Goal: Task Accomplishment & Management: Manage account settings

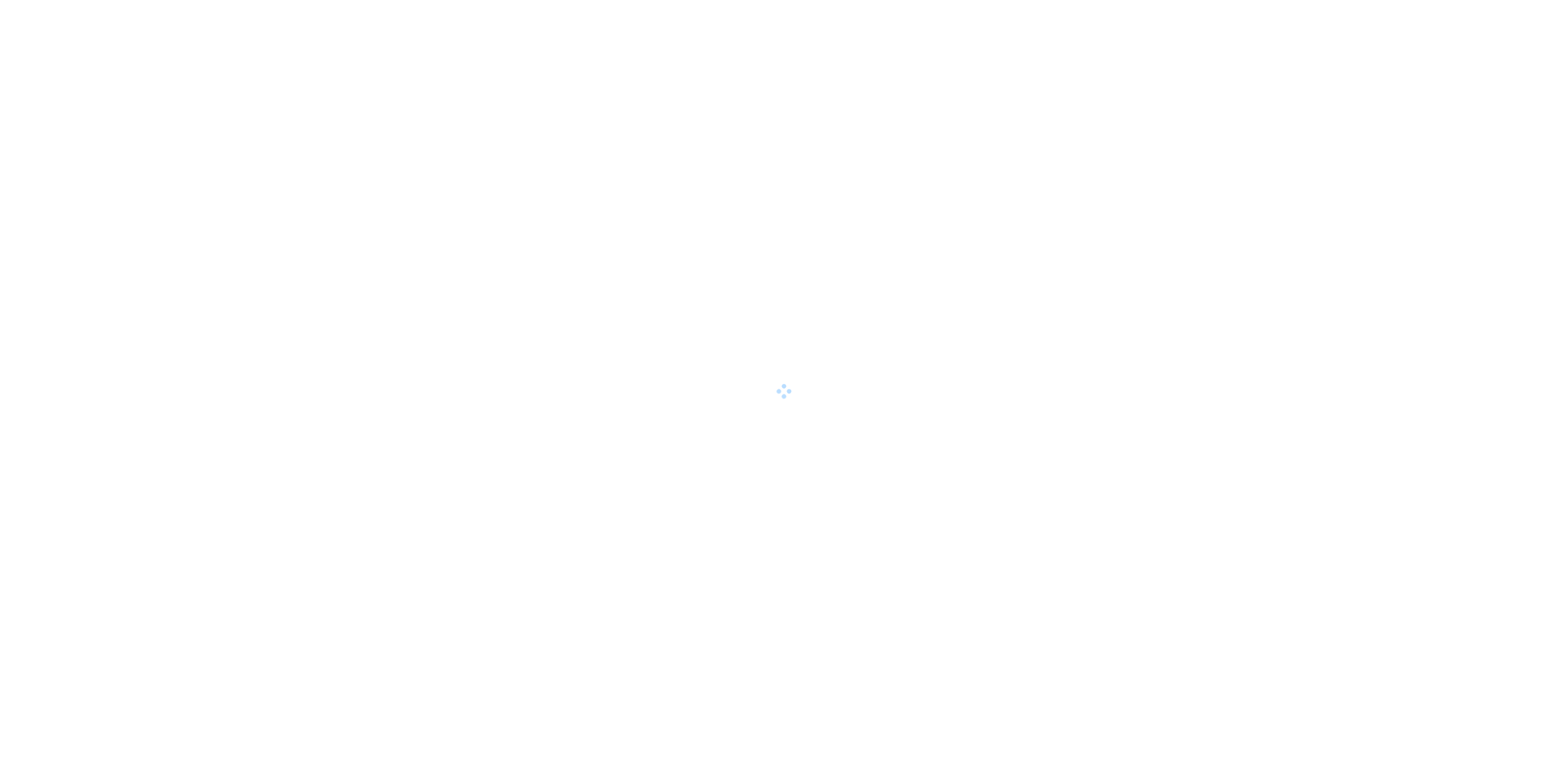
click at [455, 389] on div at bounding box center [784, 391] width 1568 height 782
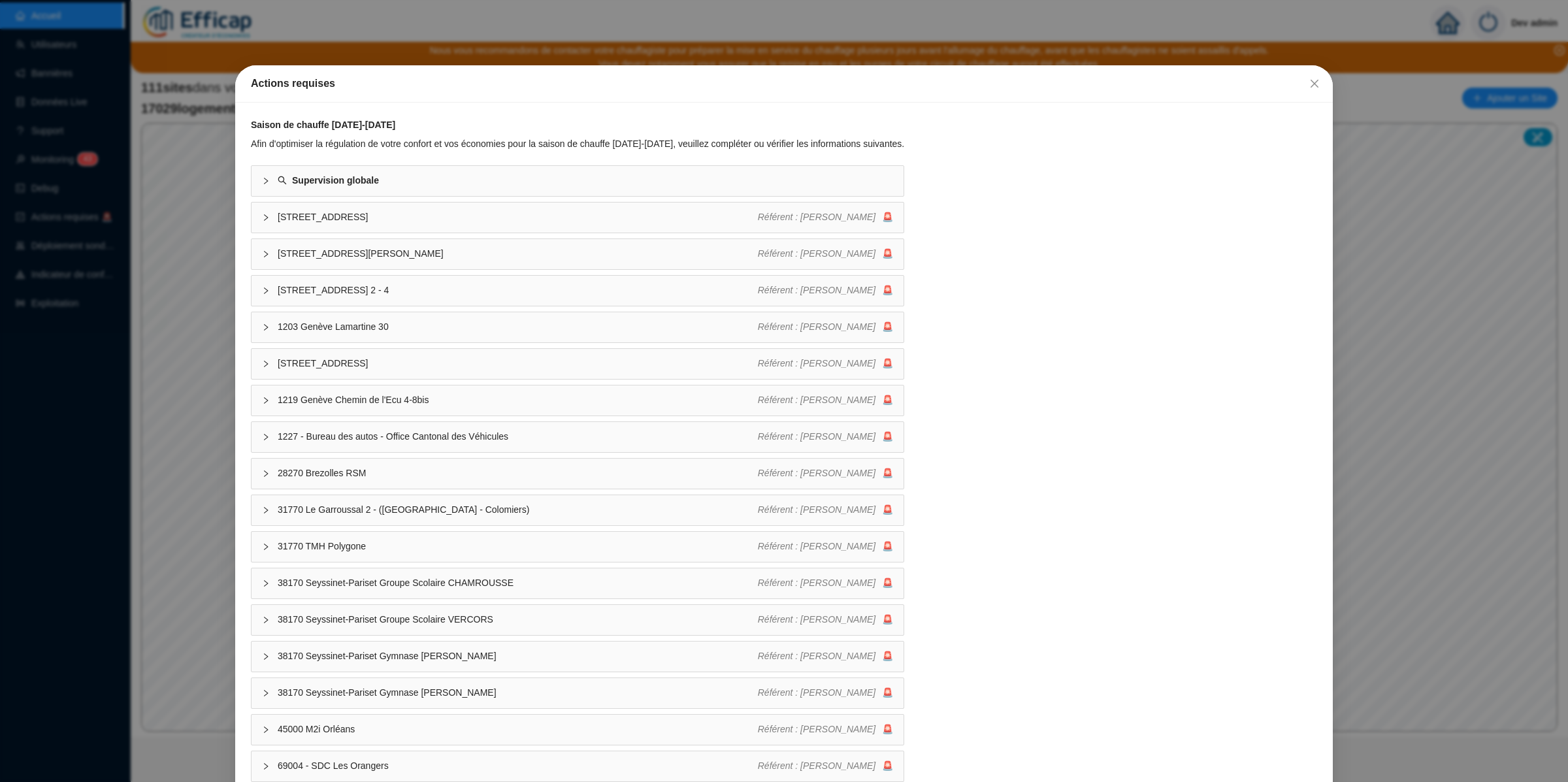
click at [176, 378] on div "Actions requises Saison de chauffe [DATE]-[DATE] Afin d'optimiser la régulation…" at bounding box center [784, 391] width 1568 height 782
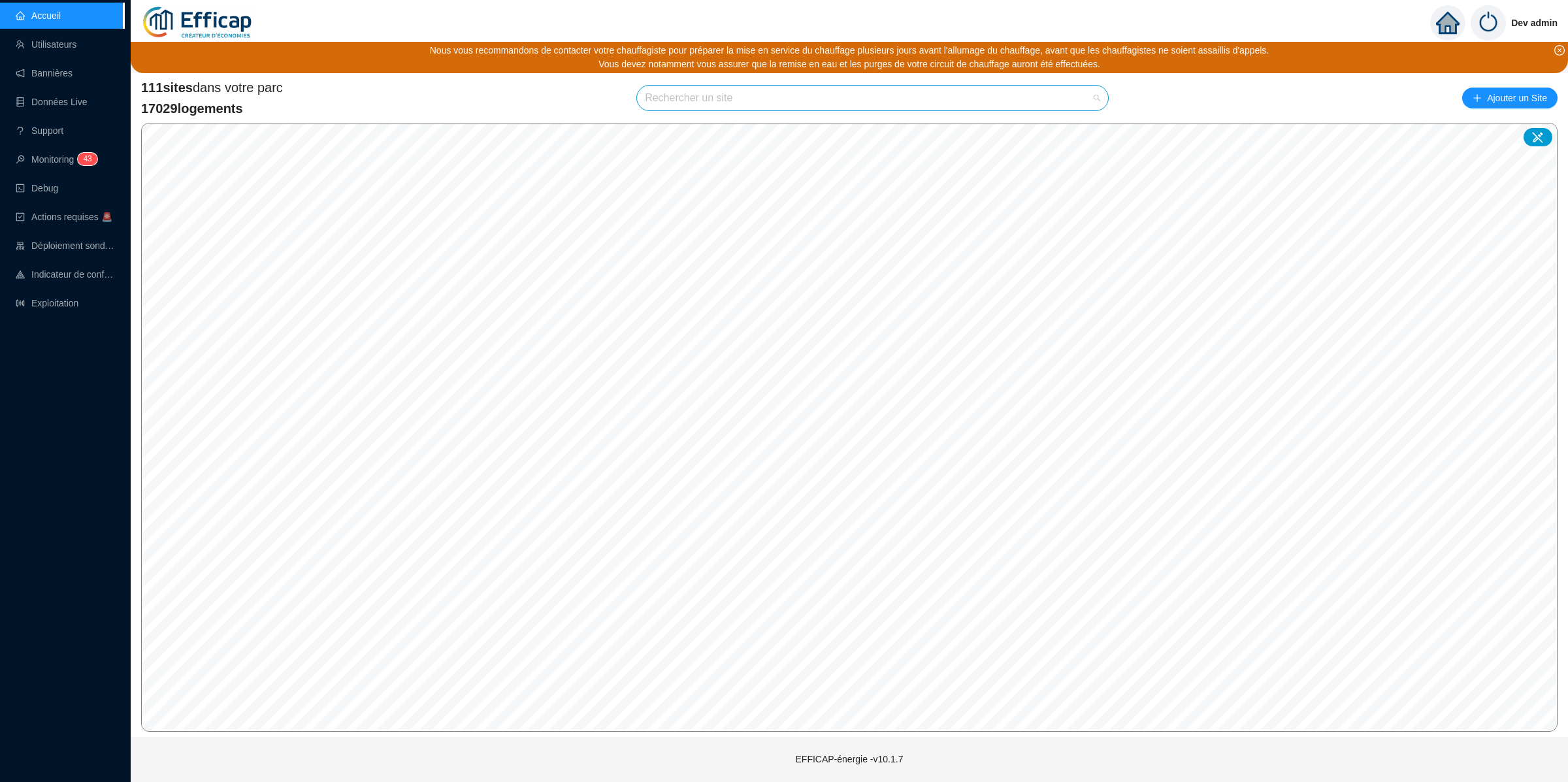
click at [1035, 107] on input "search" at bounding box center [867, 98] width 444 height 24
type input "méridie"
click at [1078, 133] on icon at bounding box center [1082, 129] width 9 height 9
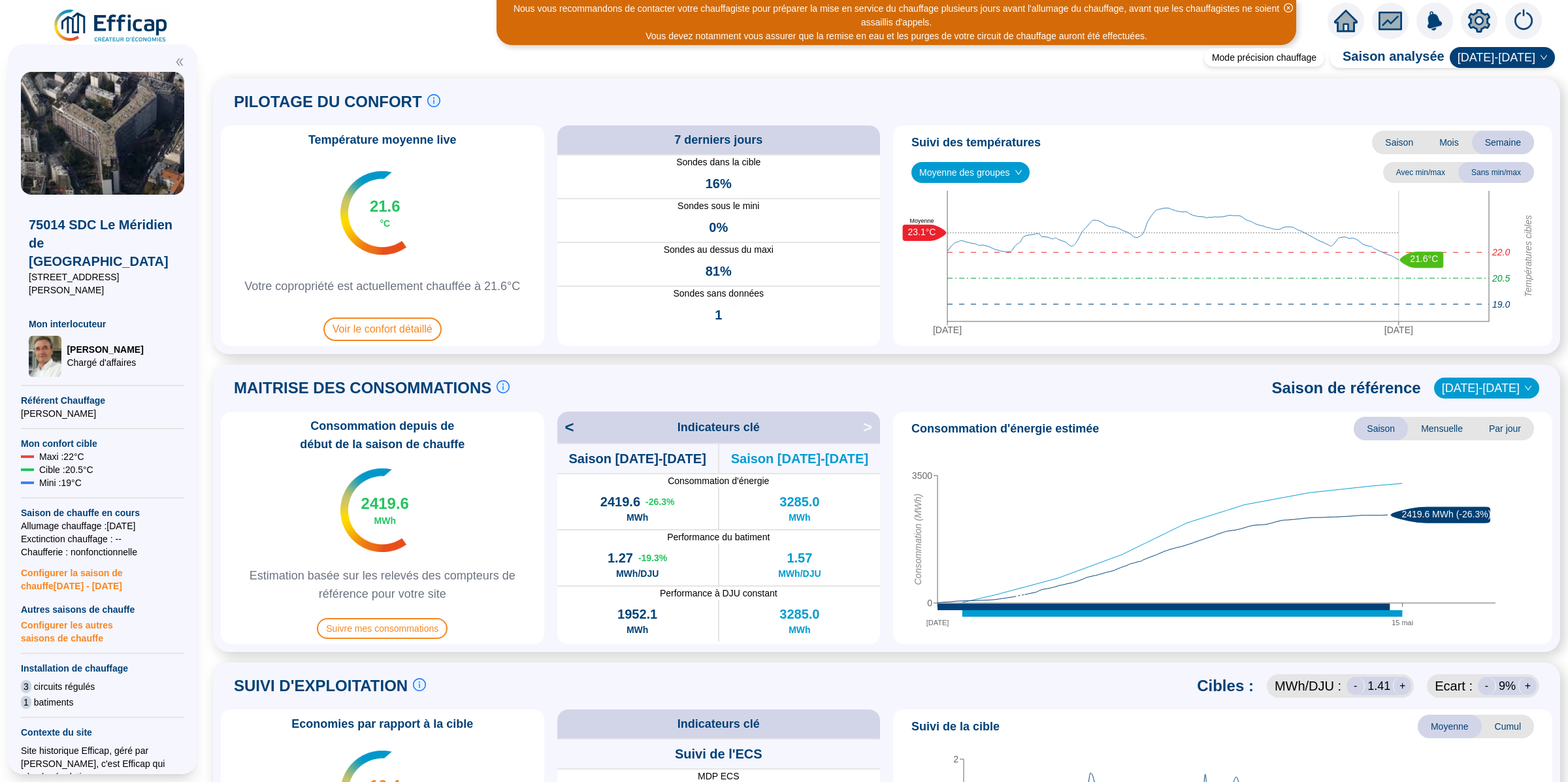
click at [1471, 21] on icon "setting" at bounding box center [1478, 20] width 22 height 24
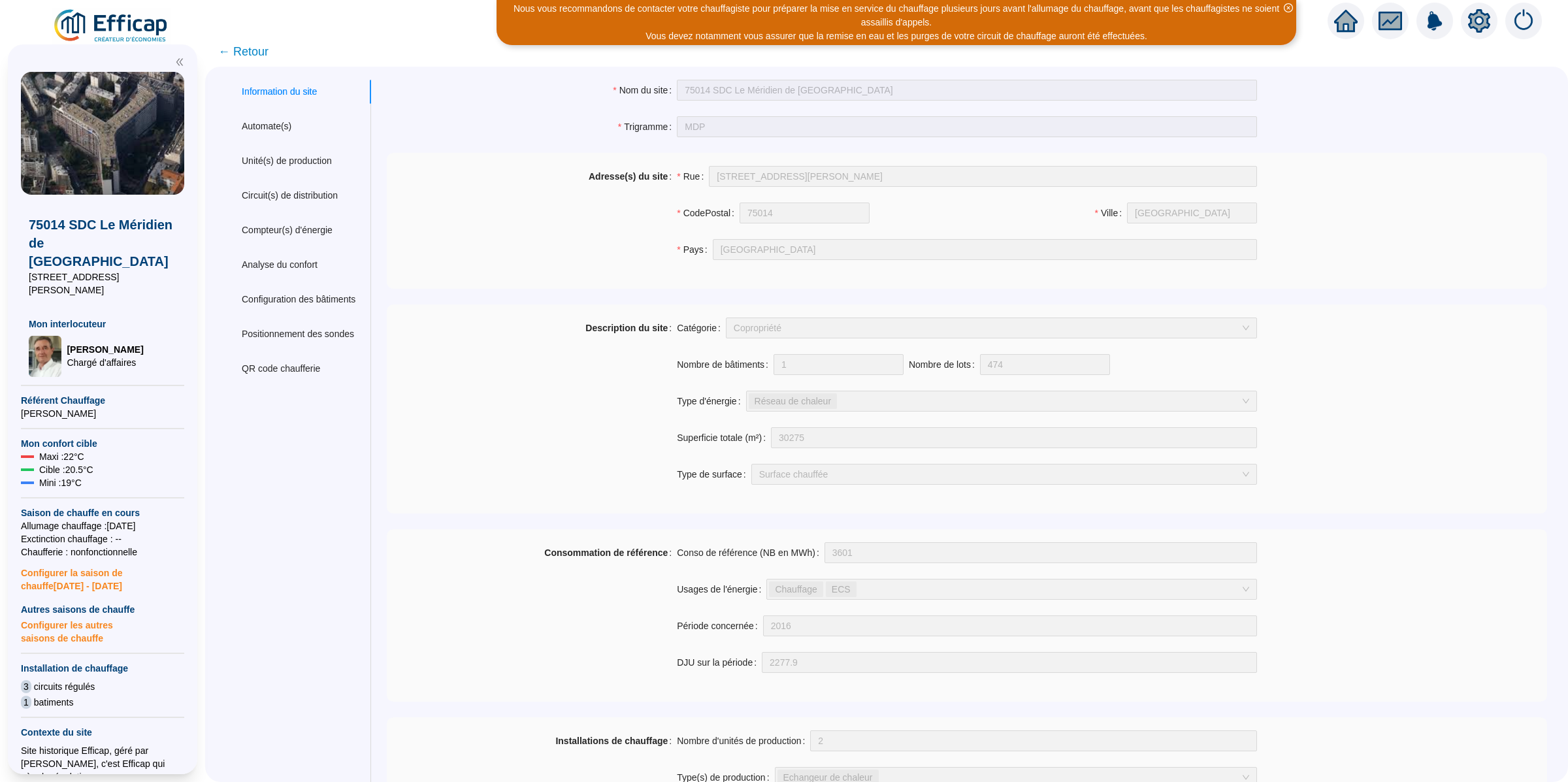
click at [117, 43] on div "75014 SDC Le Méridien de Paris [STREET_ADDRESS][PERSON_NAME] Mon interlocuteur …" at bounding box center [103, 409] width 205 height 745
click at [125, 24] on img at bounding box center [111, 26] width 118 height 37
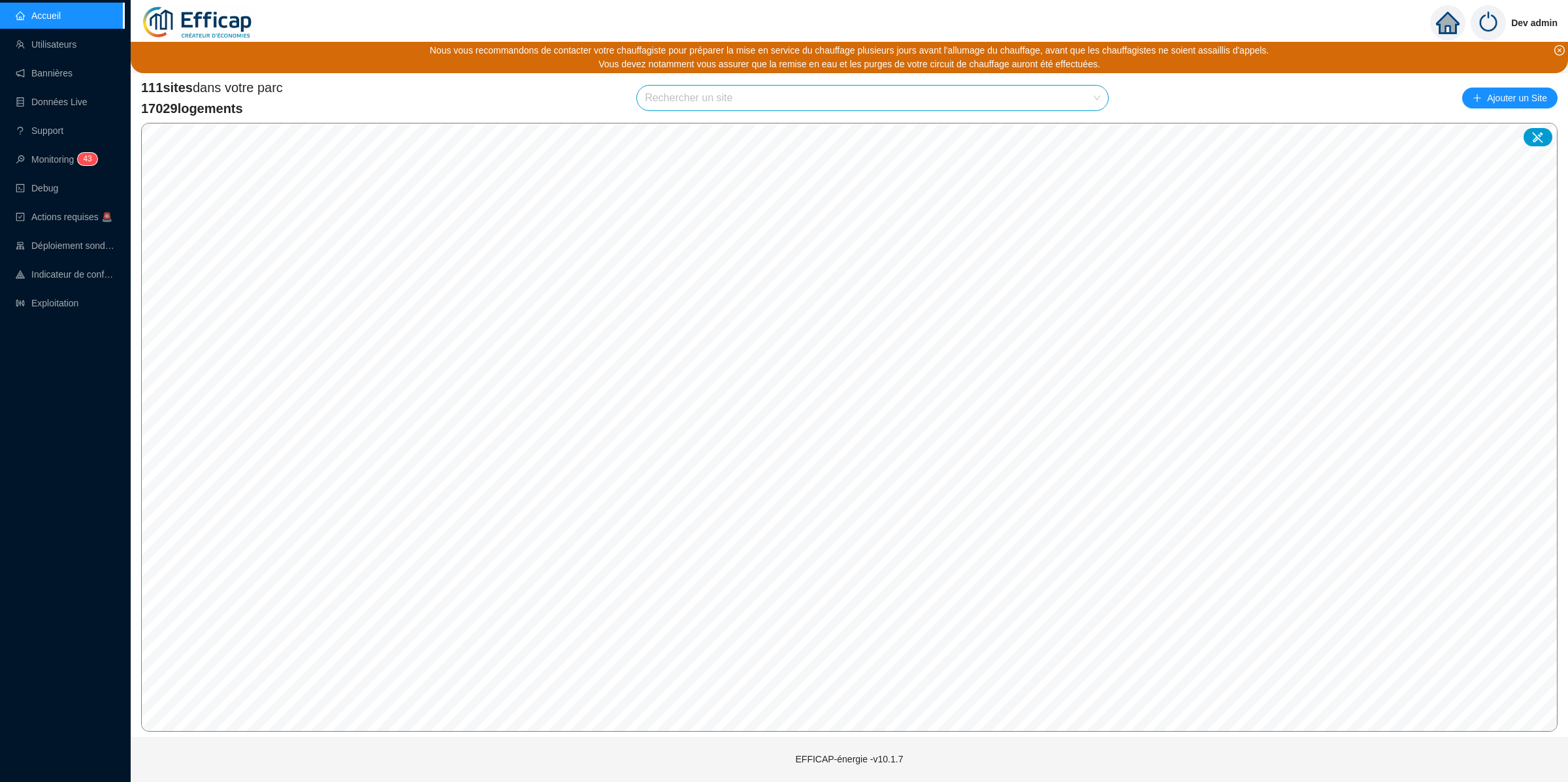
click at [705, 94] on input "search" at bounding box center [867, 98] width 444 height 24
type input "[GEOGRAPHIC_DATA]"
click at [1083, 128] on icon at bounding box center [1082, 129] width 9 height 8
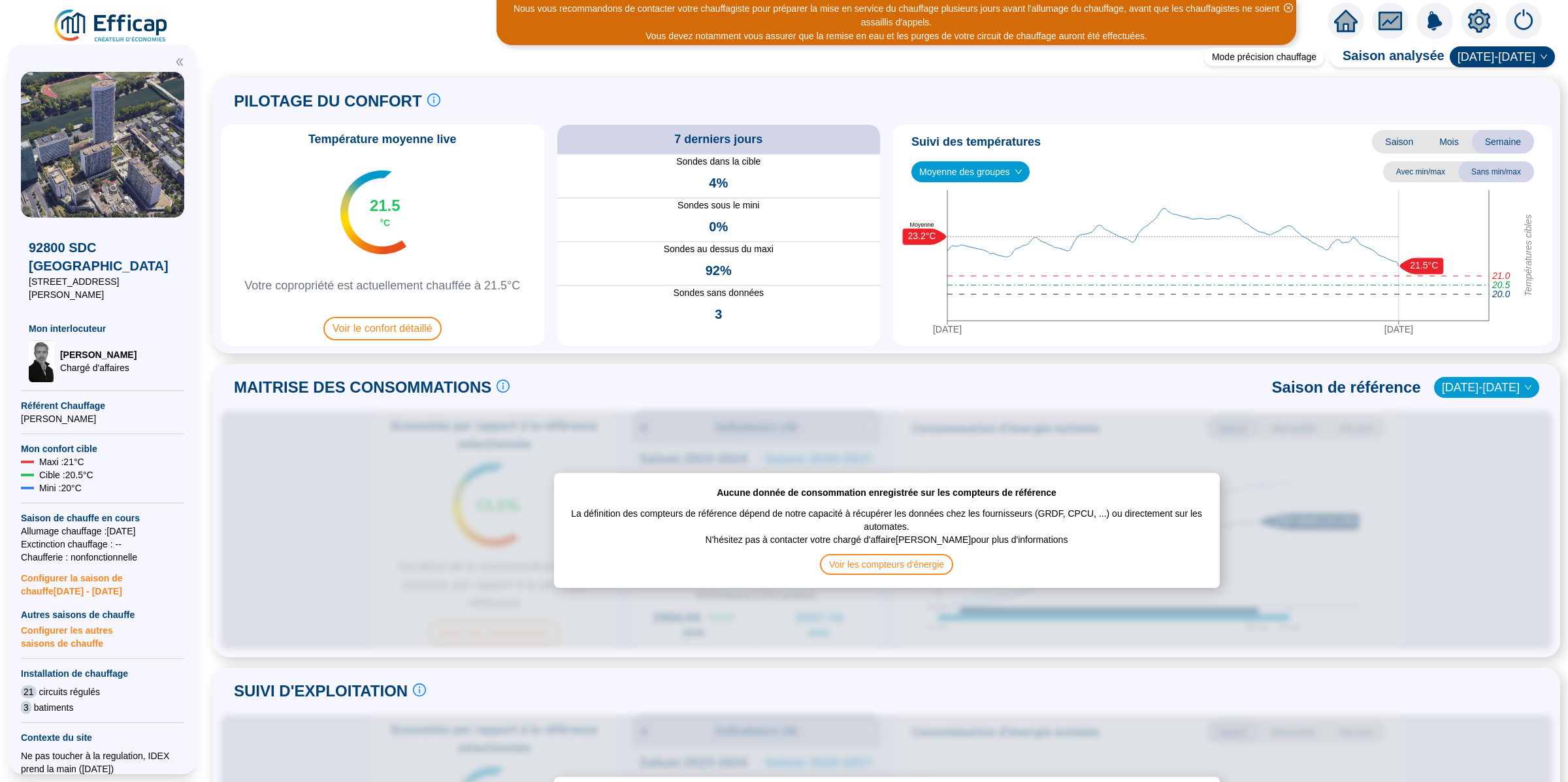
click at [1474, 24] on icon "setting" at bounding box center [1478, 20] width 22 height 21
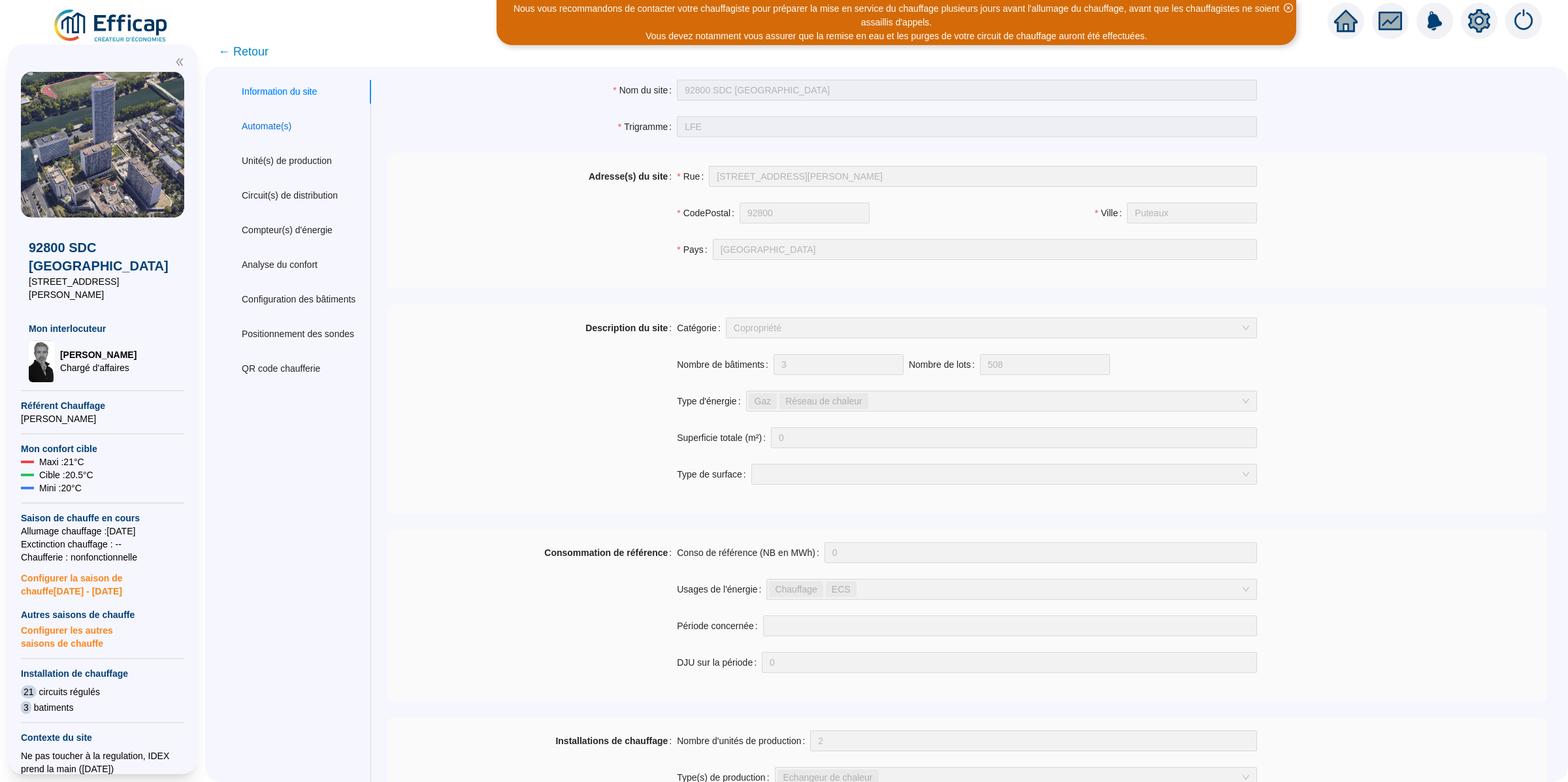
click at [292, 127] on div "Automate(s)" at bounding box center [266, 126] width 50 height 14
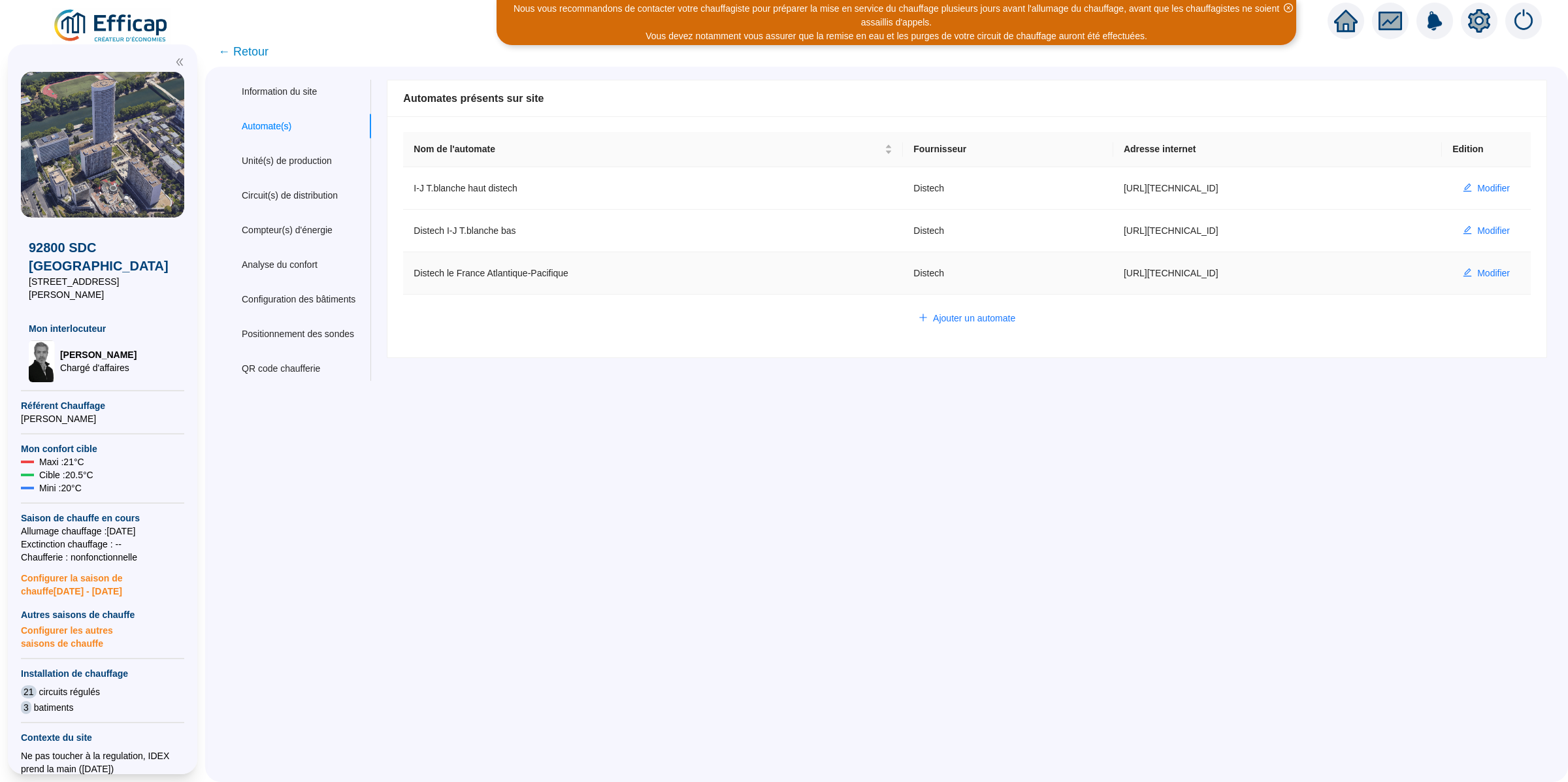
drag, startPoint x: 1122, startPoint y: 275, endPoint x: 1178, endPoint y: 275, distance: 56.0
click at [1178, 275] on td "[URL][TECHNICAL_ID]" at bounding box center [1277, 274] width 328 height 42
copy td "[TECHNICAL_ID]"
click at [1460, 269] on button "Modifier" at bounding box center [1486, 273] width 68 height 21
type input "Distech le France Atlantique-Pacifique"
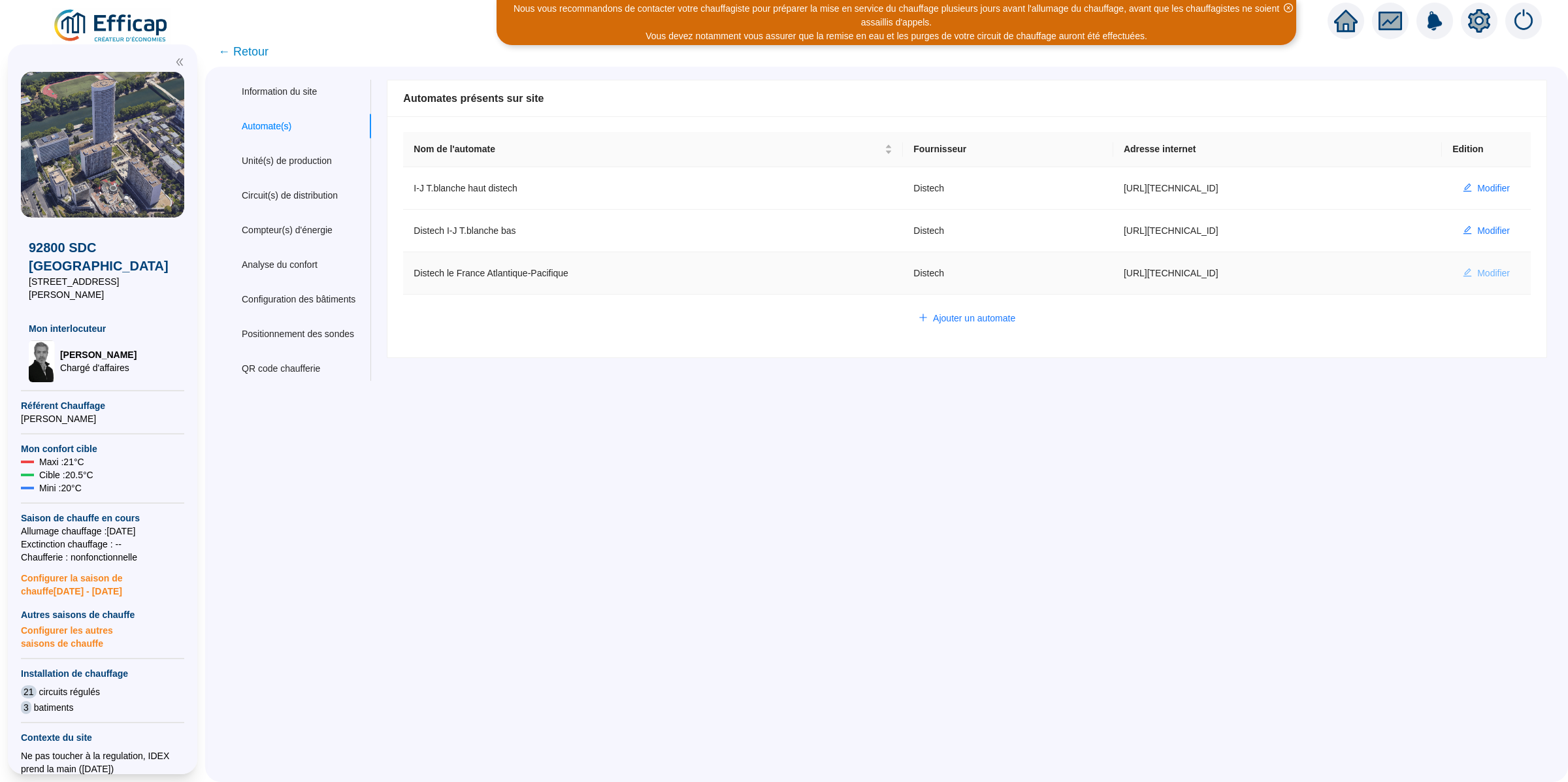
type input "[URL][TECHNICAL_ID]"
type input "AV1001"
type input "AV1002"
type input "AV1000"
type input "BV1000"
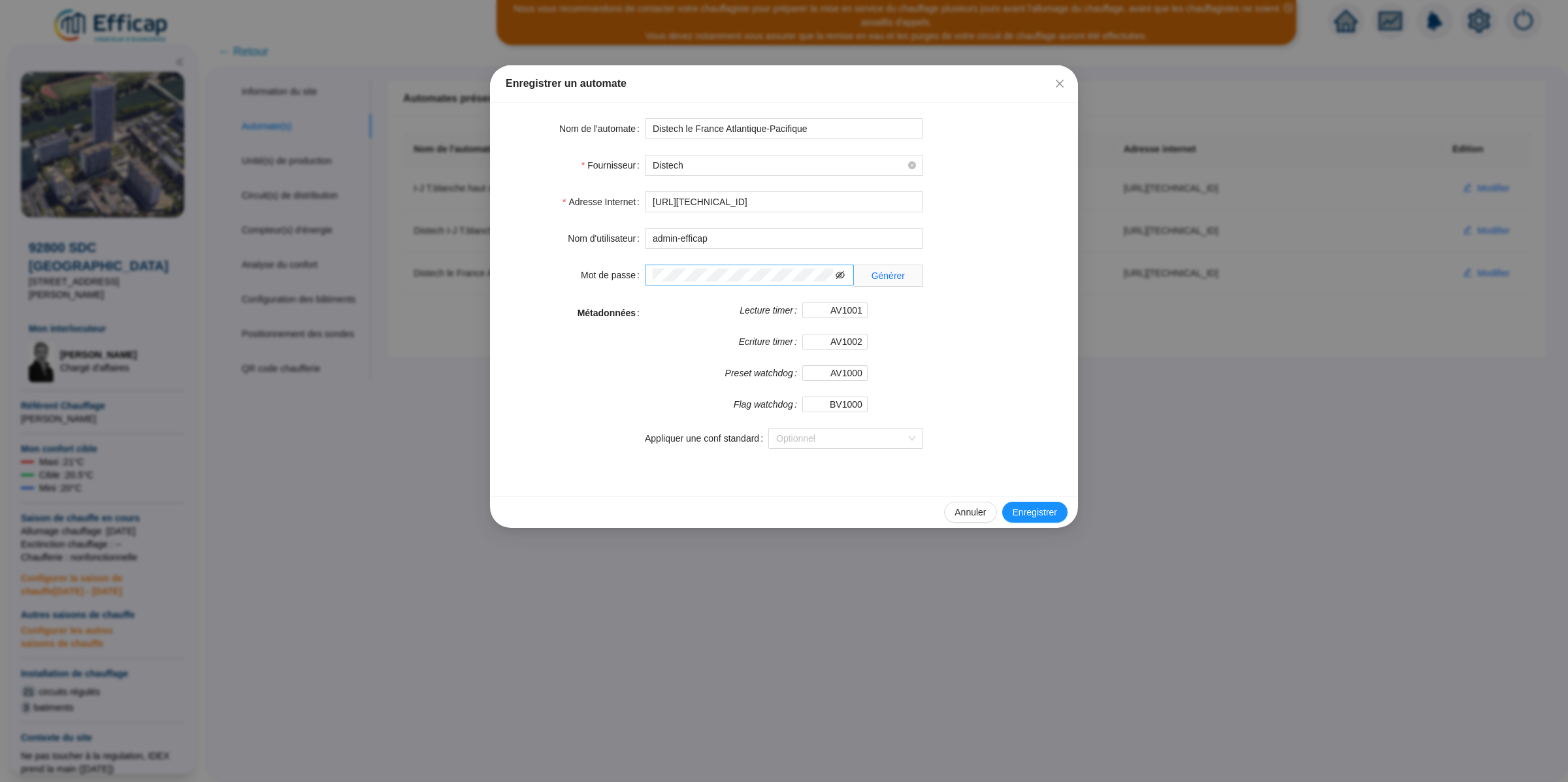
click at [839, 276] on icon "eye-invisible" at bounding box center [840, 275] width 9 height 8
click at [1083, 204] on div "Enregistrer un automate Nom de l'automate Distech le France Atlantique-Pacifiqu…" at bounding box center [784, 391] width 1568 height 782
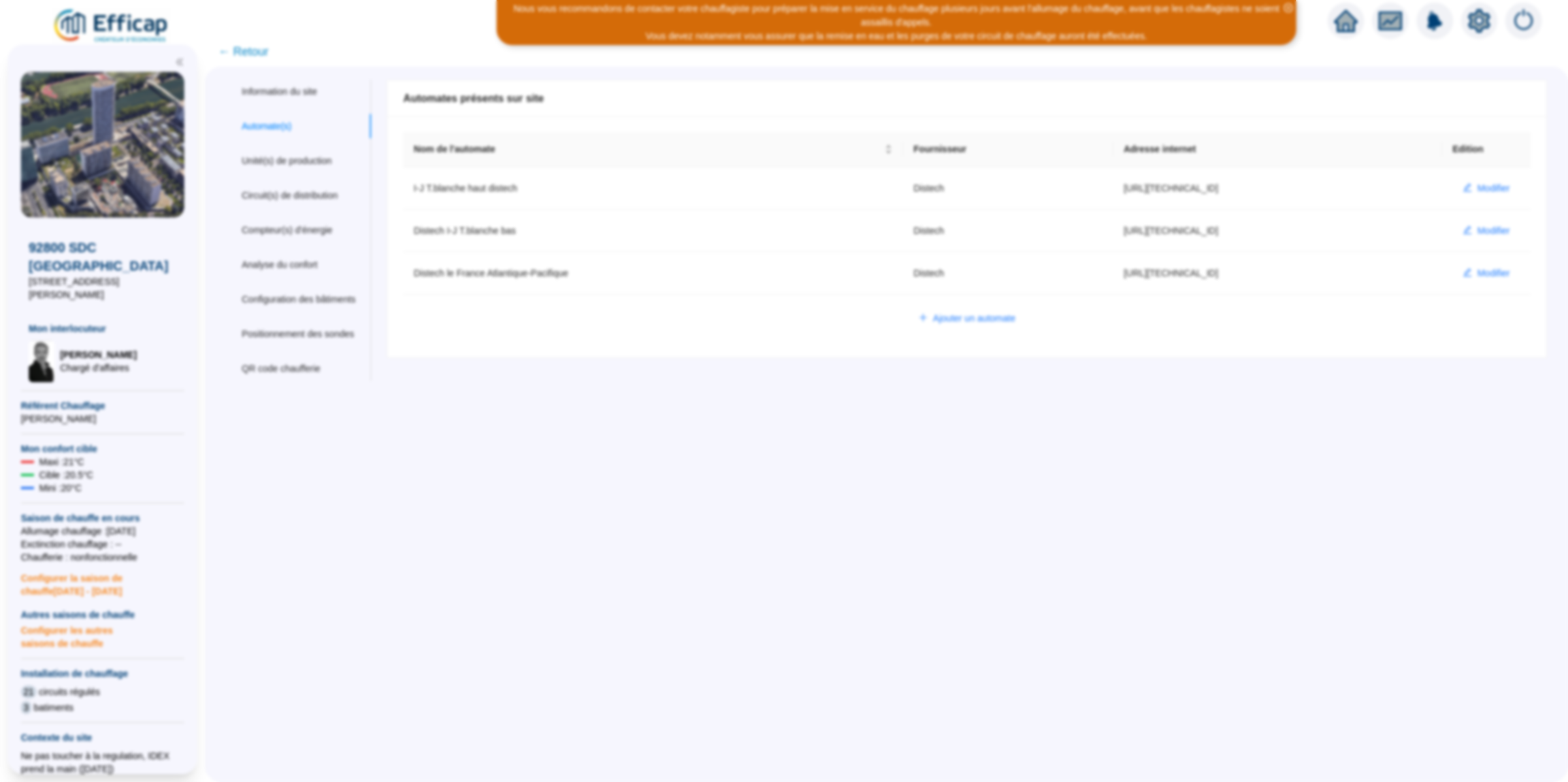
type input "admin-efficap"
click at [310, 180] on div "Information du site Automate(s) Unité(s) de production Circuit(s) de distributi…" at bounding box center [298, 231] width 145 height 301
click at [310, 195] on div "Circuit(s) de distribution" at bounding box center [290, 196] width 96 height 14
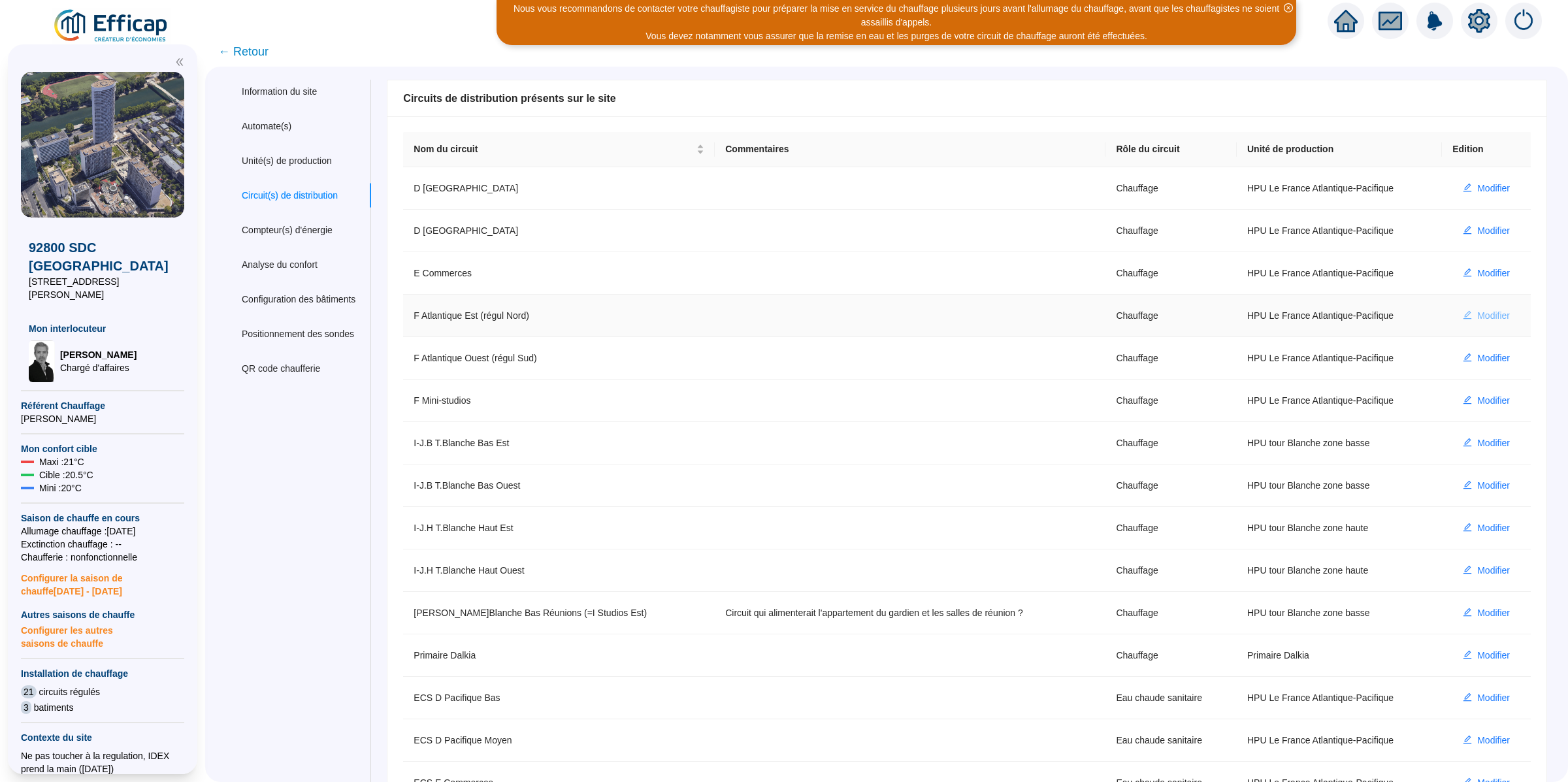
click at [1477, 319] on span "Modifier" at bounding box center [1493, 315] width 33 height 14
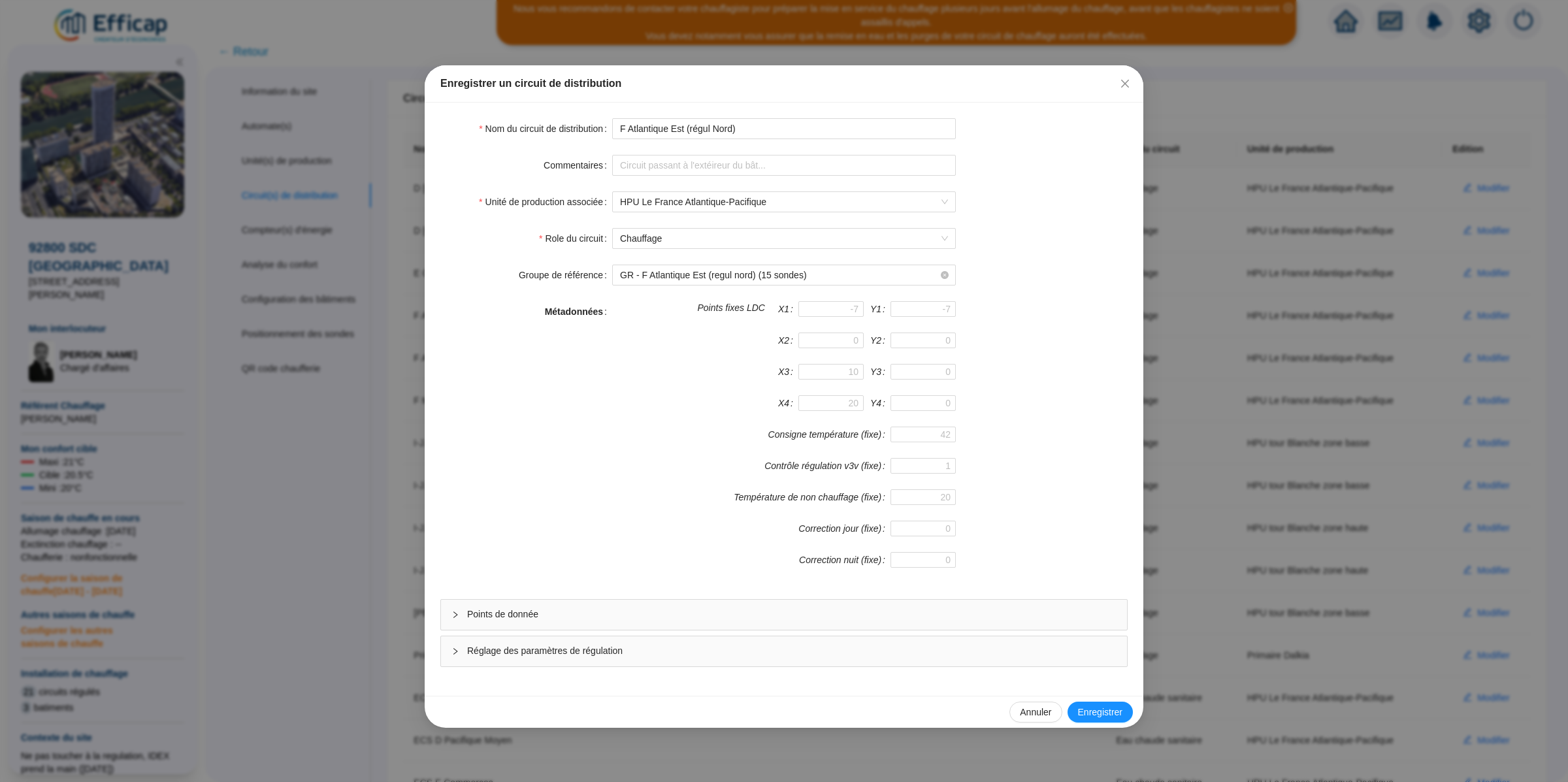
click at [507, 608] on div "Points de donnée" at bounding box center [784, 614] width 686 height 30
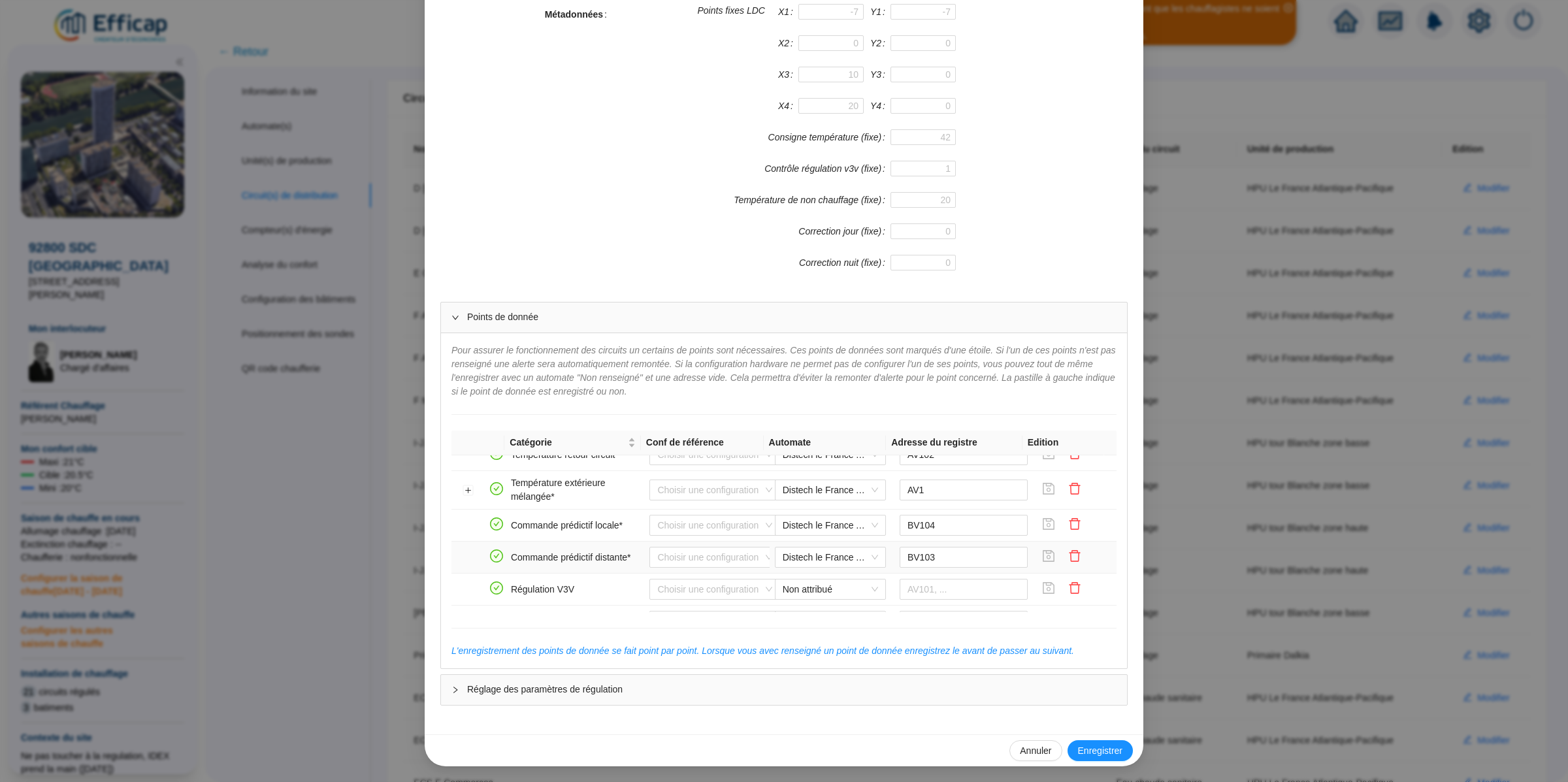
scroll to position [269, 0]
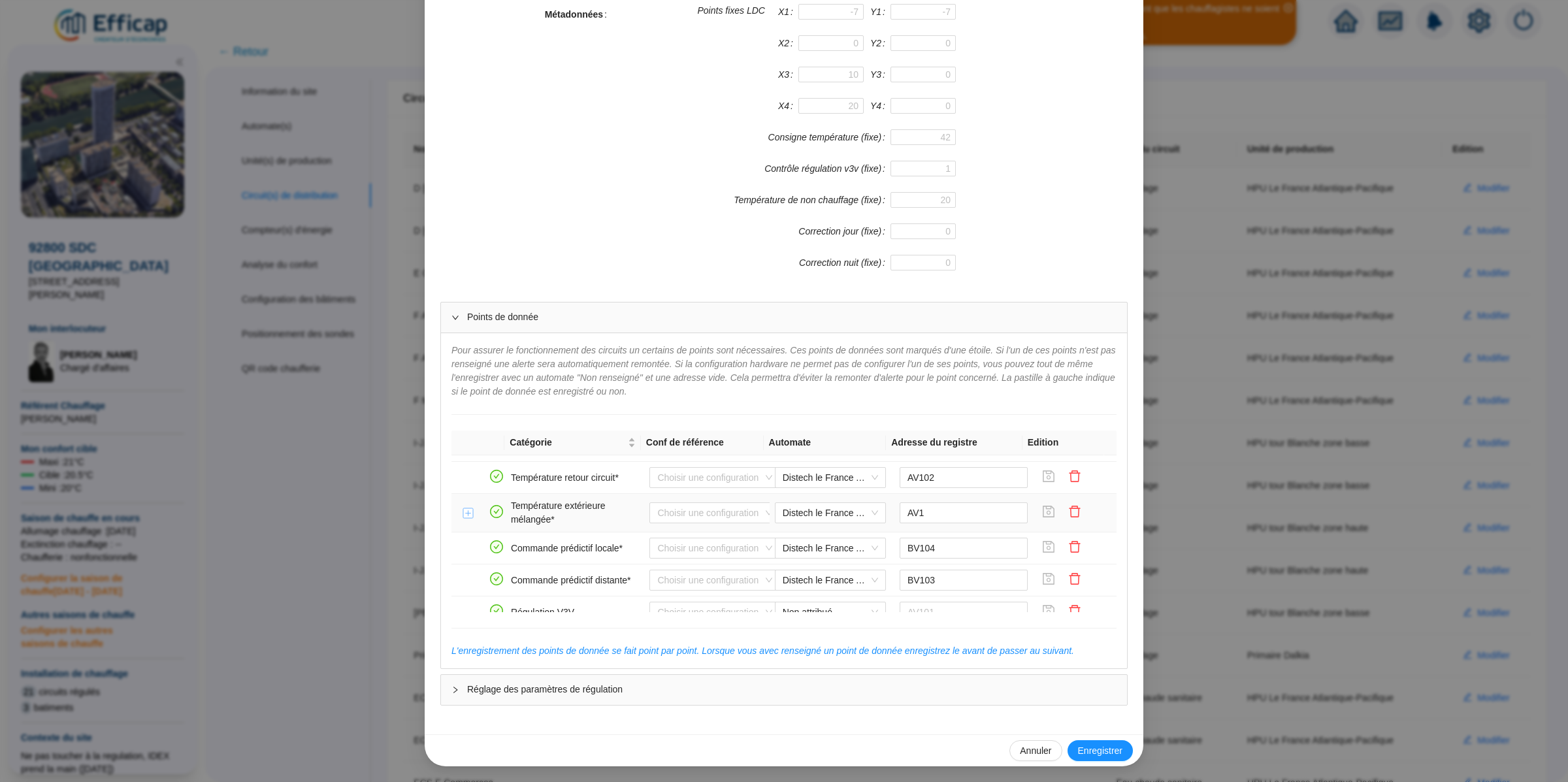
click at [463, 517] on button "Développer la ligne" at bounding box center [468, 513] width 11 height 11
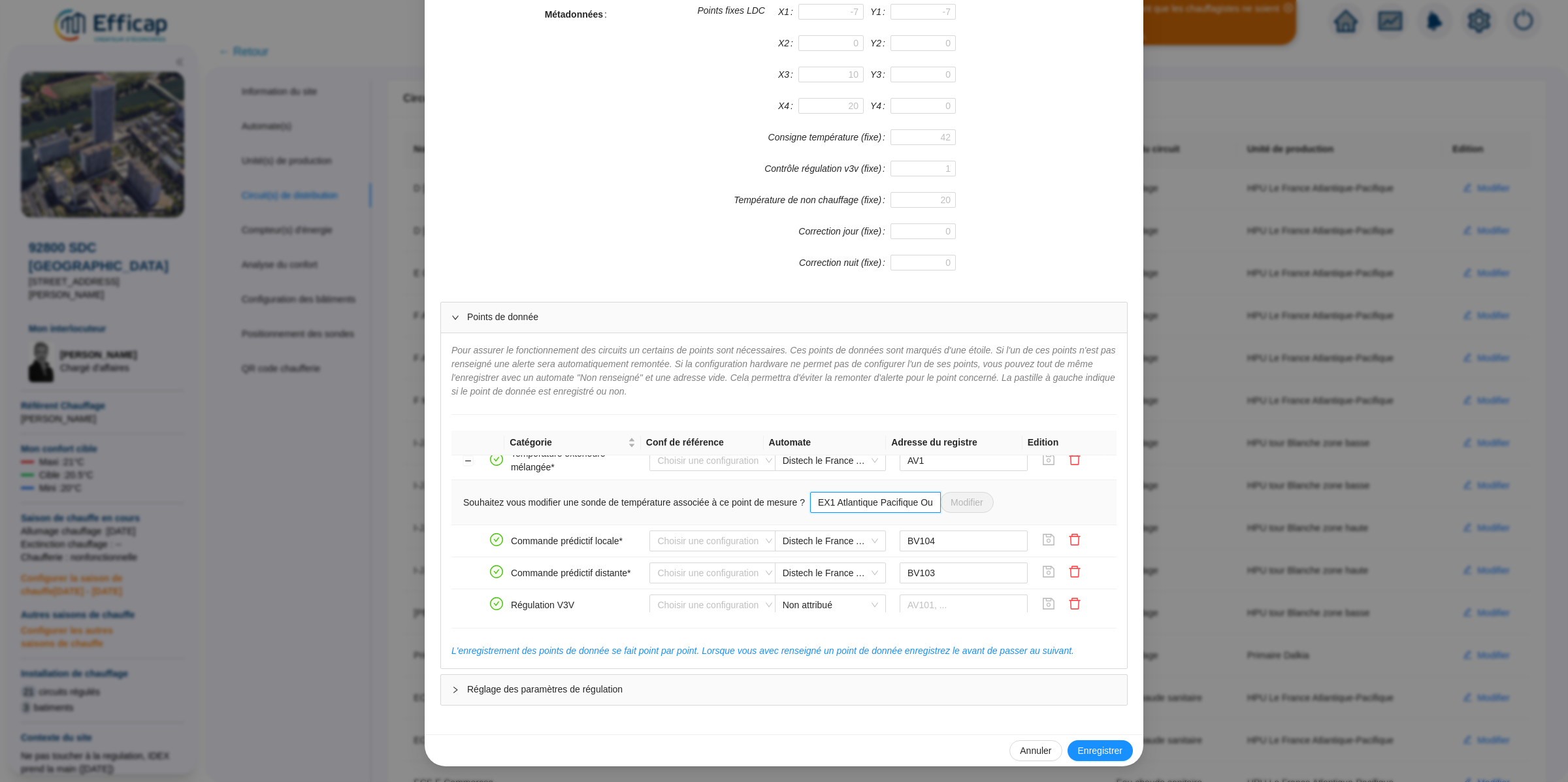
scroll to position [0, 58]
drag, startPoint x: 904, startPoint y: 515, endPoint x: 903, endPoint y: 508, distance: 7.1
click at [903, 507] on input "92800-LFEX1 Atlantique Pacifique Ouest" at bounding box center [875, 503] width 130 height 21
click at [918, 471] on input "AV1" at bounding box center [964, 464] width 129 height 21
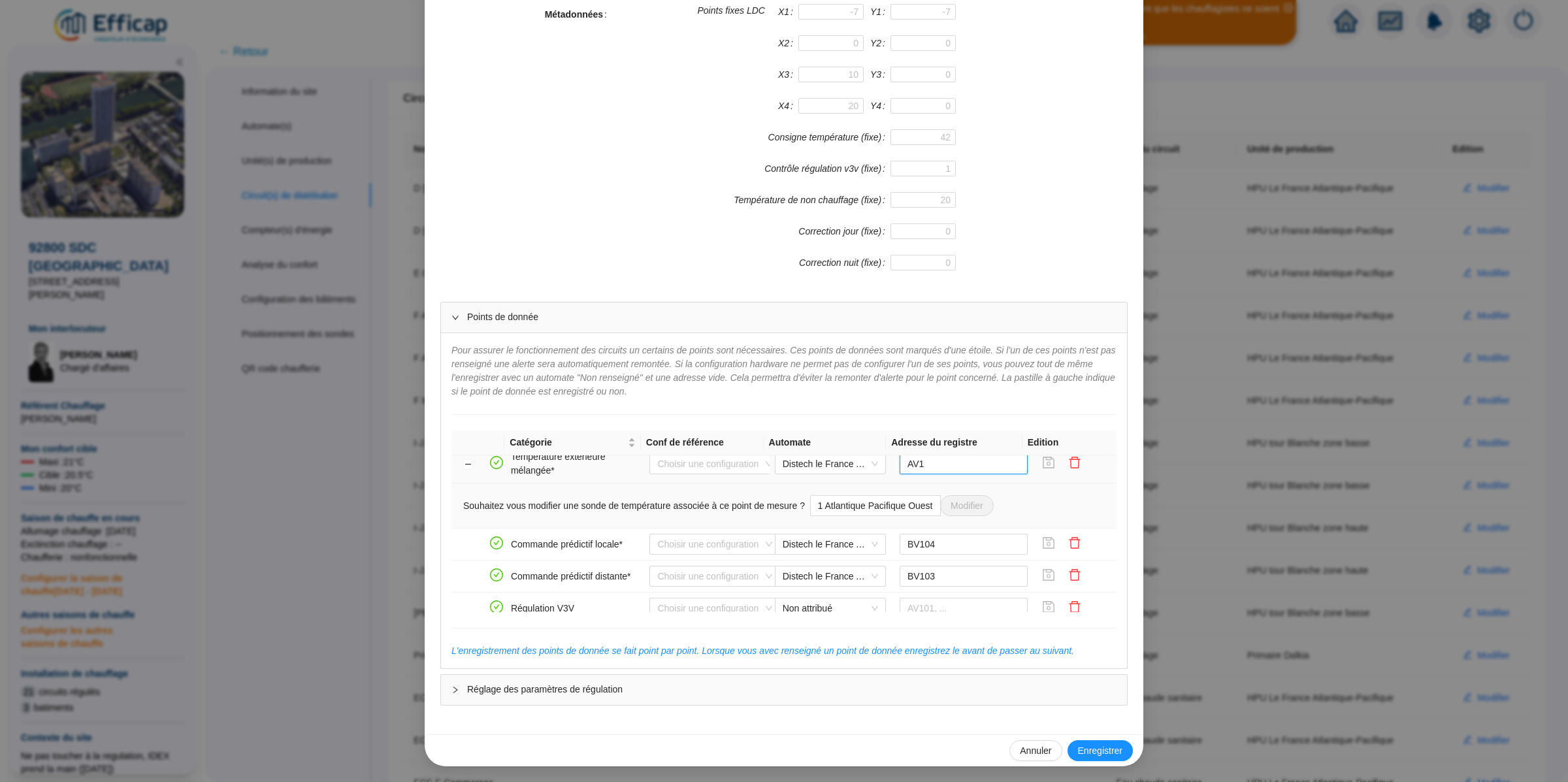
scroll to position [0, 0]
type input "AV2"
click at [1042, 469] on icon "save" at bounding box center [1048, 463] width 13 height 13
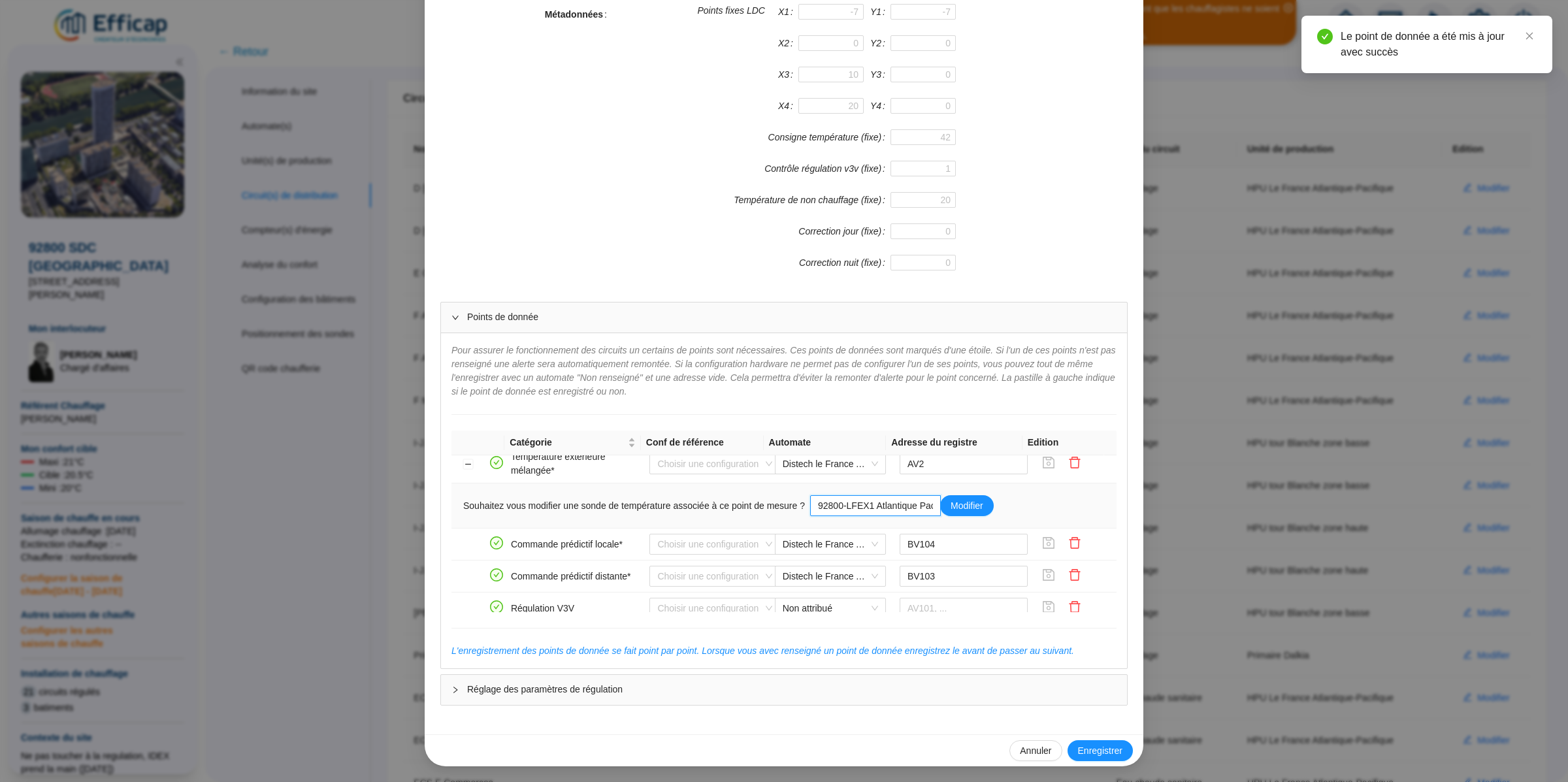
click at [880, 516] on input "92800-LFEX1 Atlantique Pacifique Ouest" at bounding box center [875, 506] width 130 height 21
click at [844, 473] on span "Distech le France Atlantique-Pacifique" at bounding box center [830, 463] width 95 height 20
click at [894, 516] on input "92800-LFEX1 Atlantique Pacifique Ouest" at bounding box center [875, 506] width 130 height 21
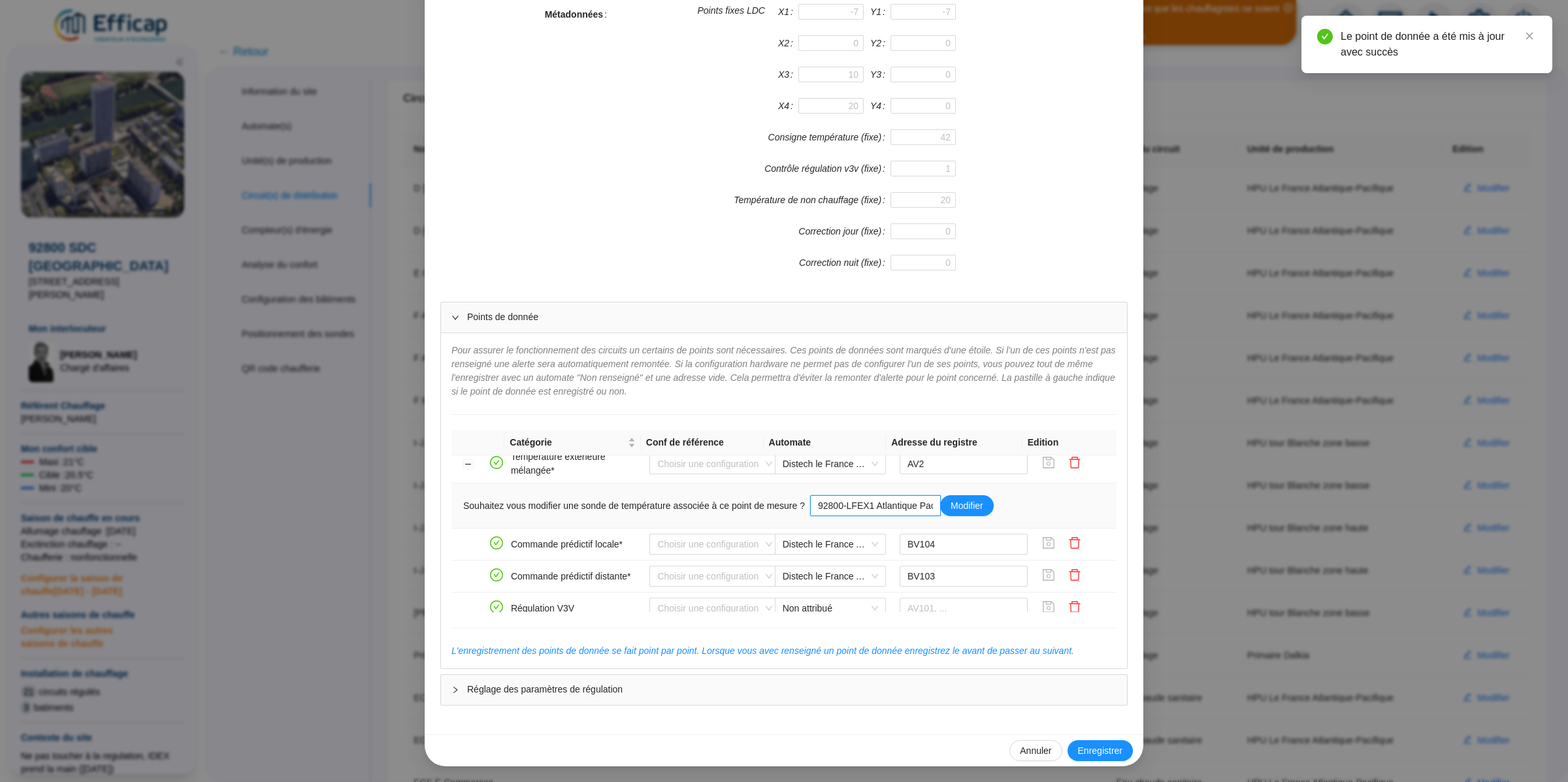
click at [904, 514] on input "92800-LFEX1 Atlantique Pacifique Ouest" at bounding box center [875, 506] width 130 height 21
click at [343, 420] on div "Enregistrer un circuit de distribution Nom du circuit de distribution F Atlanti…" at bounding box center [784, 391] width 1568 height 782
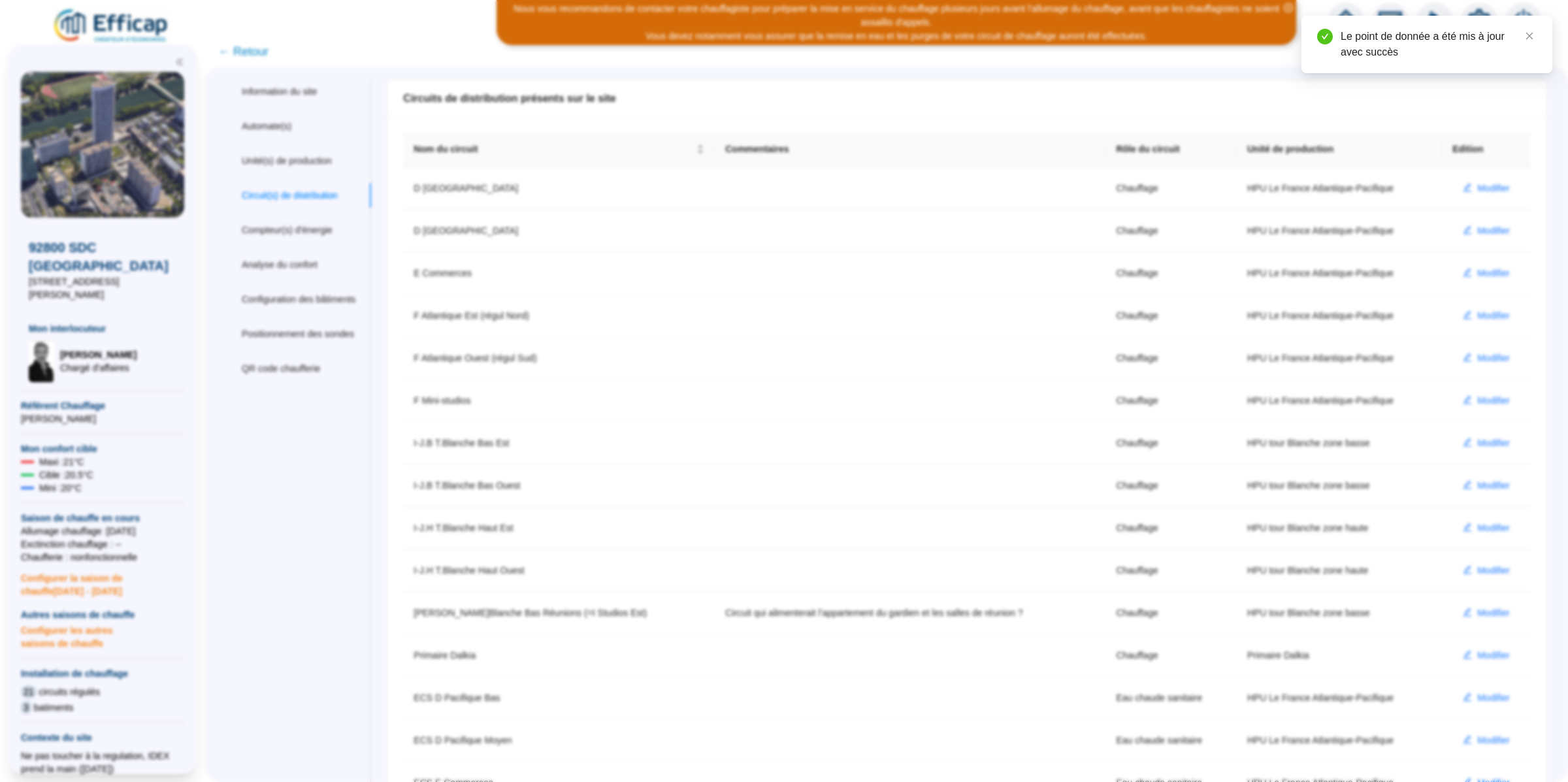
scroll to position [236, 0]
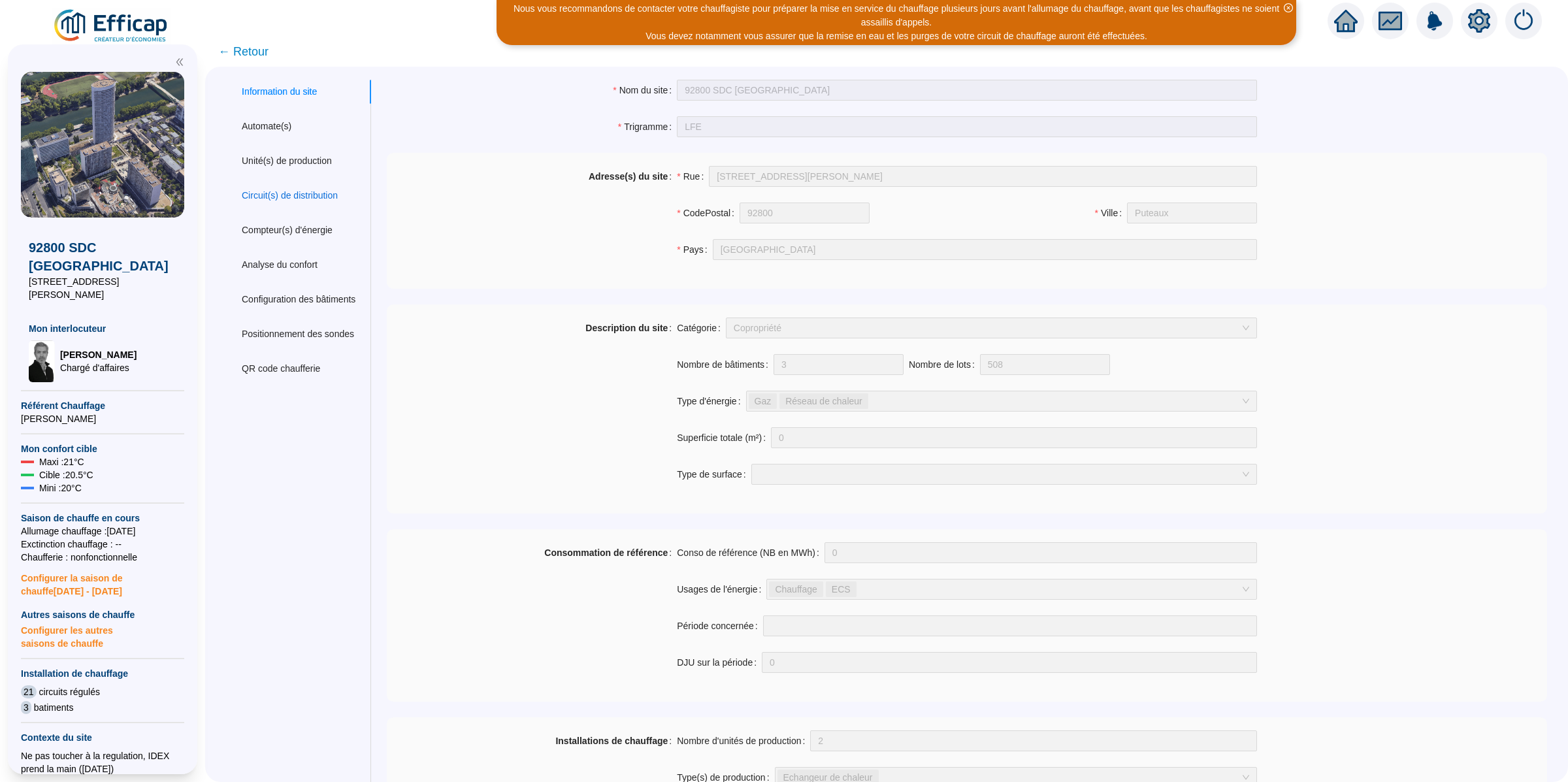
click at [325, 195] on div "Circuit(s) de distribution" at bounding box center [290, 196] width 96 height 14
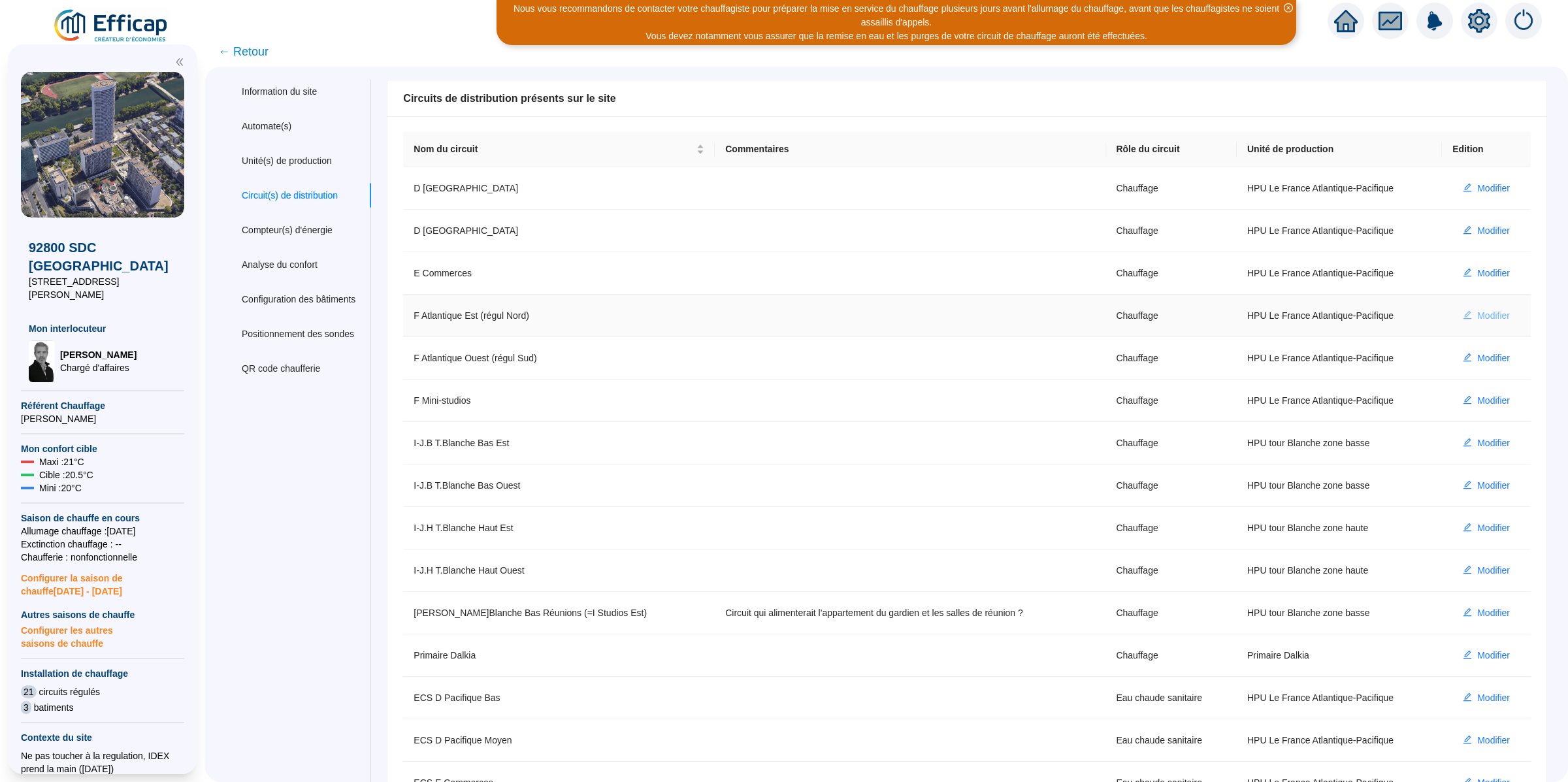
click at [1477, 316] on span "Modifier" at bounding box center [1493, 315] width 33 height 14
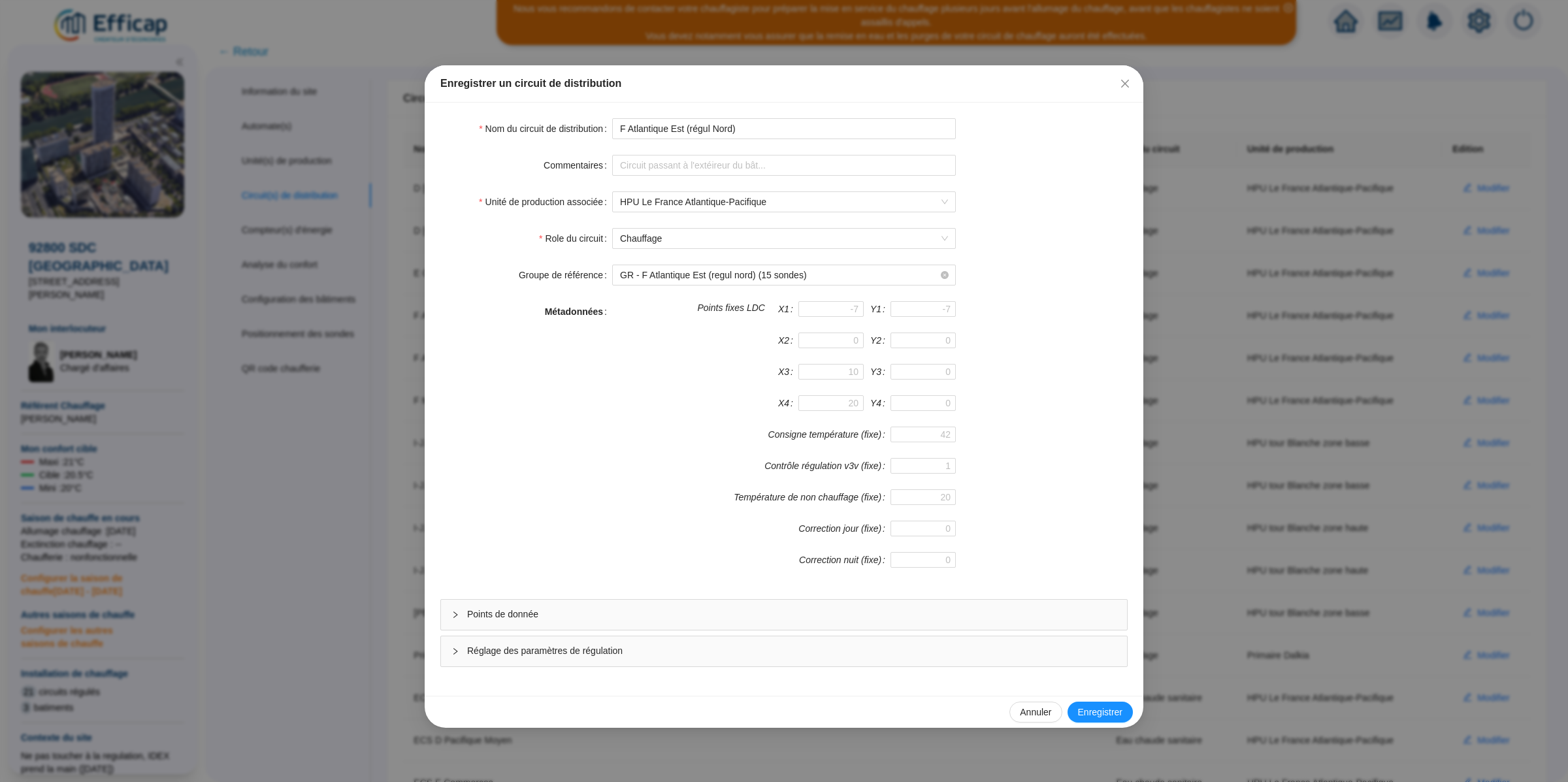
click at [608, 622] on span "Points de donnée" at bounding box center [791, 614] width 649 height 14
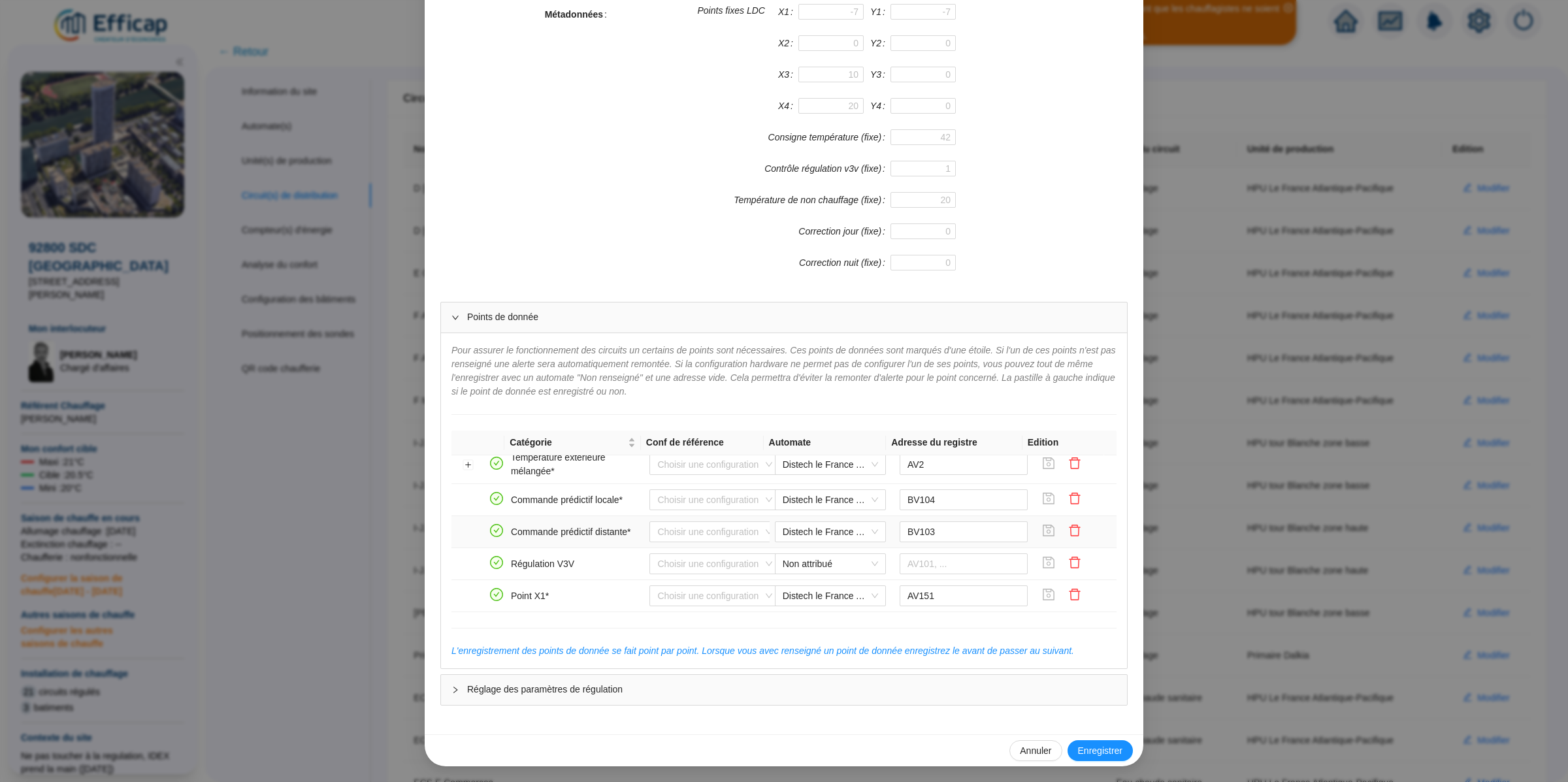
scroll to position [304, 0]
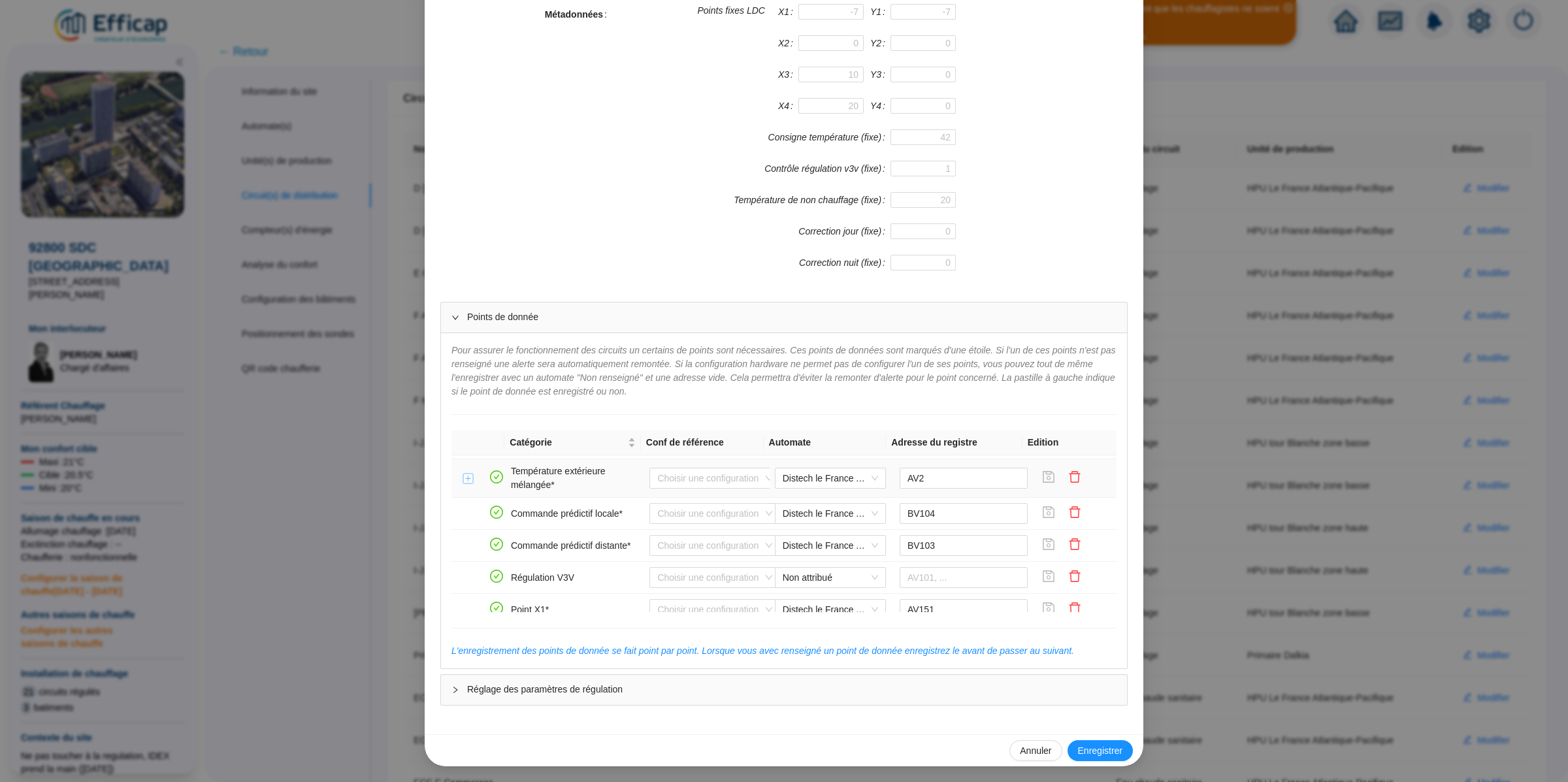
click at [463, 484] on button "Développer la ligne" at bounding box center [468, 478] width 11 height 11
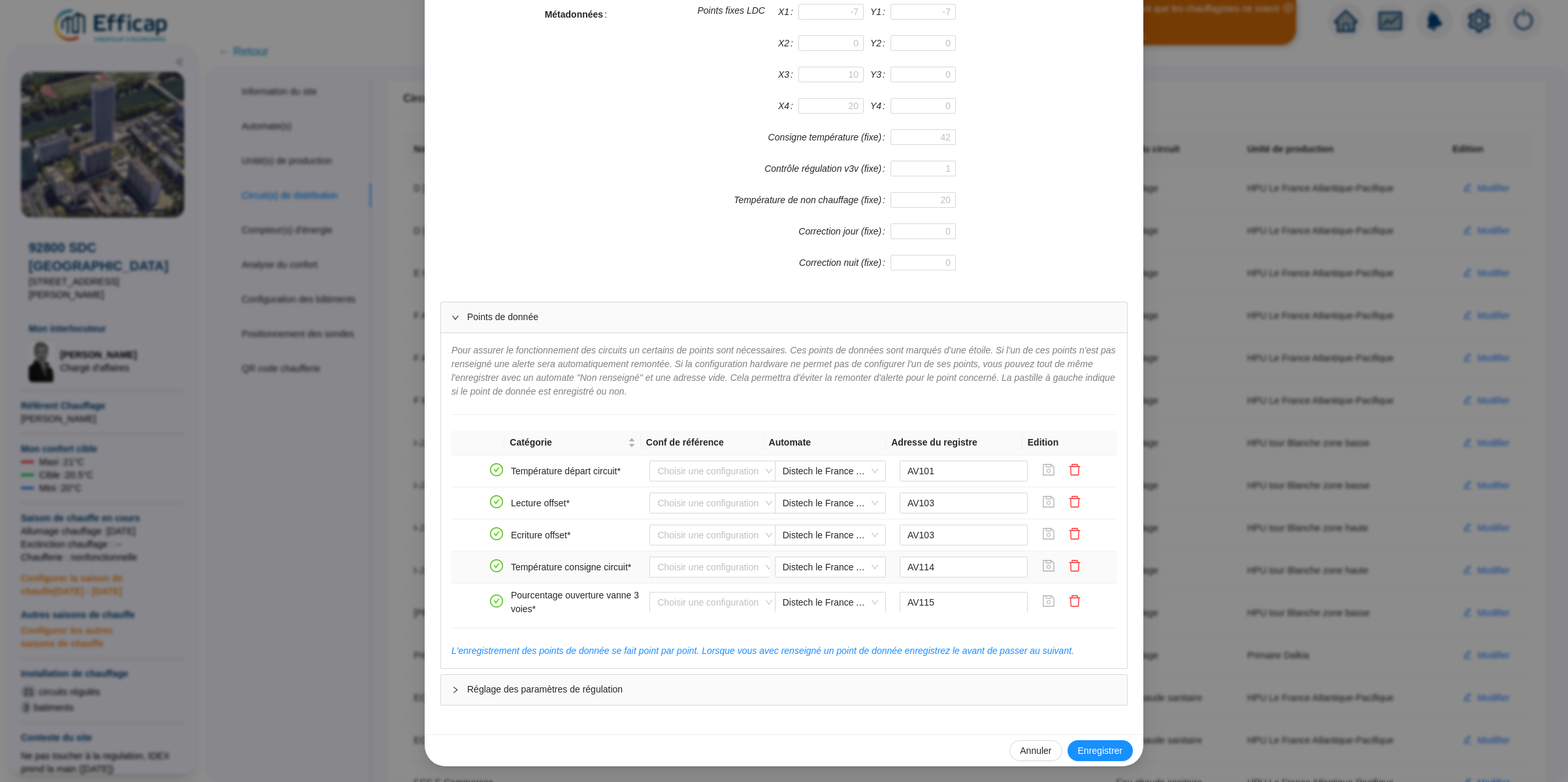
scroll to position [291, 0]
click at [962, 537] on span "92800-LFEX2 DISTECH ATLANTIQUE EST Modifier" at bounding box center [901, 534] width 183 height 21
click at [967, 541] on span "92800-LFEX2 DISTECH ATLANTIQUE EST Modifier" at bounding box center [901, 534] width 183 height 21
click at [604, 543] on div "Souhaitez vous modifier une sonde de température associée à ce point de mesure …" at bounding box center [728, 534] width 530 height 21
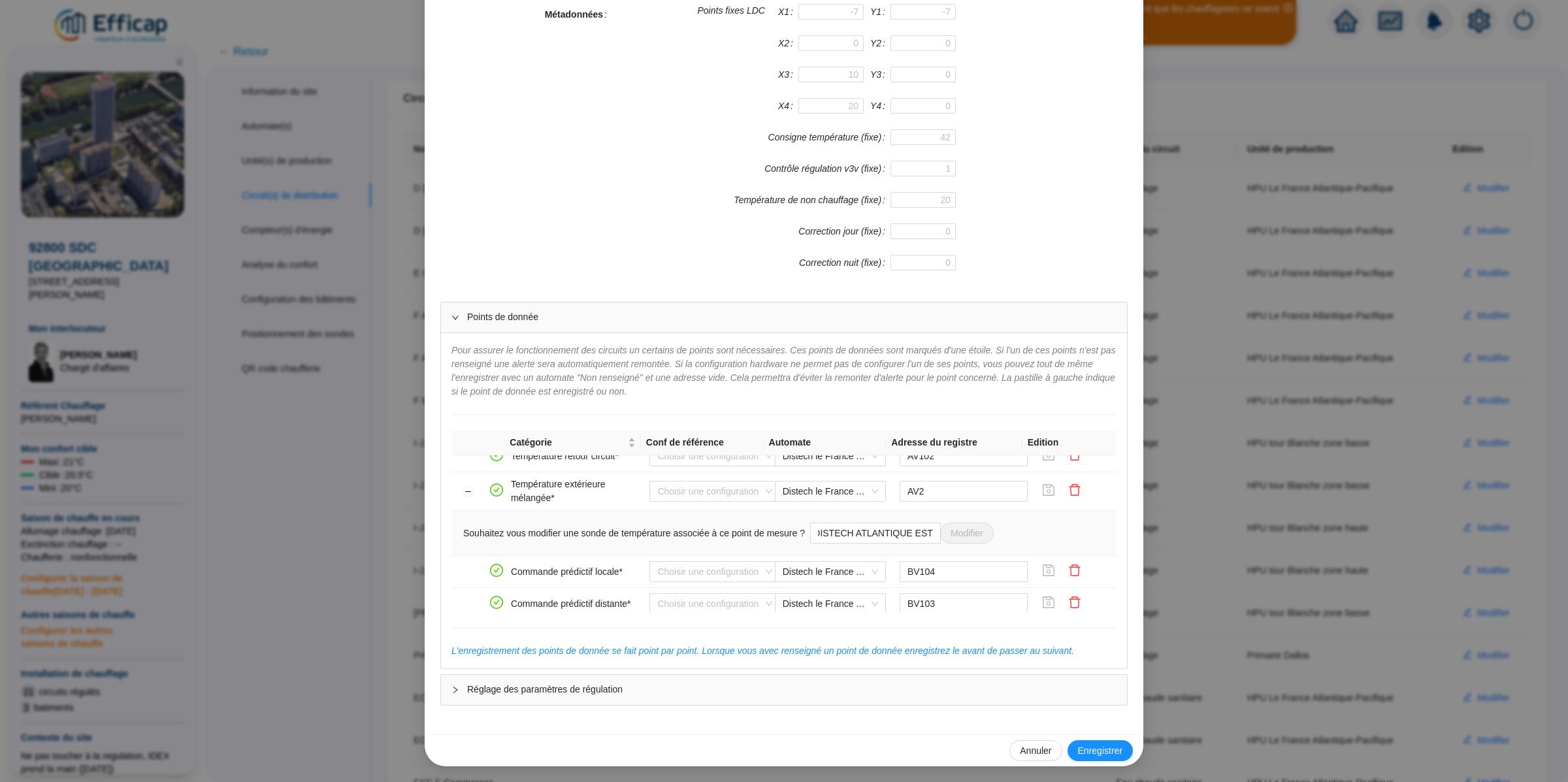
scroll to position [0, 0]
click at [1026, 755] on span "Annuler" at bounding box center [1035, 750] width 31 height 14
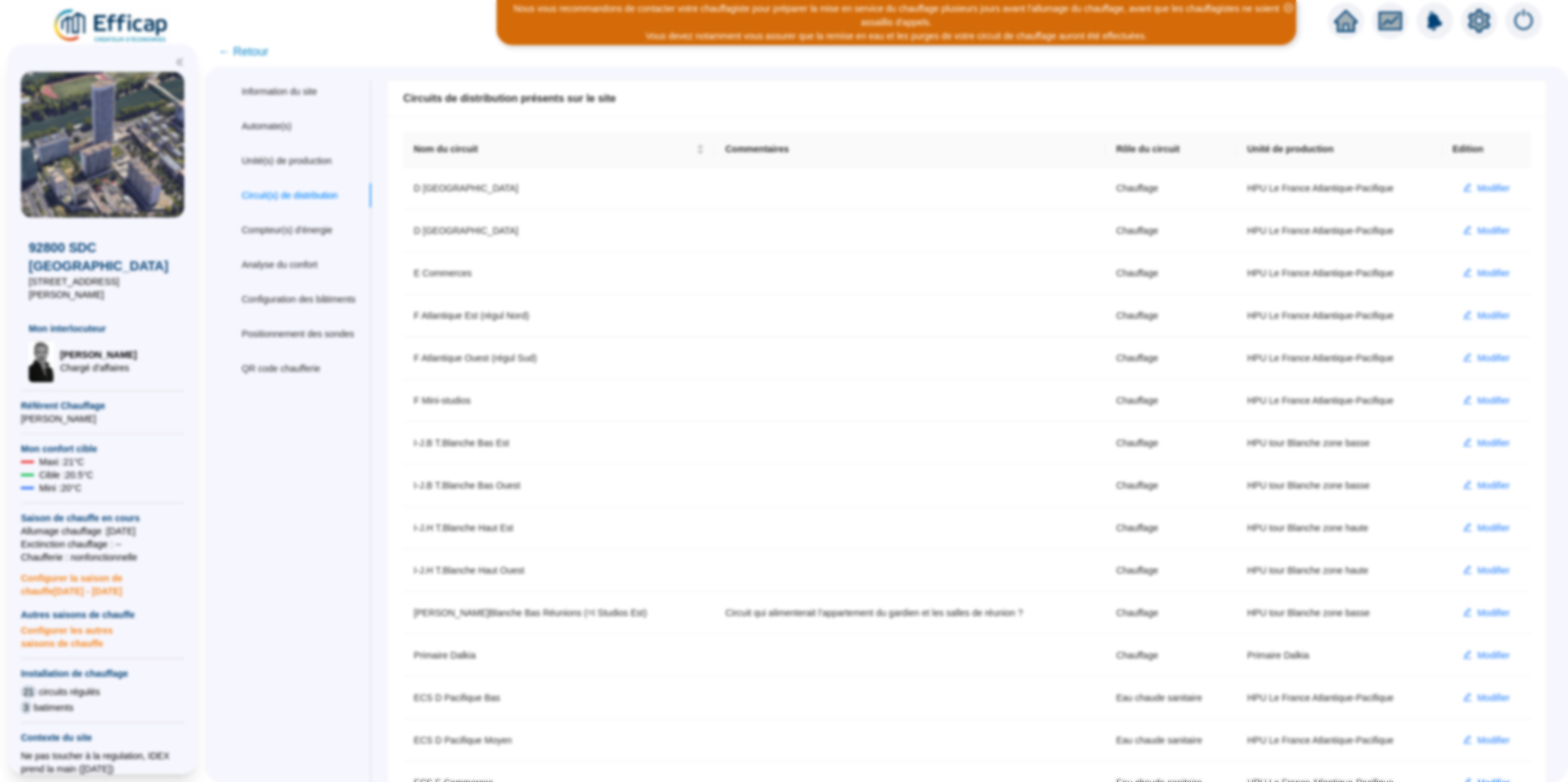
scroll to position [236, 0]
click at [283, 534] on div "Information du site Automate(s) Unité(s) de production Circuit(s) de distributi…" at bounding box center [298, 601] width 145 height 1043
click at [1477, 231] on span "Modifier" at bounding box center [1493, 231] width 33 height 14
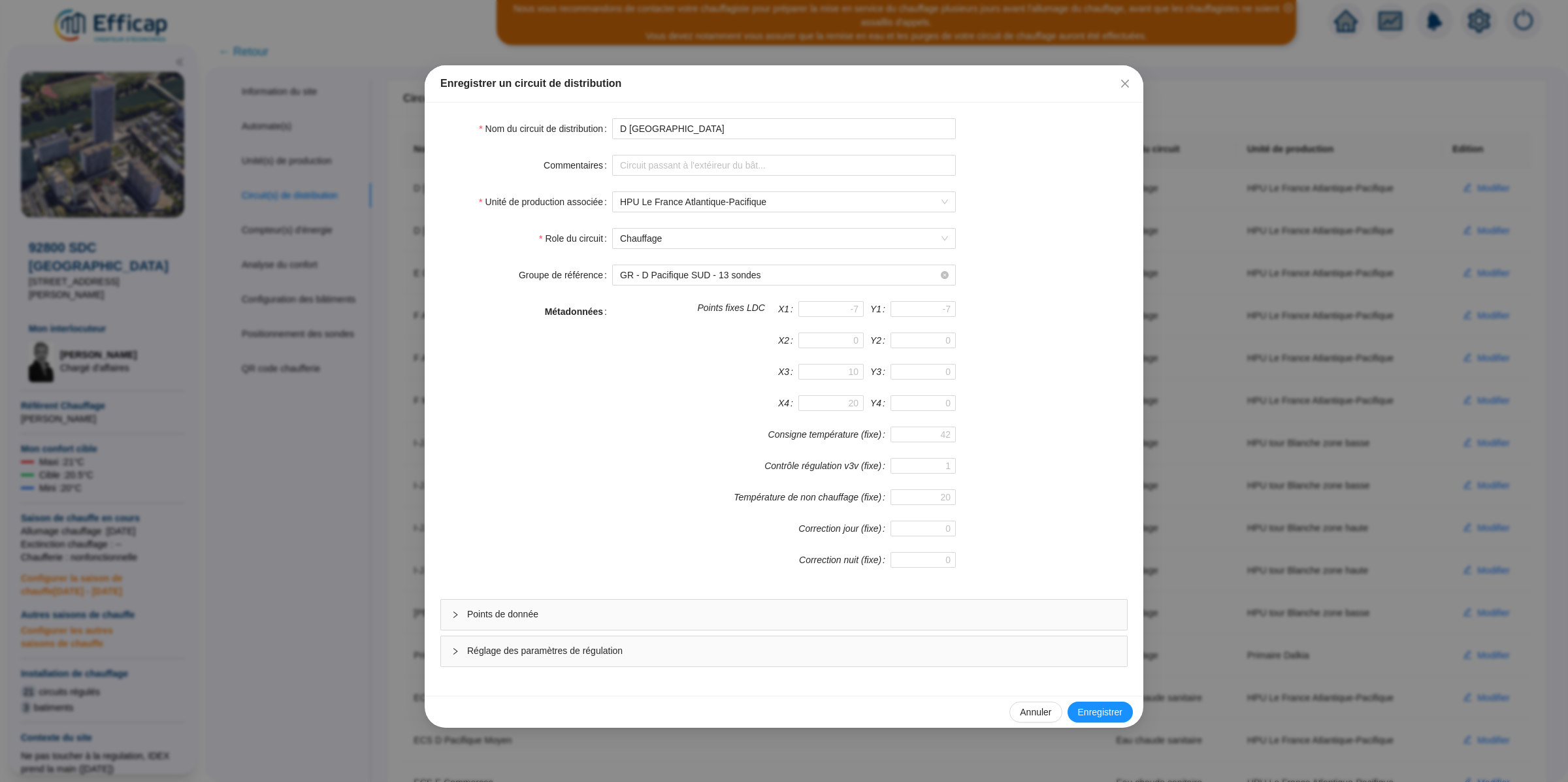
drag, startPoint x: 517, startPoint y: 617, endPoint x: 551, endPoint y: 562, distance: 64.7
click at [518, 617] on span "Points de donnée" at bounding box center [791, 614] width 649 height 14
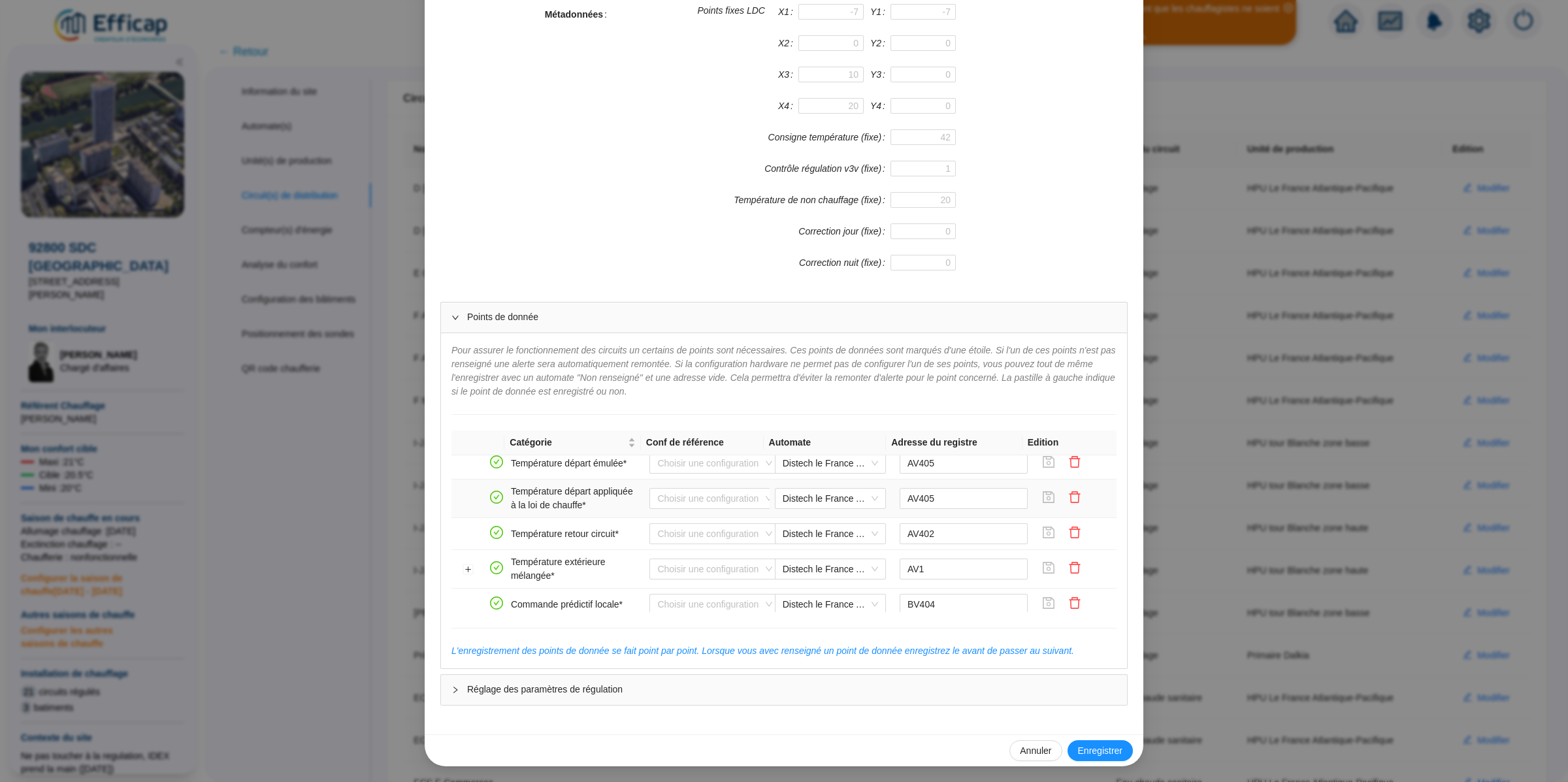
scroll to position [222, 0]
click at [920, 563] on input "AV1" at bounding box center [964, 560] width 129 height 21
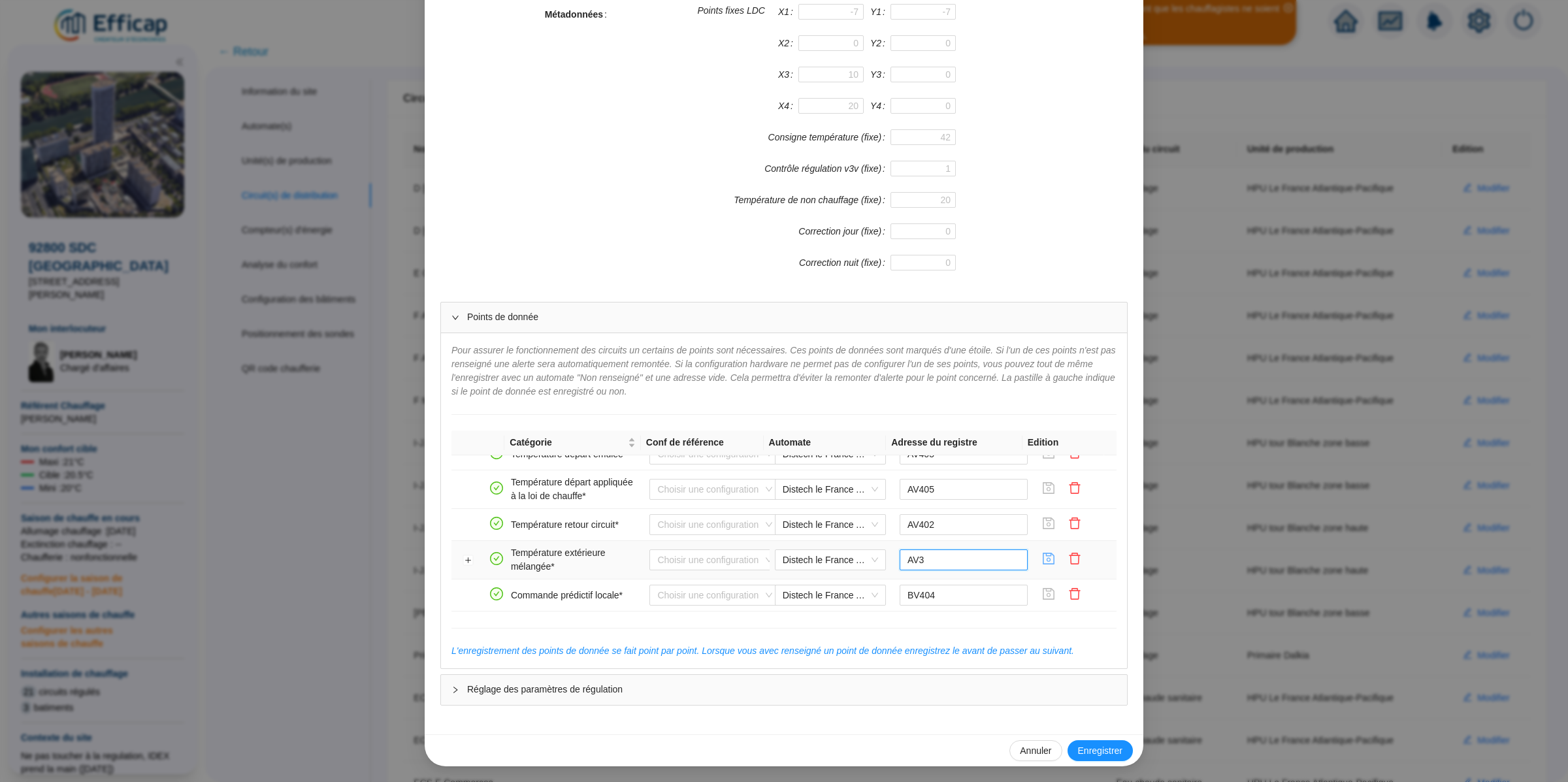
type input "AV3"
click at [1043, 565] on icon "save" at bounding box center [1049, 559] width 11 height 11
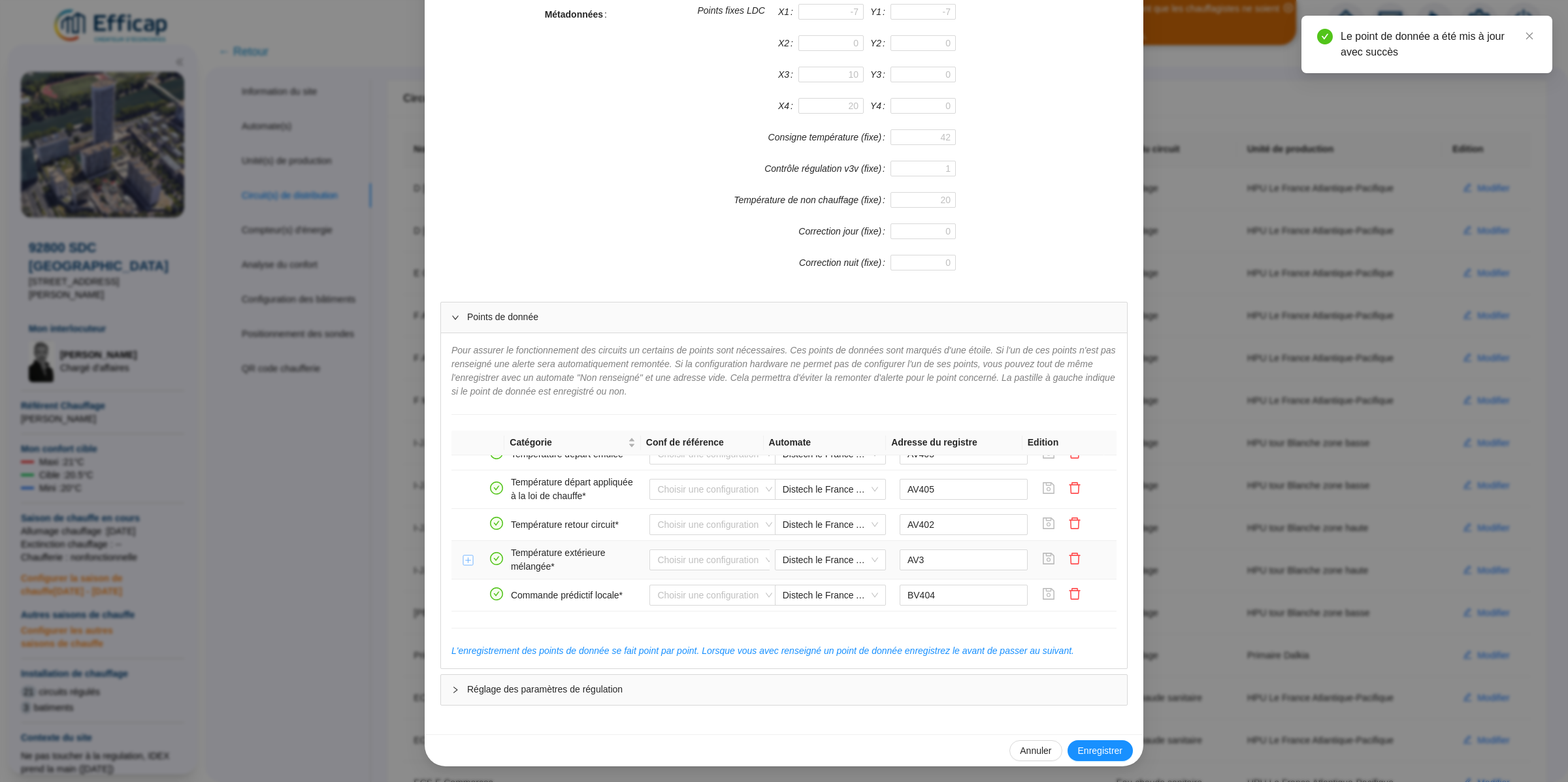
click at [463, 566] on button "Développer la ligne" at bounding box center [468, 560] width 11 height 11
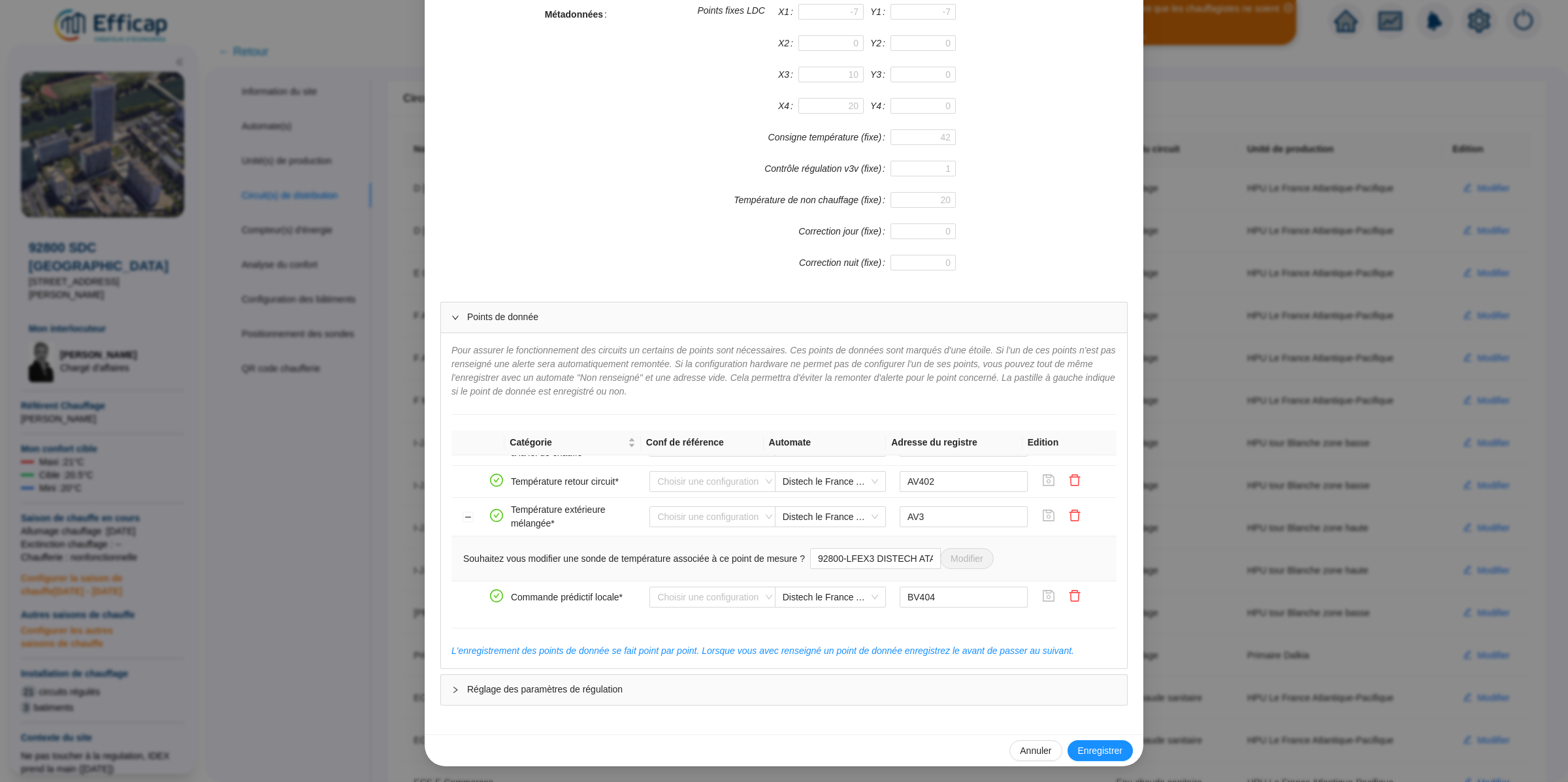
click at [354, 397] on div "Enregistrer un circuit de distribution Nom du circuit de distribution D Pacifiq…" at bounding box center [784, 391] width 1568 height 782
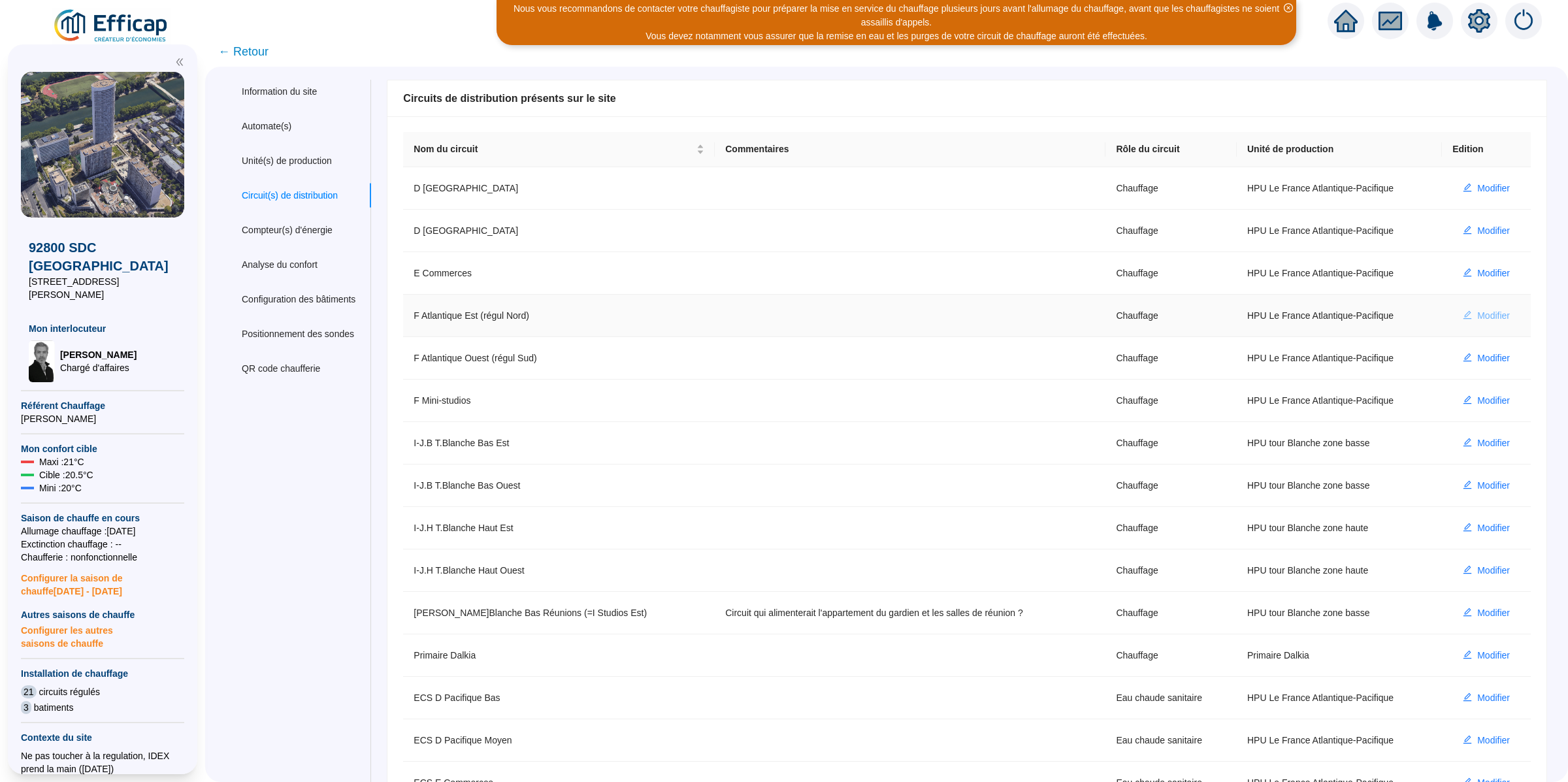
click at [1477, 318] on span "Modifier" at bounding box center [1493, 315] width 33 height 14
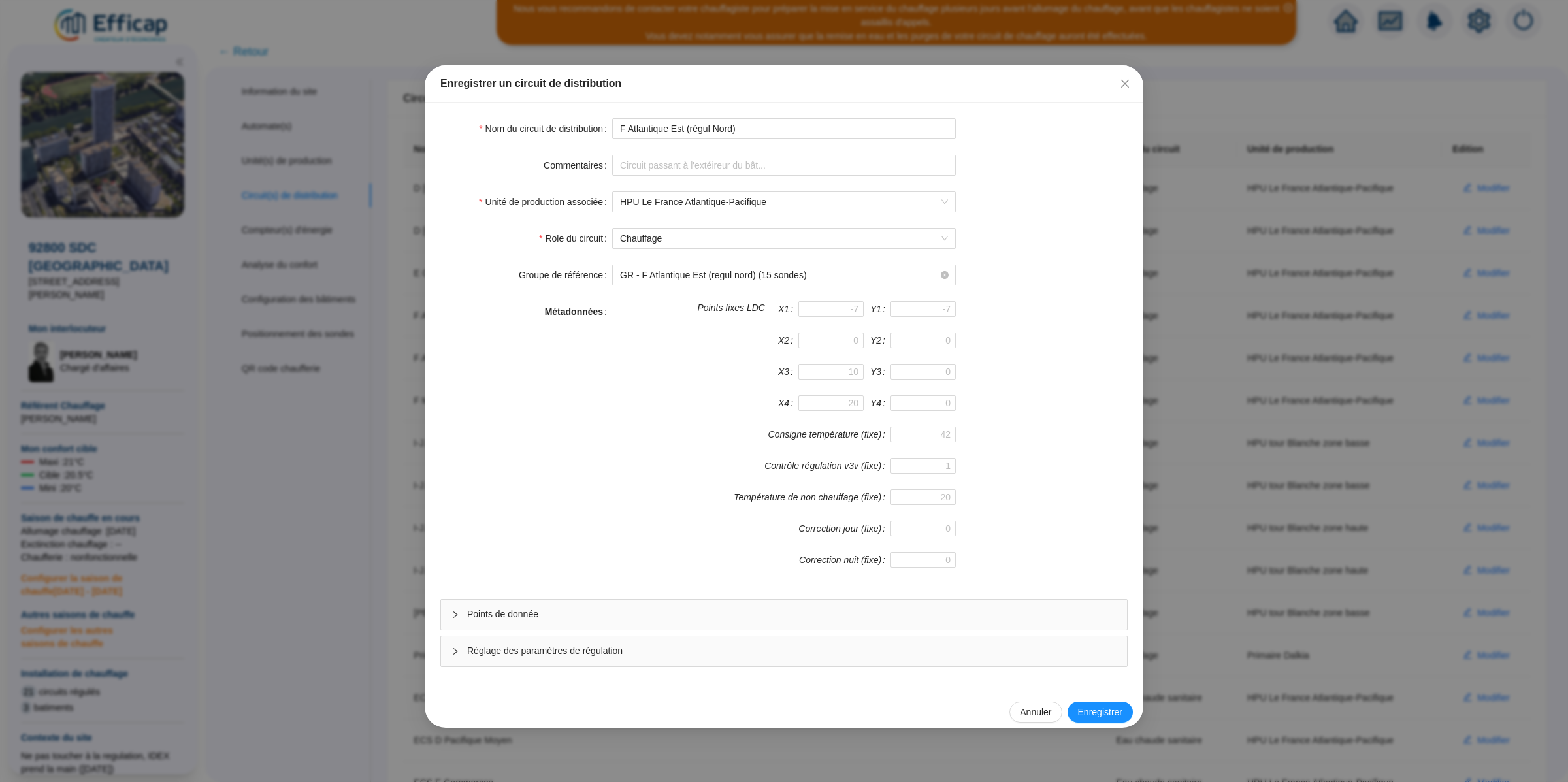
drag, startPoint x: 591, startPoint y: 613, endPoint x: 604, endPoint y: 468, distance: 145.6
click at [591, 611] on span "Points de donnée" at bounding box center [791, 614] width 649 height 14
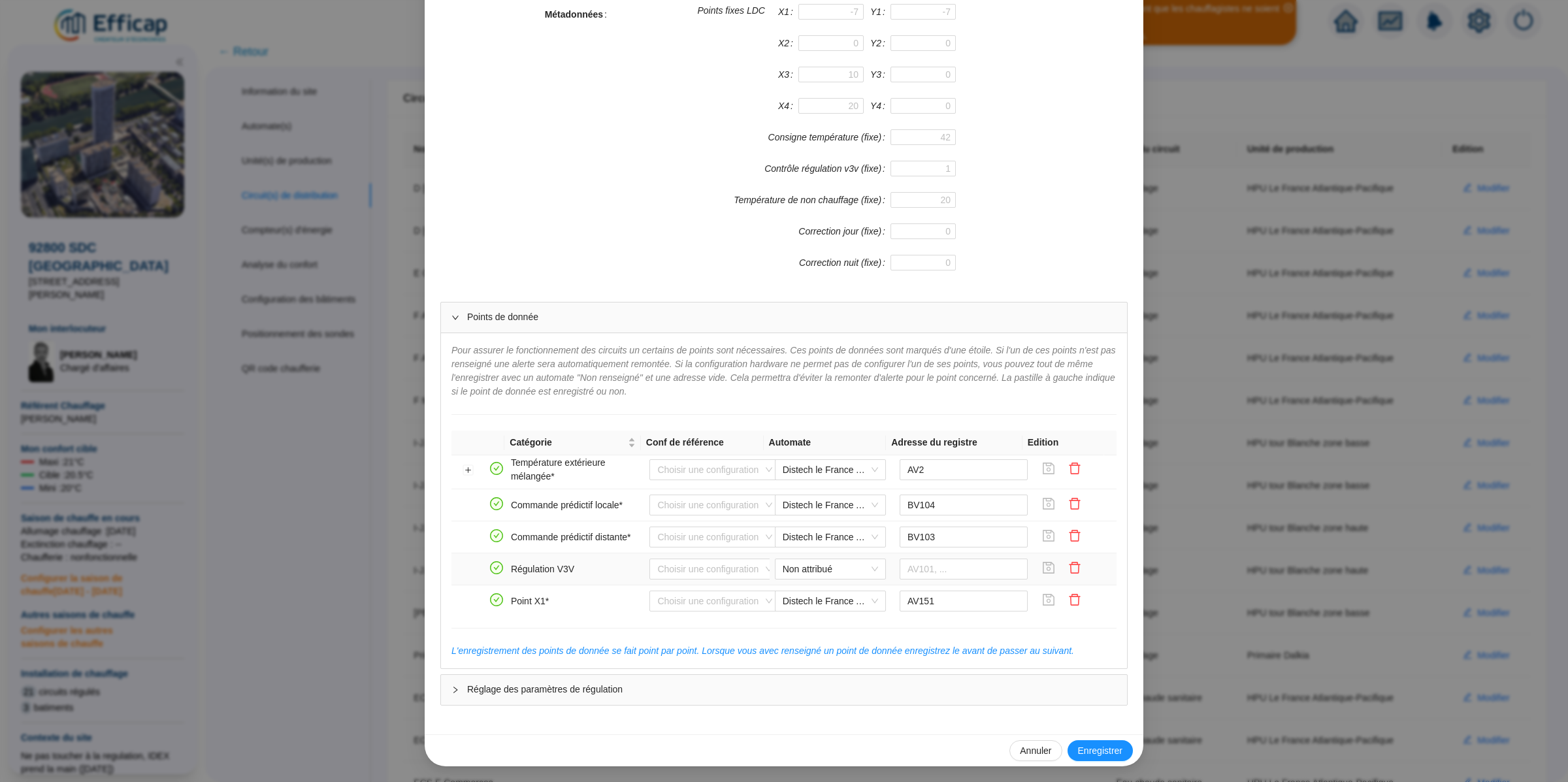
scroll to position [302, 0]
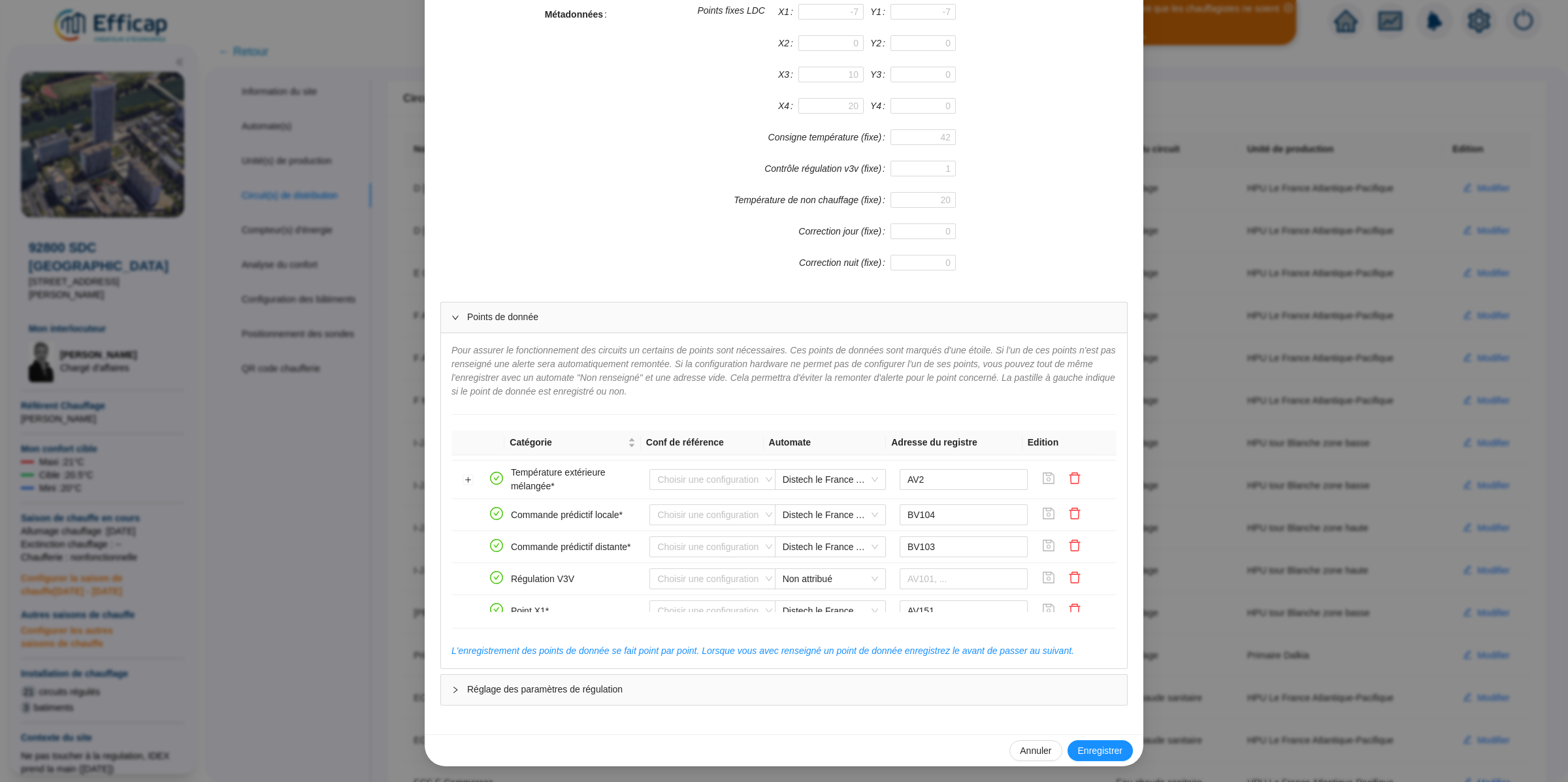
click at [1238, 364] on div "Enregistrer un circuit de distribution Nom du circuit de distribution F Atlanti…" at bounding box center [784, 391] width 1568 height 782
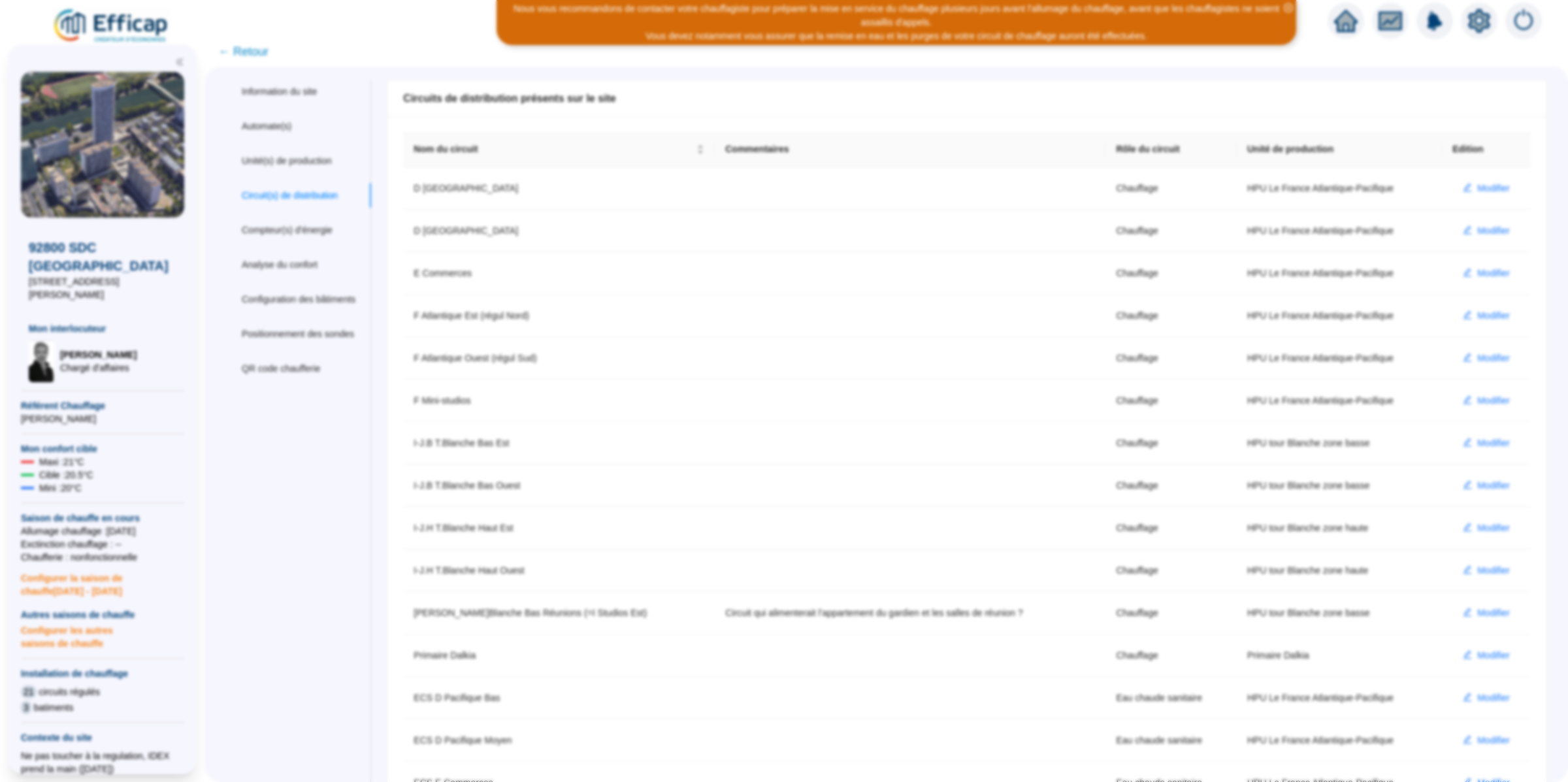
scroll to position [236, 0]
click at [1477, 358] on span "Modifier" at bounding box center [1493, 358] width 33 height 14
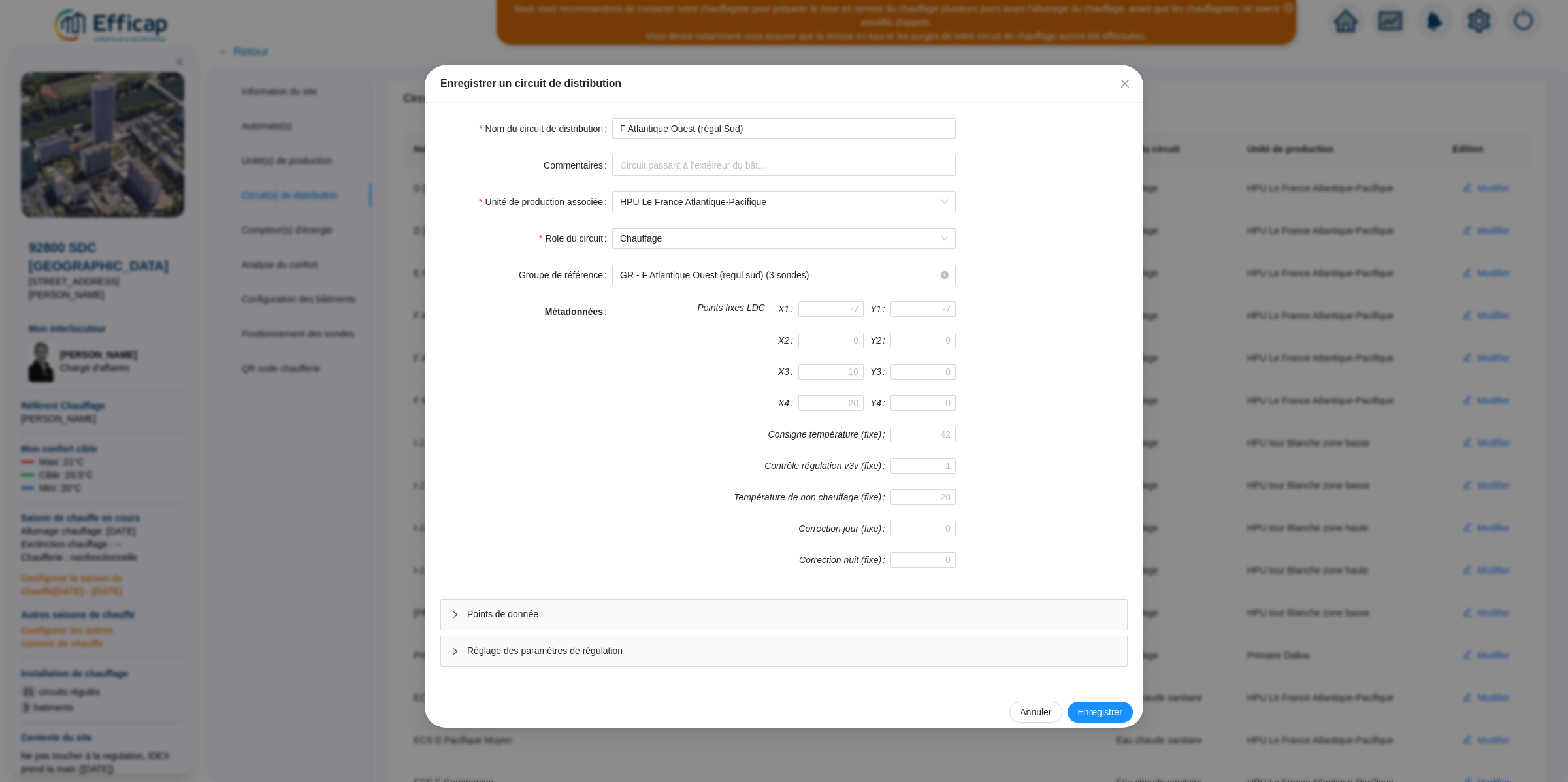
click at [563, 626] on div "Points de donnée" at bounding box center [784, 614] width 686 height 30
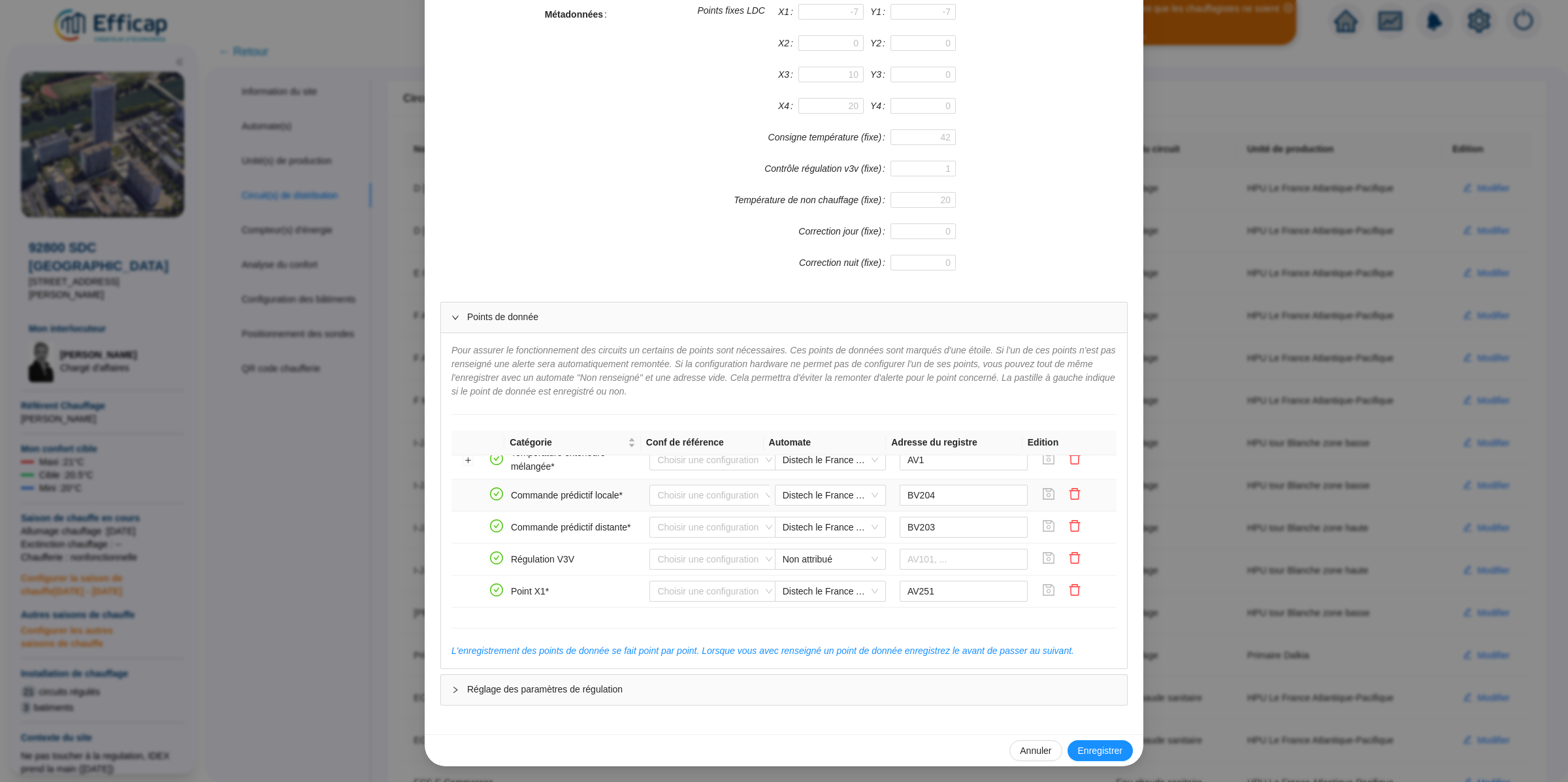
scroll to position [319, 0]
click at [925, 468] on input "AV1" at bounding box center [964, 464] width 129 height 21
type input "AV3"
click at [1042, 469] on icon "save" at bounding box center [1048, 463] width 13 height 13
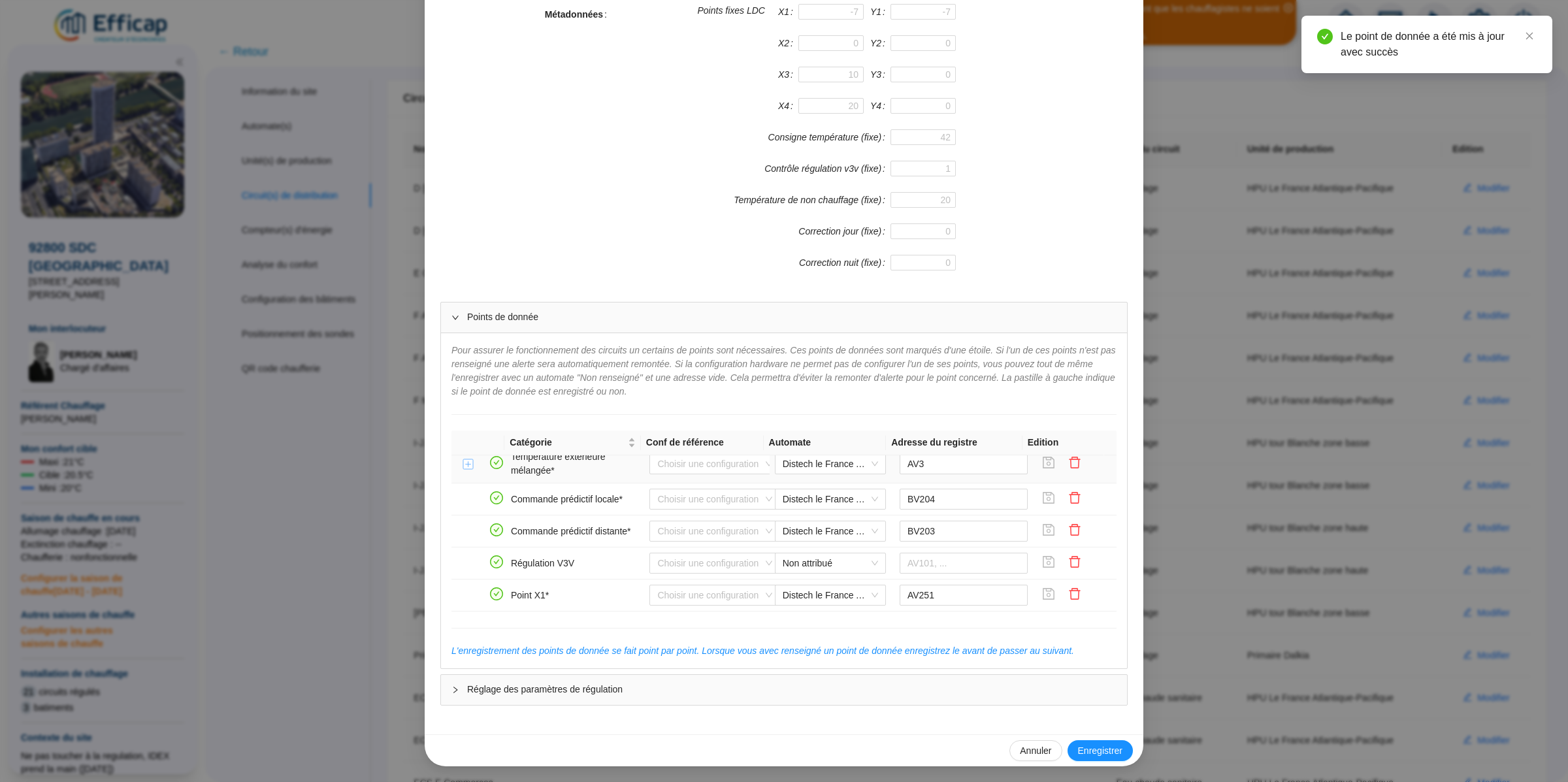
click at [465, 470] on button "Développer la ligne" at bounding box center [468, 464] width 11 height 11
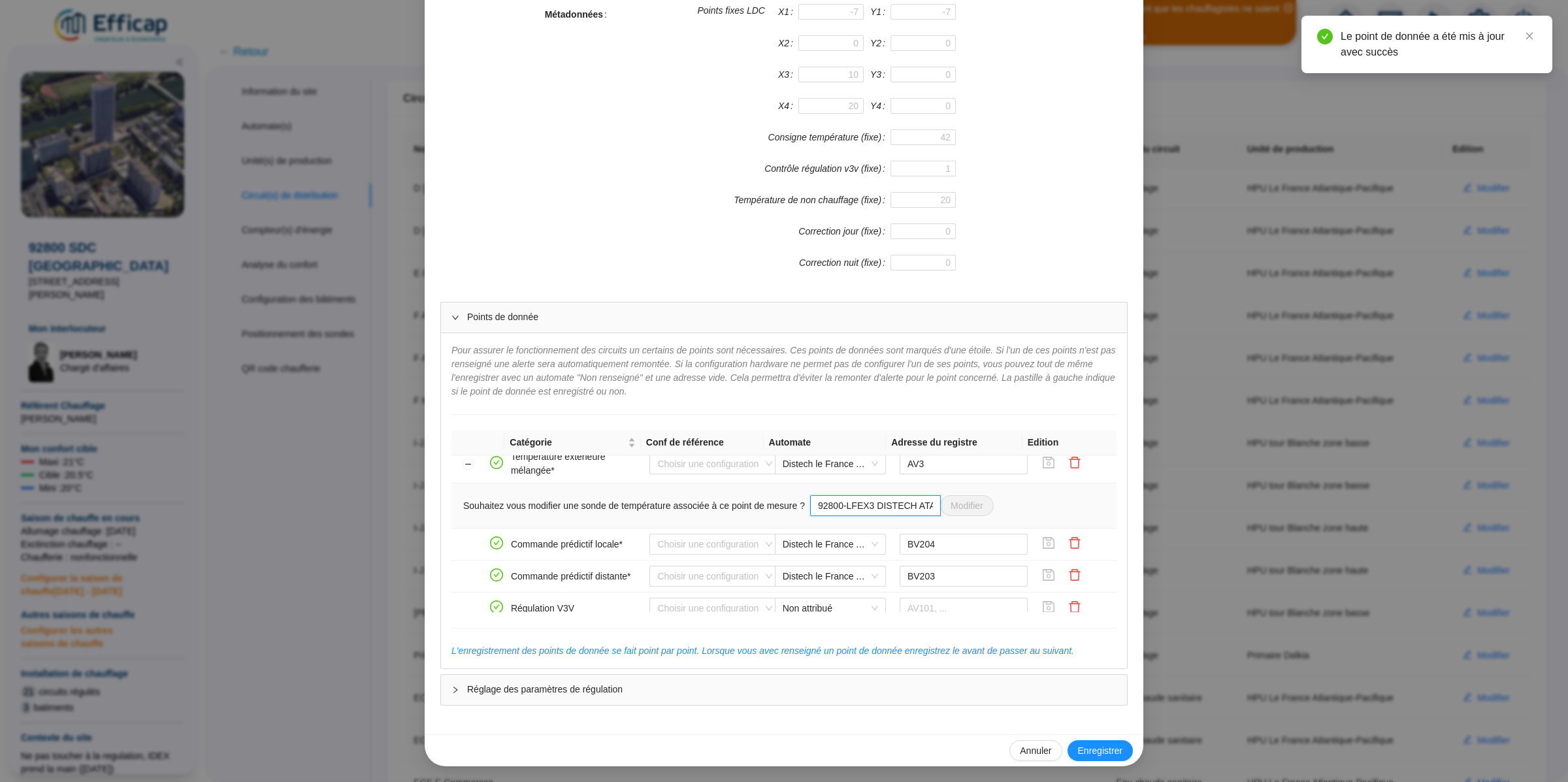
scroll to position [0, 72]
click at [955, 516] on span "92800-LFEX3 DISTECH ATANTIQUE OUEST Modifier" at bounding box center [901, 506] width 183 height 21
click at [1219, 400] on div "Enregistrer un circuit de distribution Nom du circuit de distribution F Atlanti…" at bounding box center [784, 391] width 1568 height 782
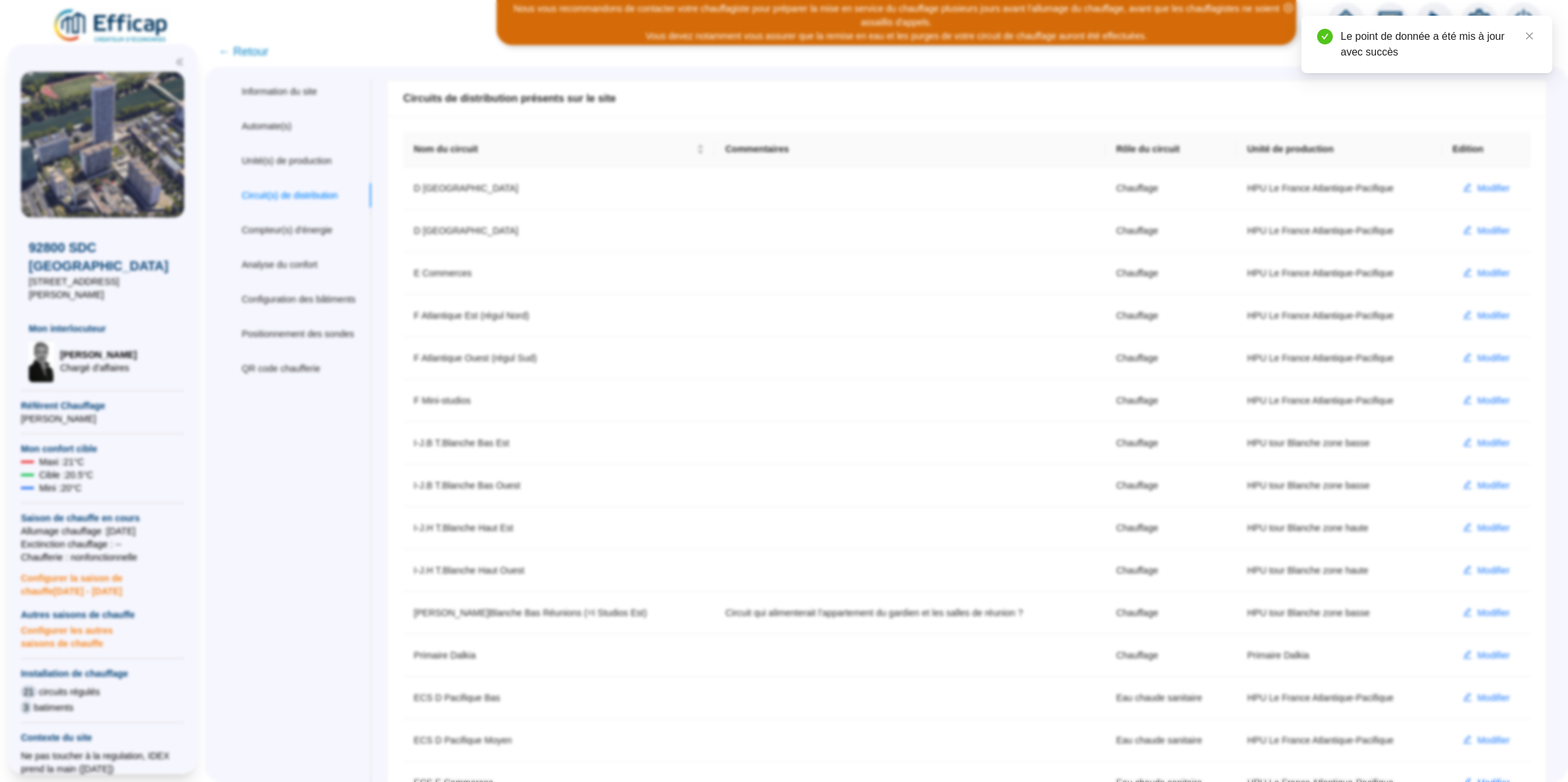
scroll to position [236, 0]
click at [1477, 187] on span "Modifier" at bounding box center [1493, 188] width 33 height 14
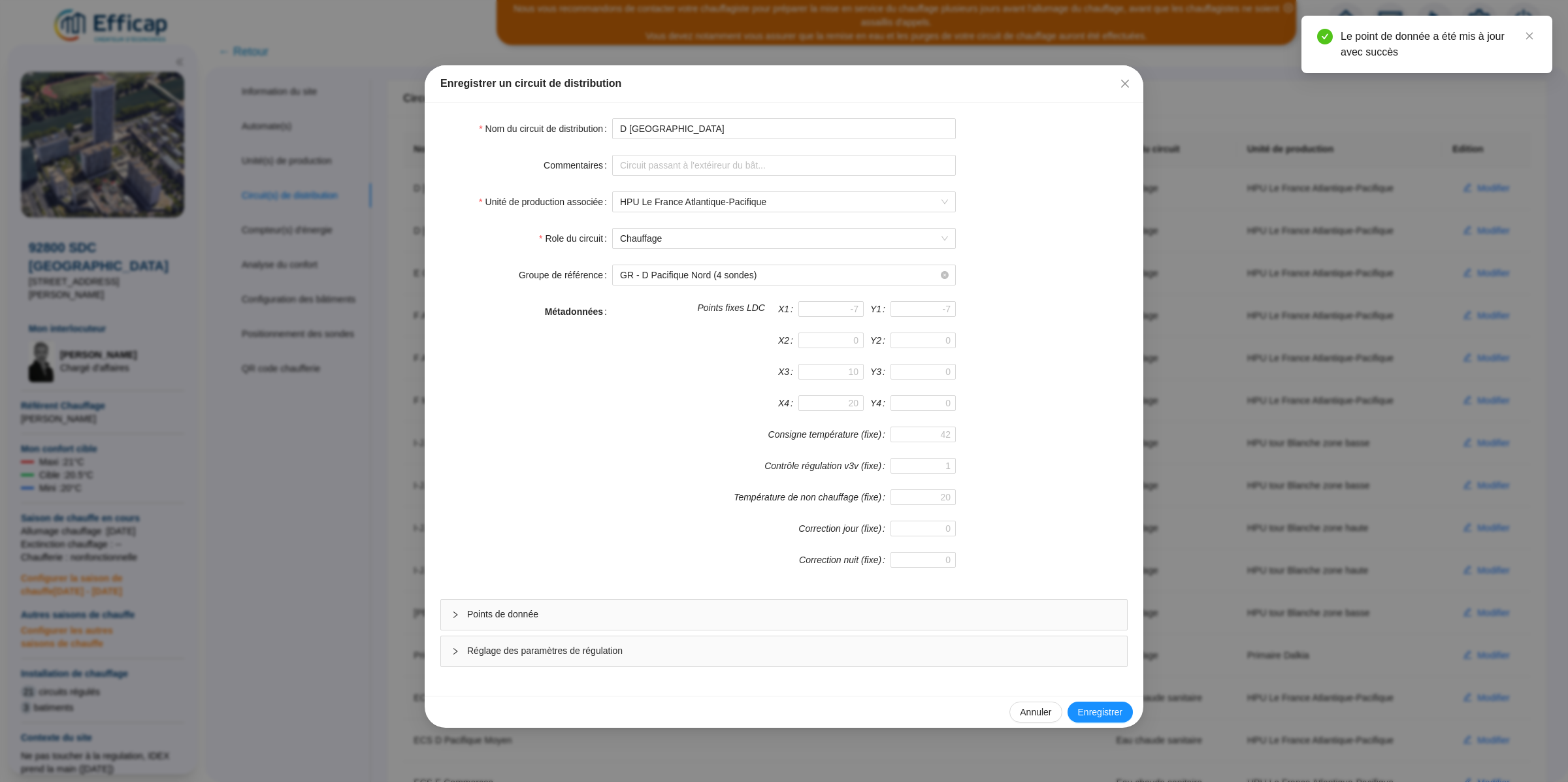
click at [582, 622] on span "Points de donnée" at bounding box center [791, 614] width 649 height 14
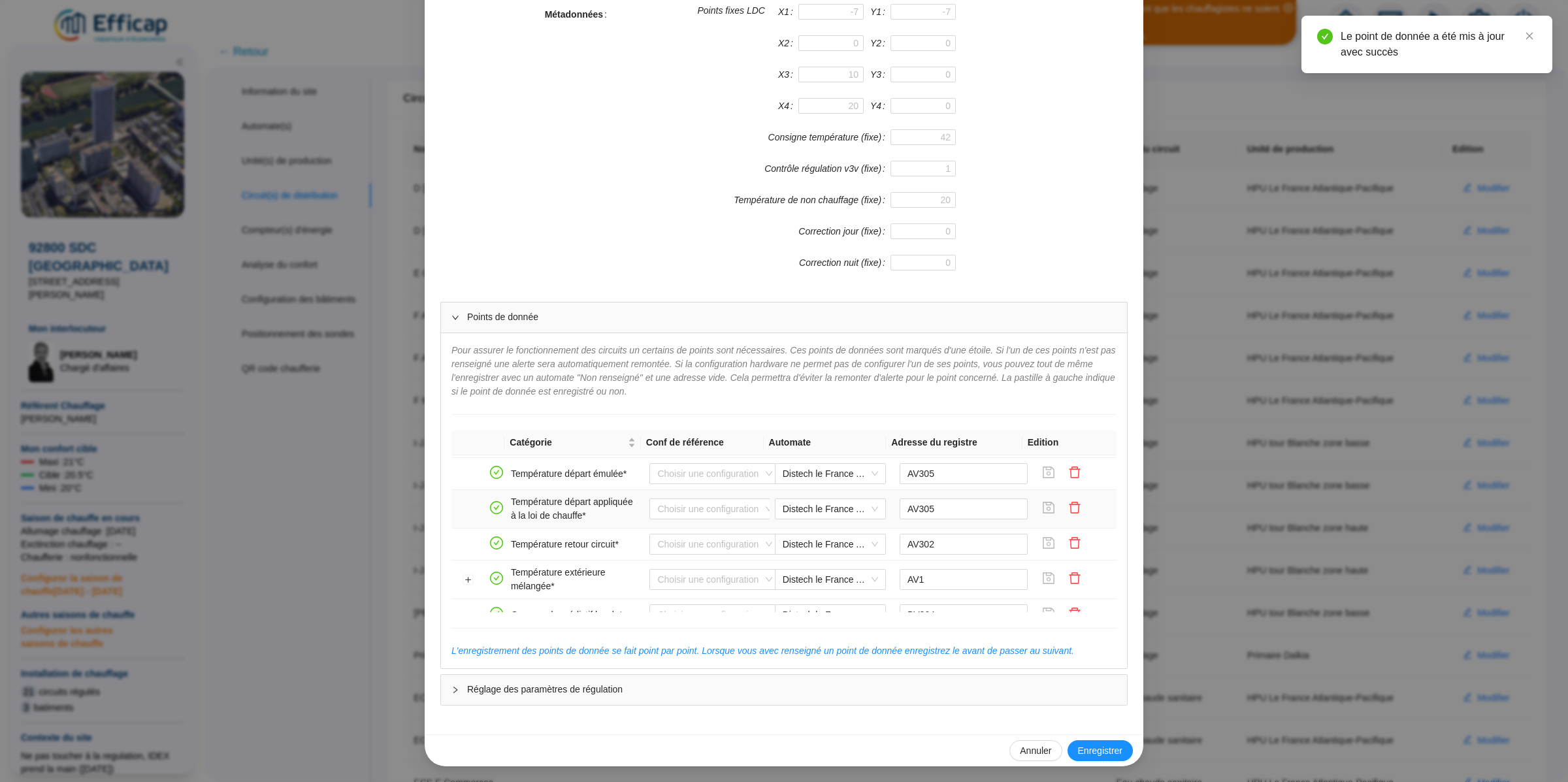
scroll to position [275, 0]
click at [951, 516] on input "AV1" at bounding box center [964, 507] width 129 height 21
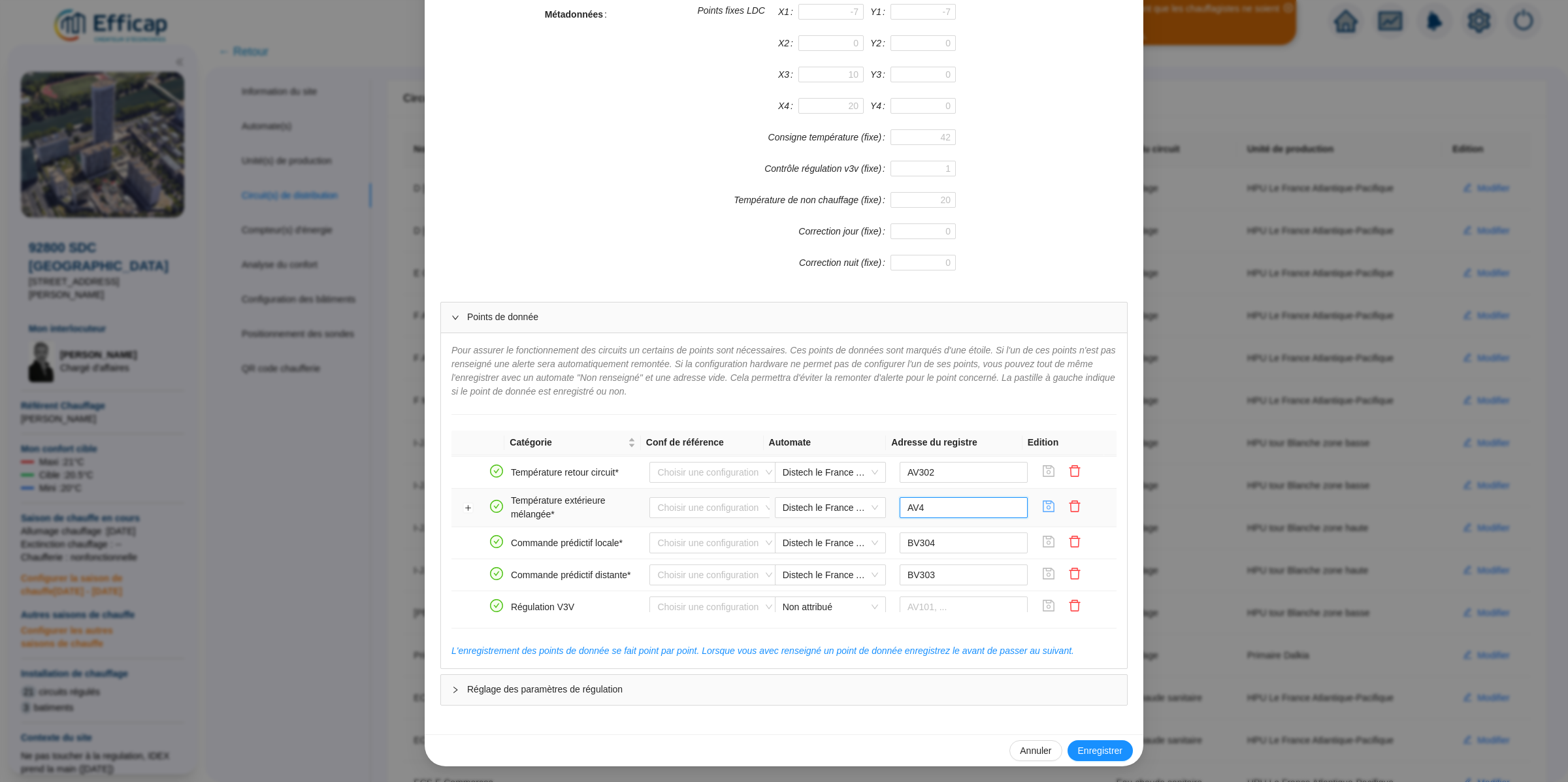
type input "AV4"
click at [1043, 510] on icon "save" at bounding box center [1049, 506] width 11 height 11
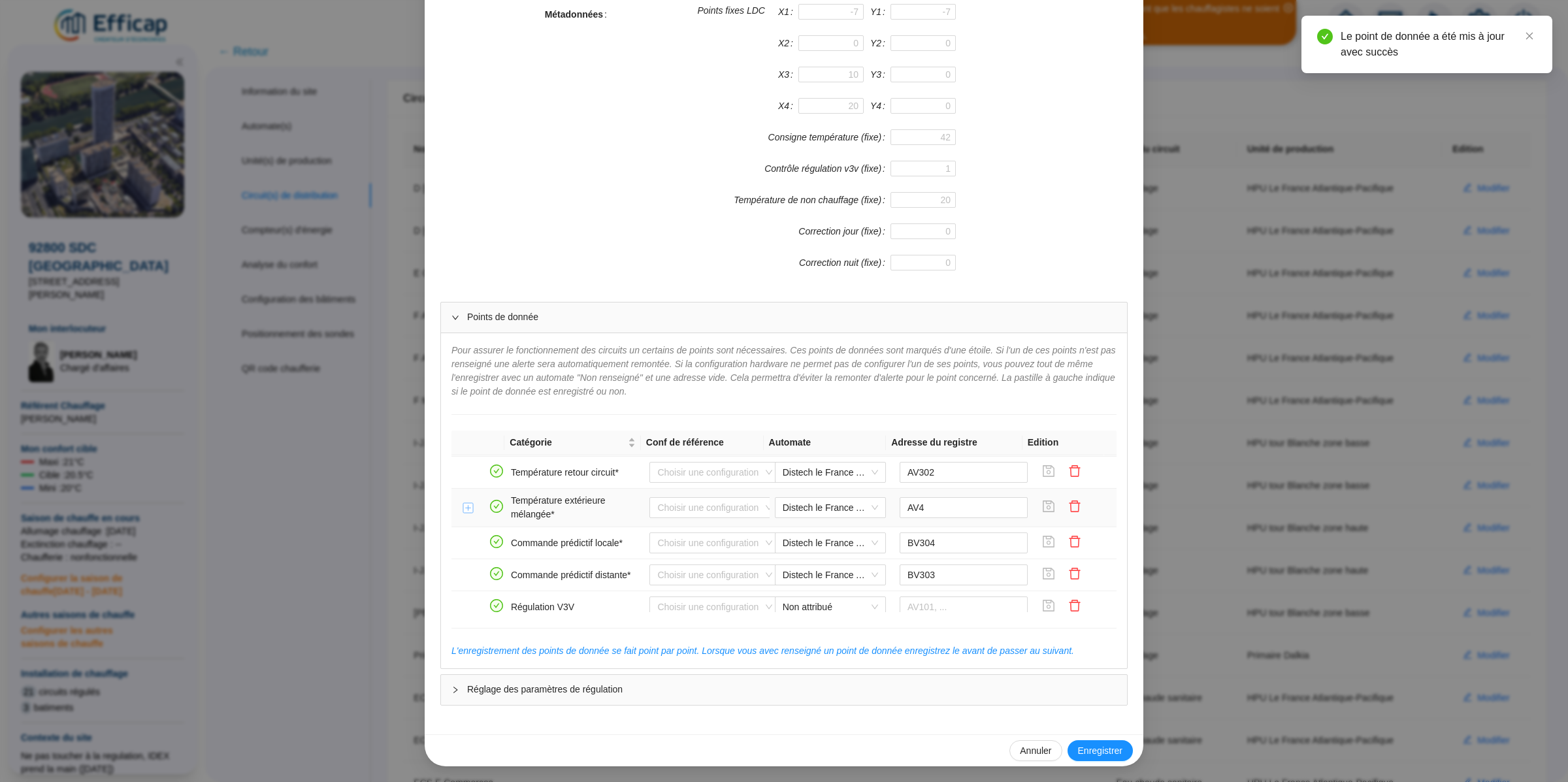
click at [463, 513] on button "Développer la ligne" at bounding box center [468, 508] width 11 height 11
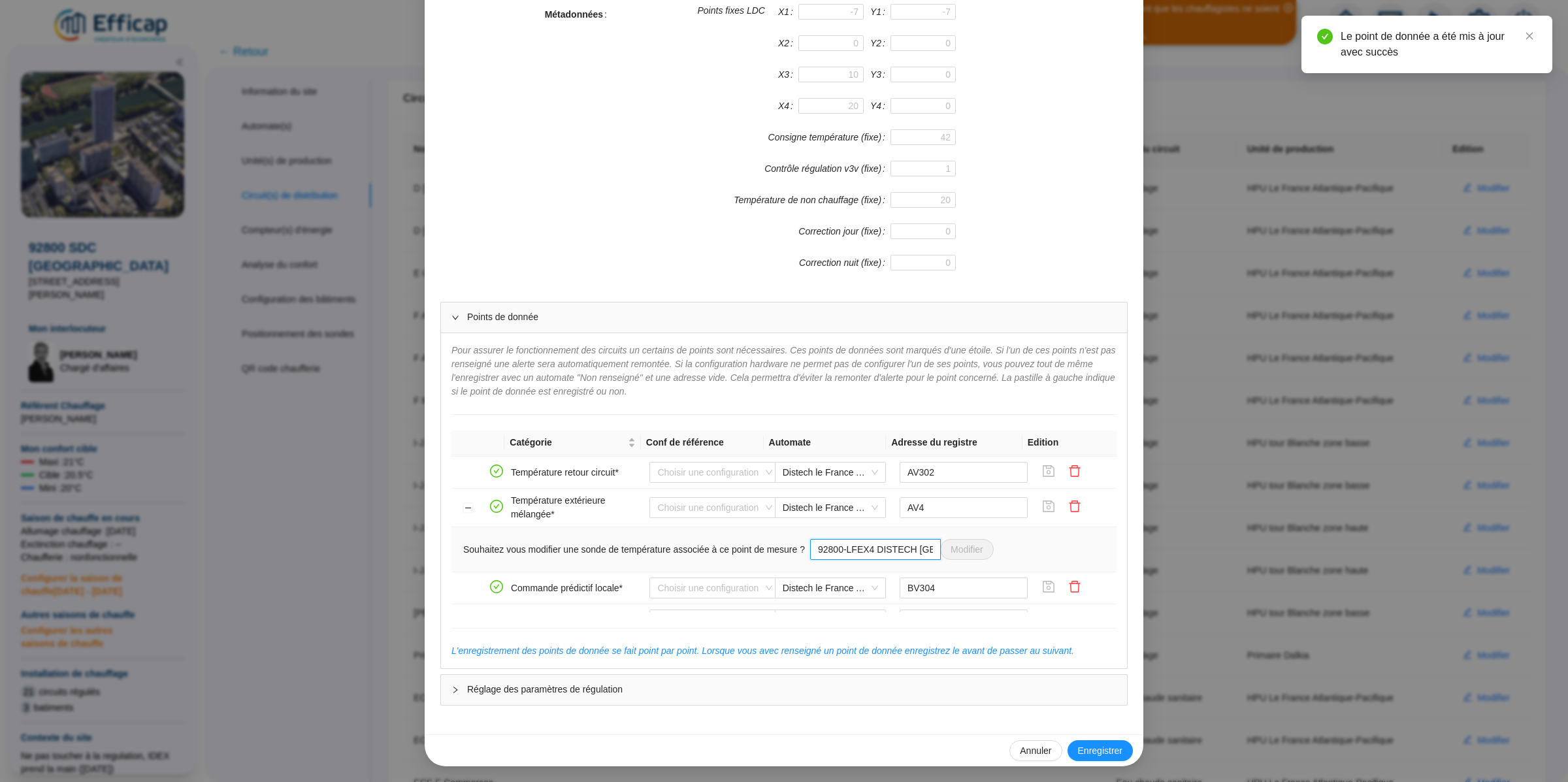
click at [967, 560] on span "92800-LFEX4 DISTECH PACIFIQUE NORD Modifier" at bounding box center [901, 550] width 183 height 21
click at [947, 560] on span "92800-LFEX4 DISTECH PACIFIQUE NORD Modifier" at bounding box center [901, 550] width 183 height 21
click at [1272, 408] on div "Enregistrer un circuit de distribution Nom du circuit de distribution D Pacifiq…" at bounding box center [784, 391] width 1568 height 782
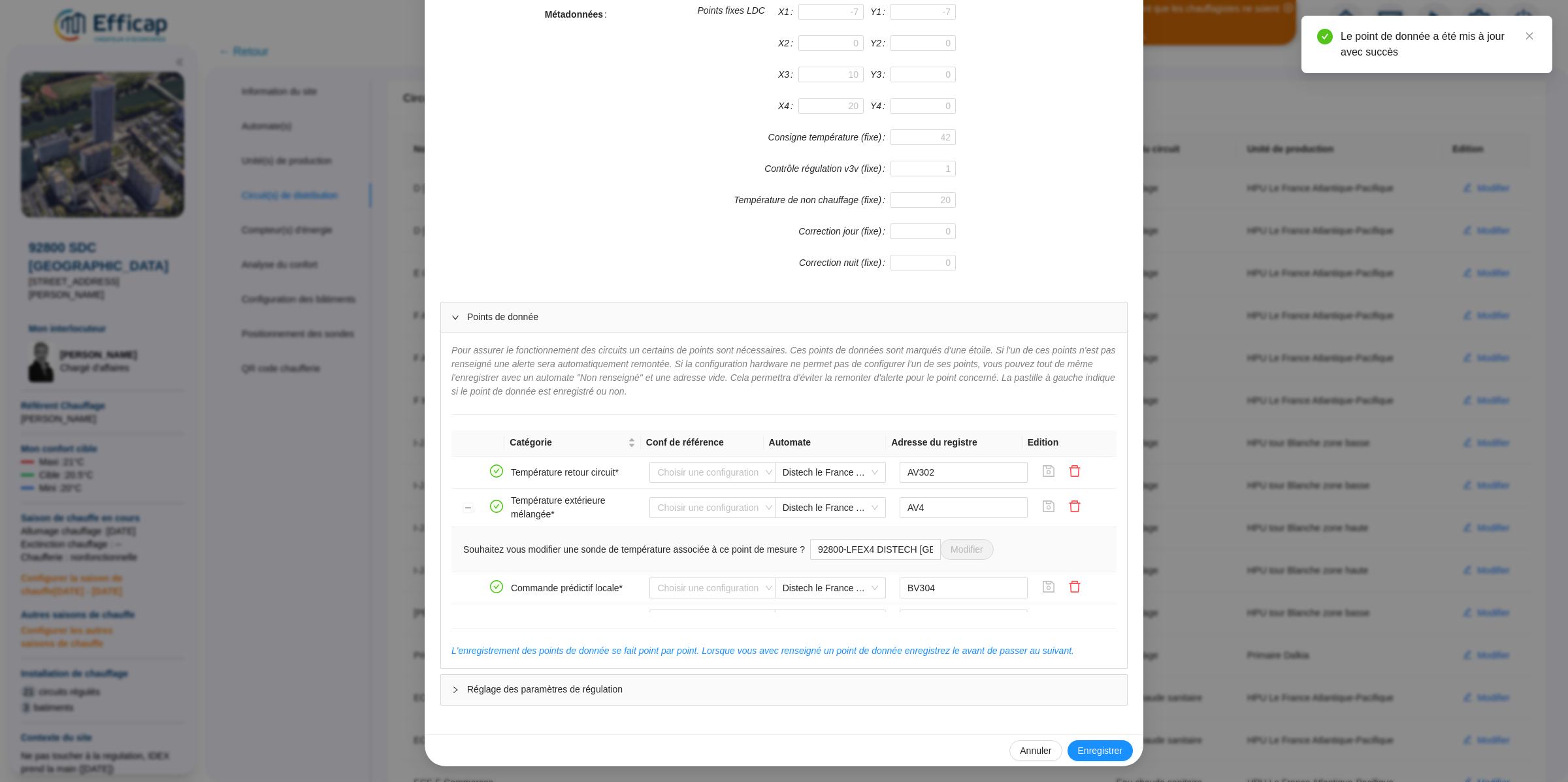
scroll to position [236, 0]
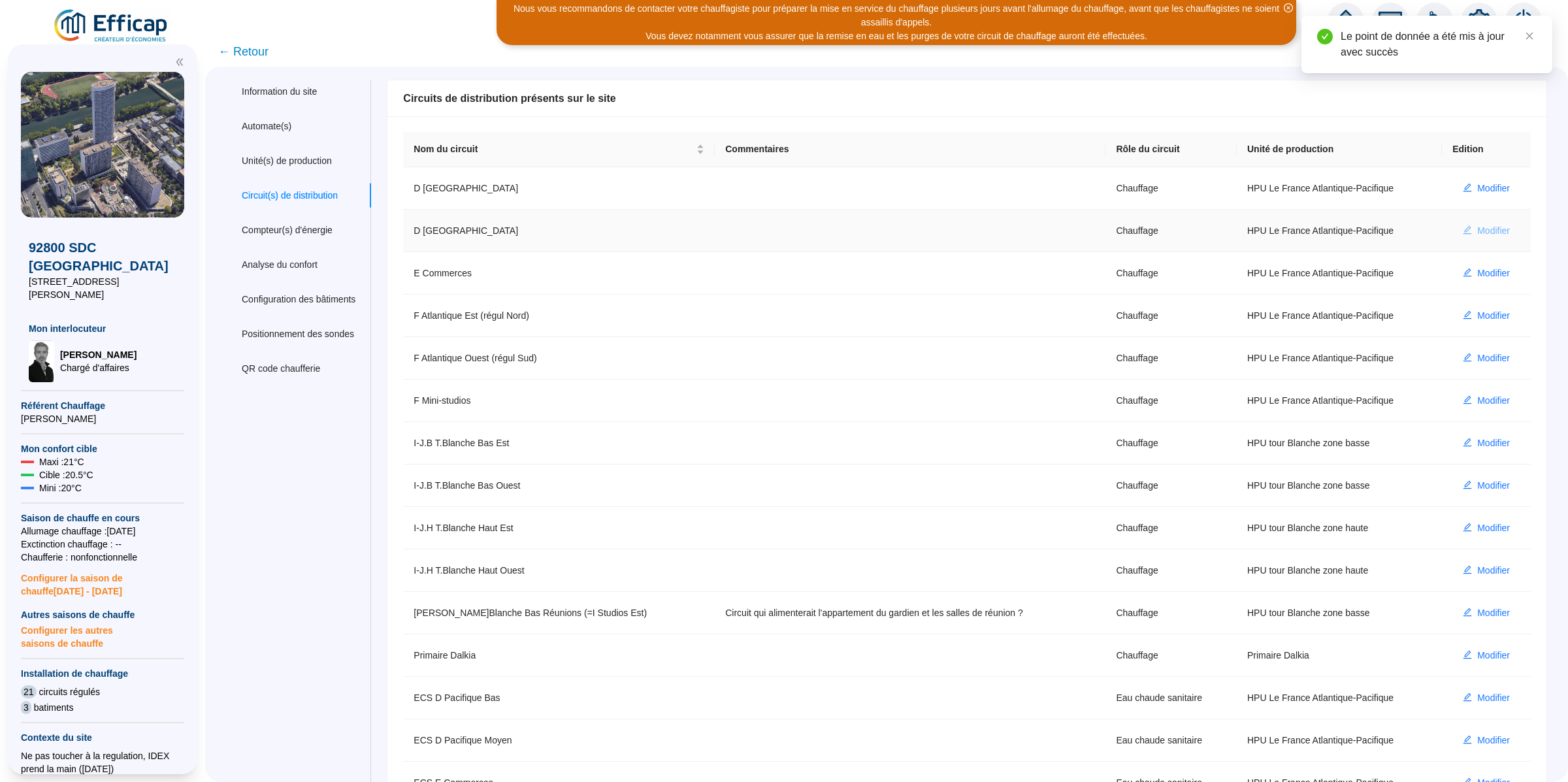
click at [1477, 226] on span "Modifier" at bounding box center [1493, 231] width 33 height 14
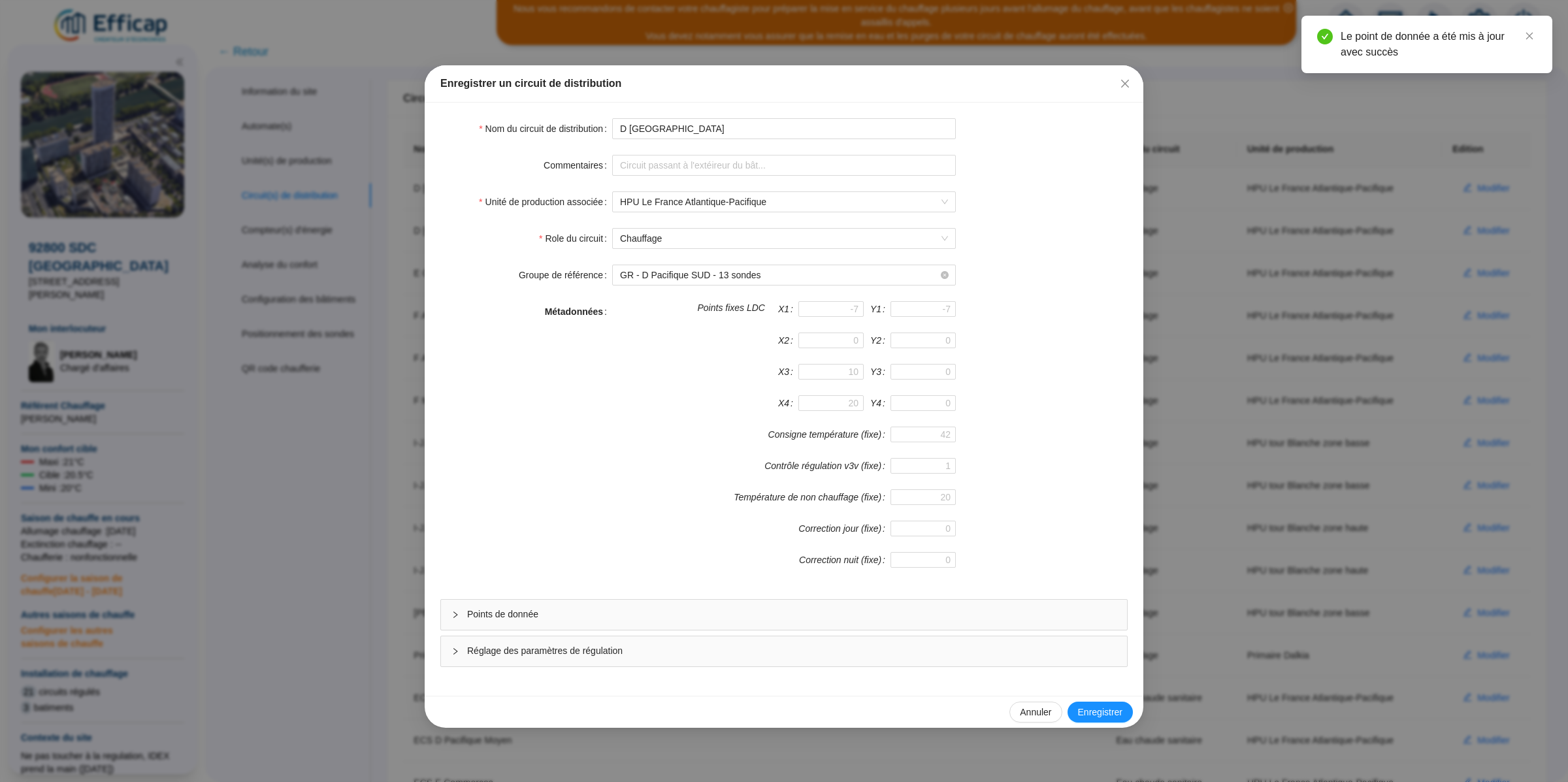
click at [668, 603] on div "Points de donnée" at bounding box center [784, 614] width 686 height 30
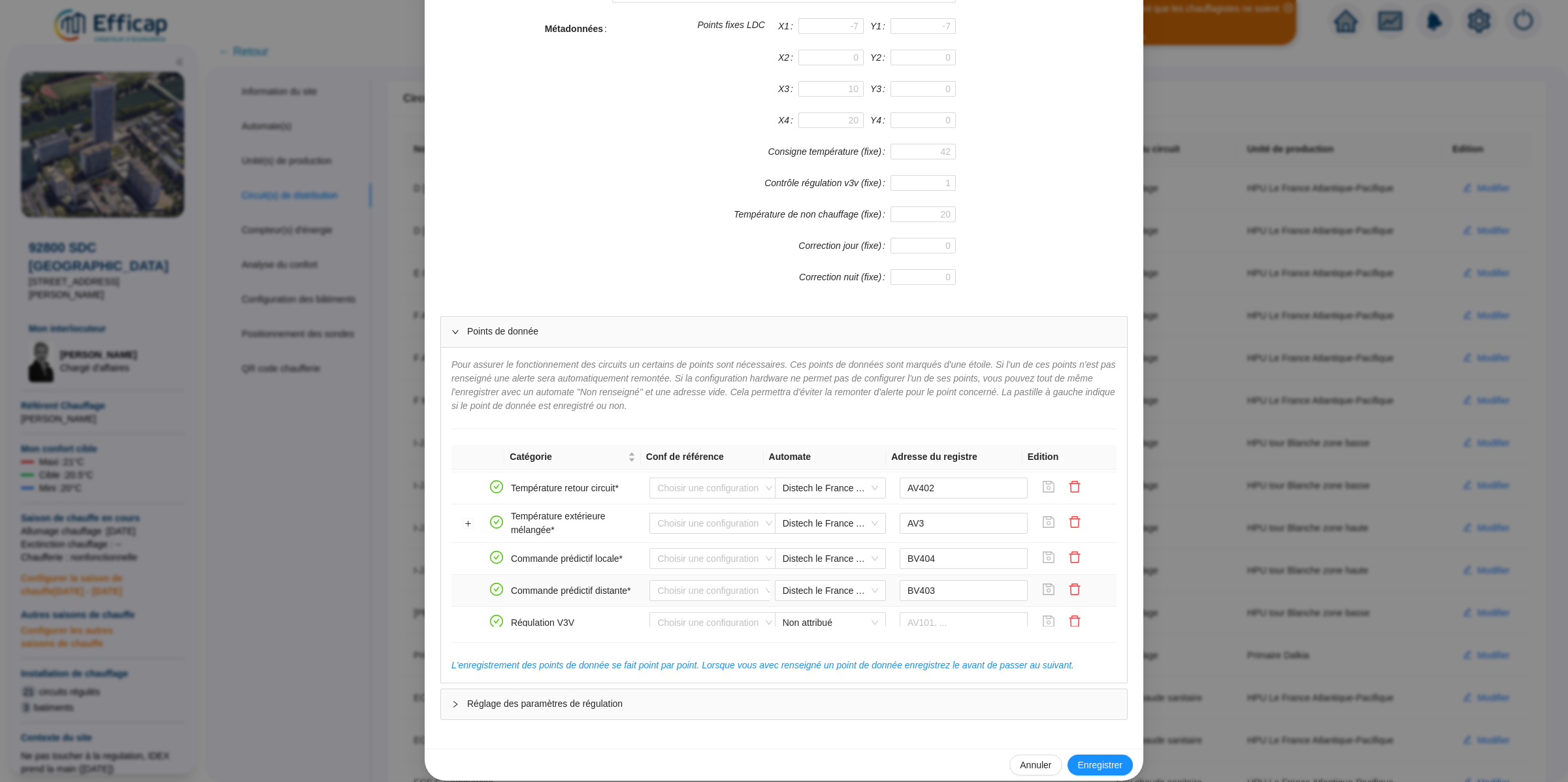
scroll to position [283, 0]
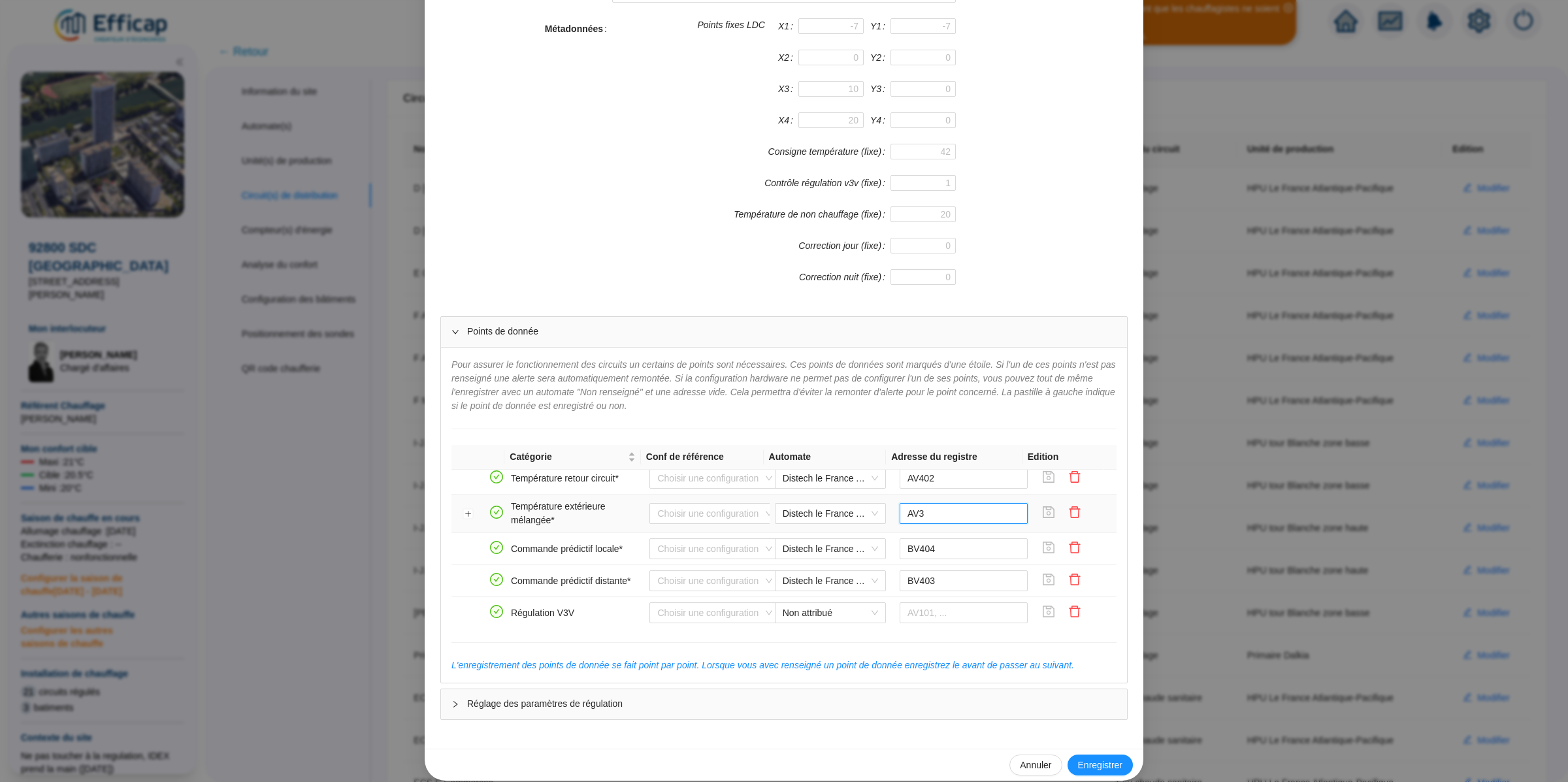
click at [925, 524] on input "AV3" at bounding box center [964, 514] width 129 height 21
type input "AV5"
click at [1043, 518] on icon "save" at bounding box center [1049, 512] width 11 height 11
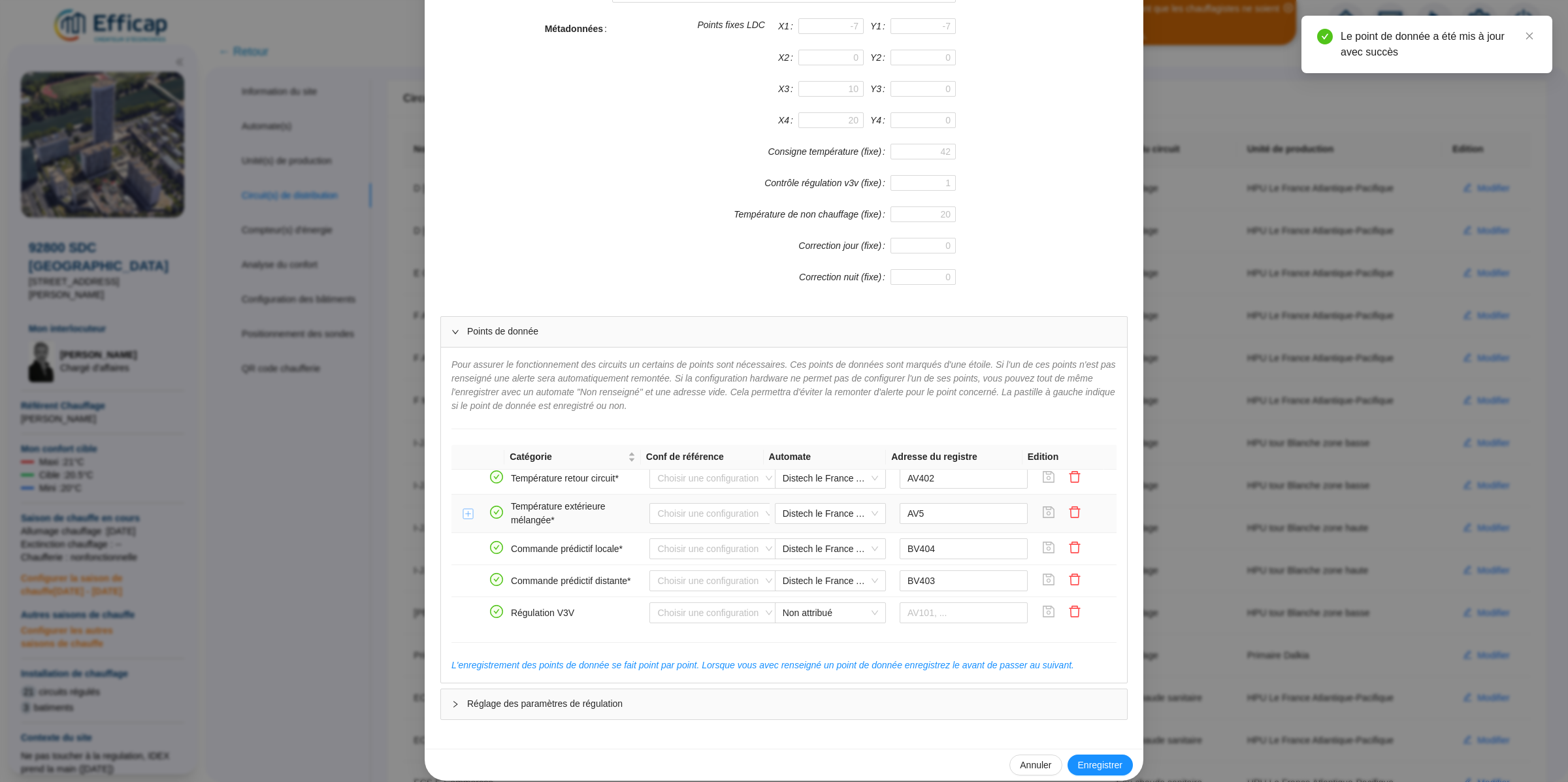
click at [463, 520] on button "Développer la ligne" at bounding box center [468, 514] width 11 height 11
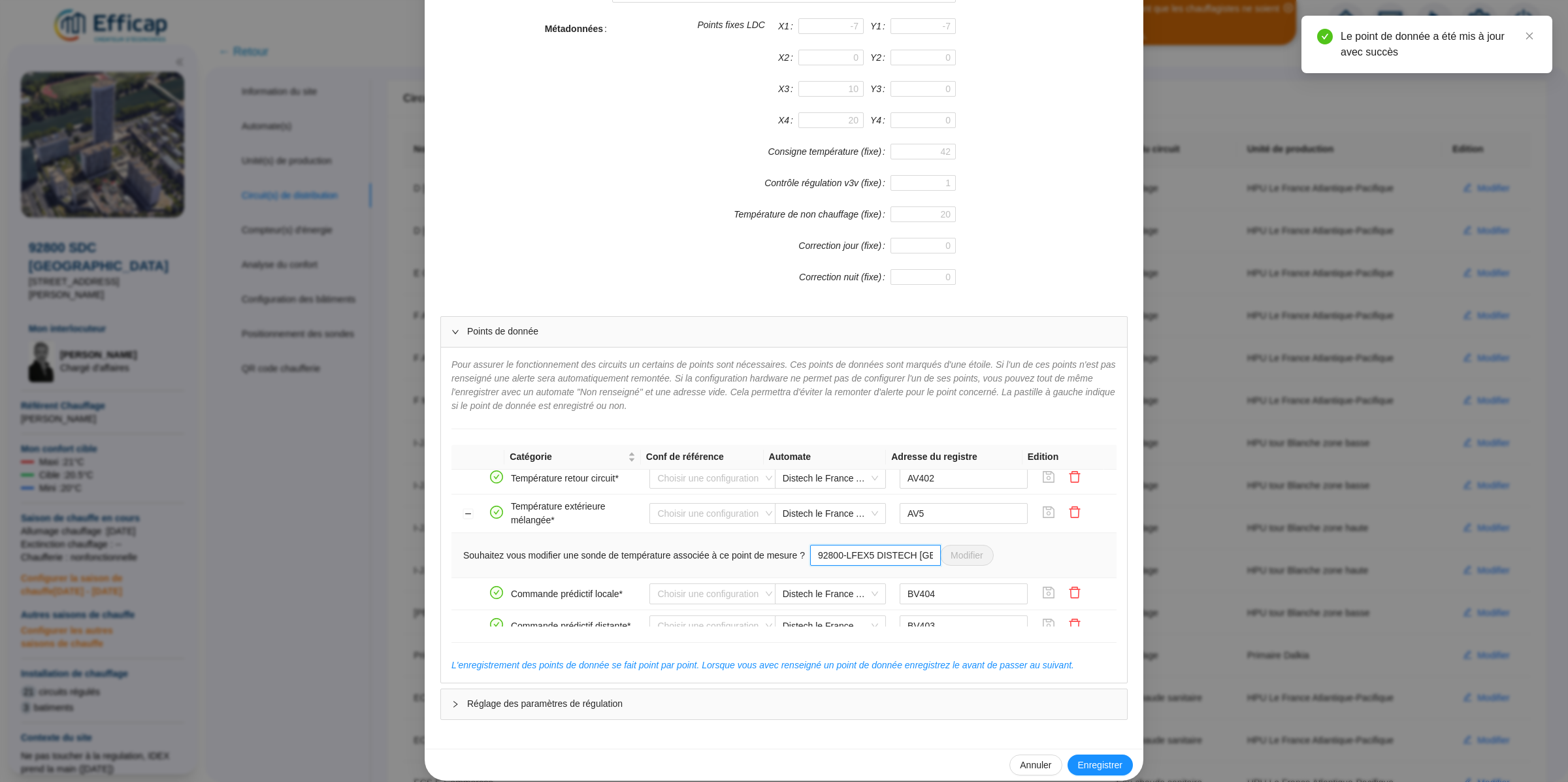
scroll to position [0, 57]
click at [994, 566] on span "92800-LFEX5 DISTECH PACIFIQUE SUD Modifier" at bounding box center [901, 556] width 183 height 21
click at [1242, 435] on div "Enregistrer un circuit de distribution Nom du circuit de distribution D Pacifiq…" at bounding box center [784, 391] width 1568 height 782
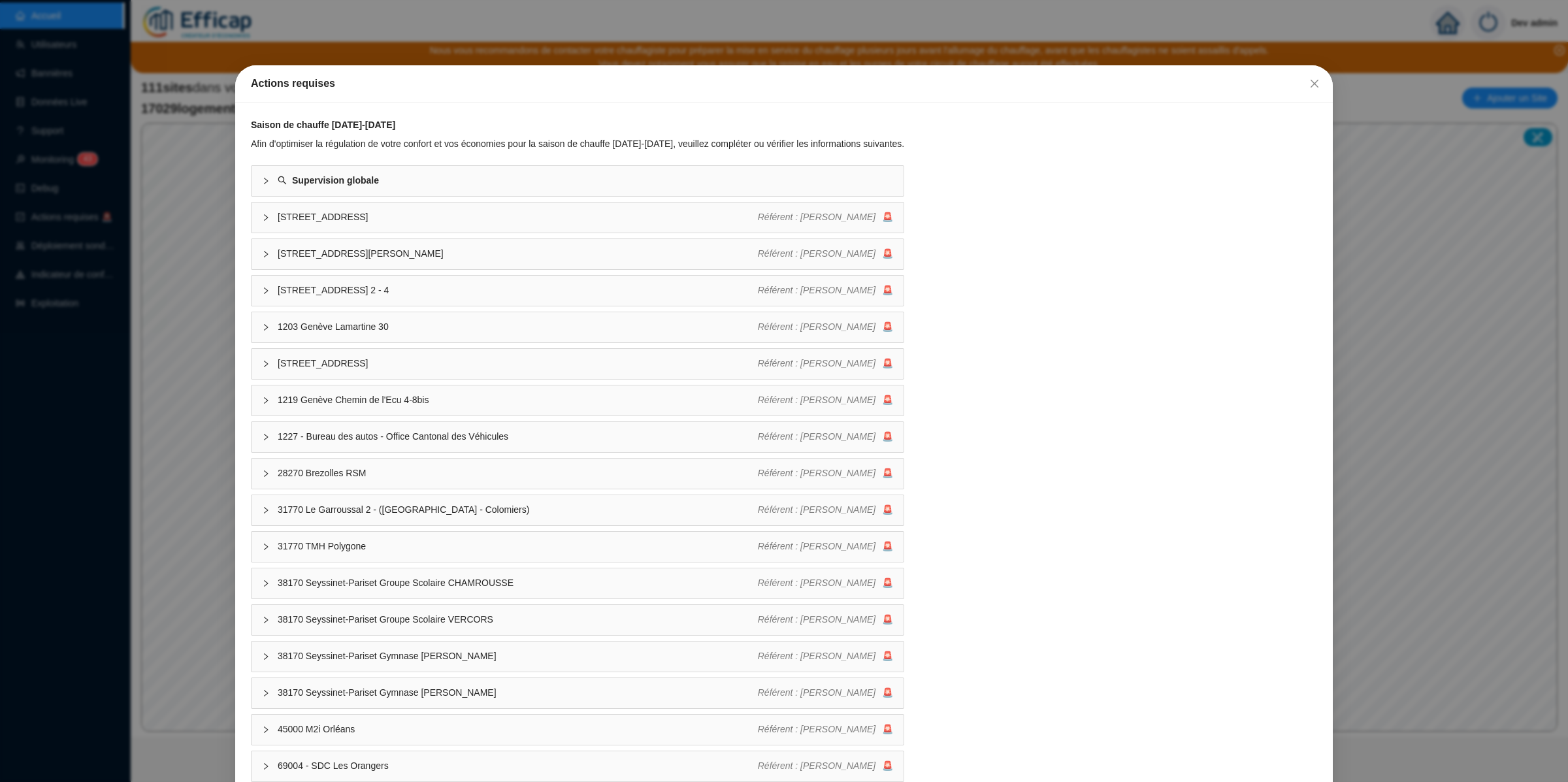
click at [110, 226] on div "Actions requises Saison de chauffe [DATE]-[DATE] Afin d'optimiser la régulation…" at bounding box center [784, 391] width 1568 height 782
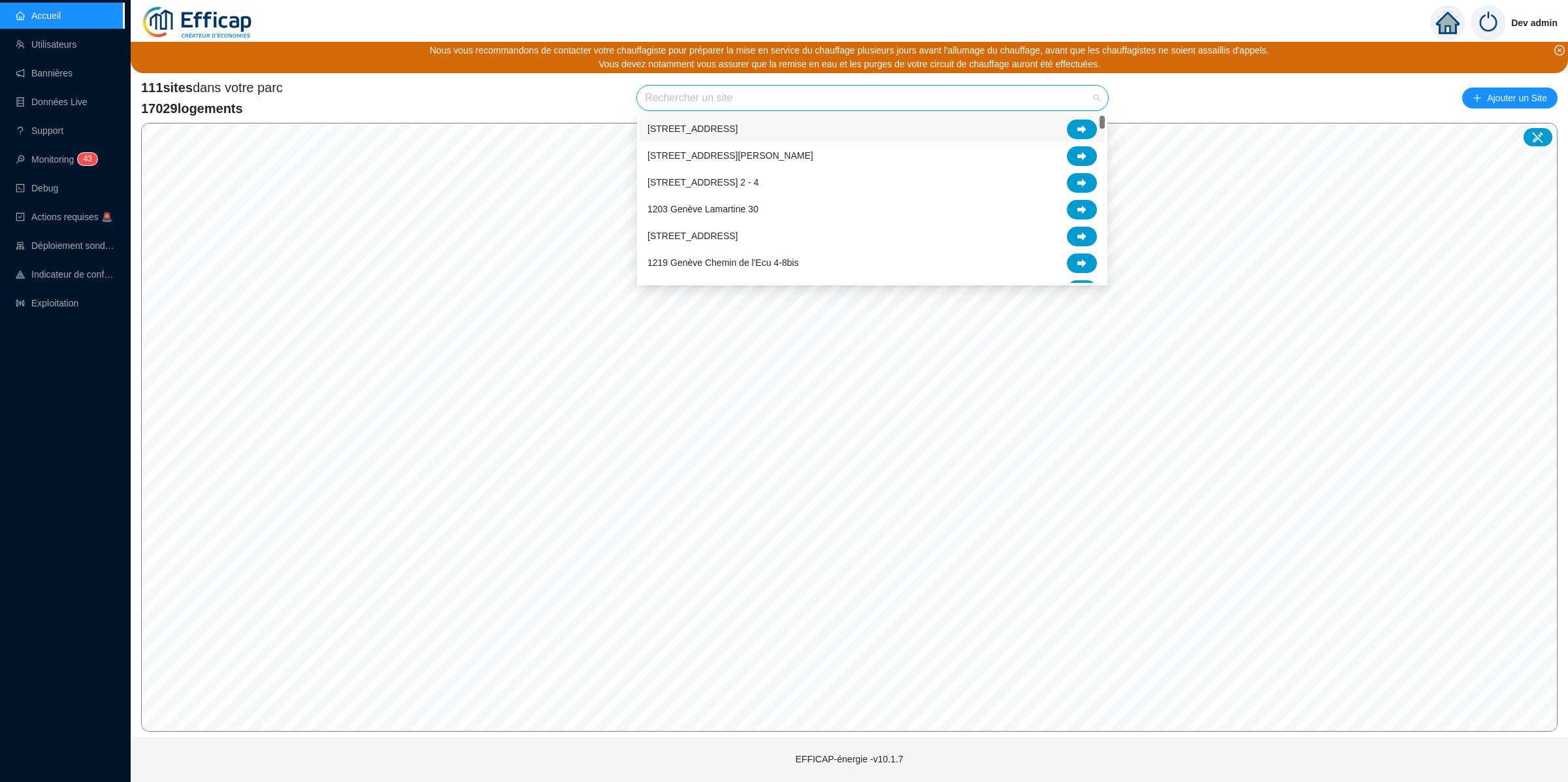
click at [691, 99] on input "search" at bounding box center [867, 98] width 444 height 24
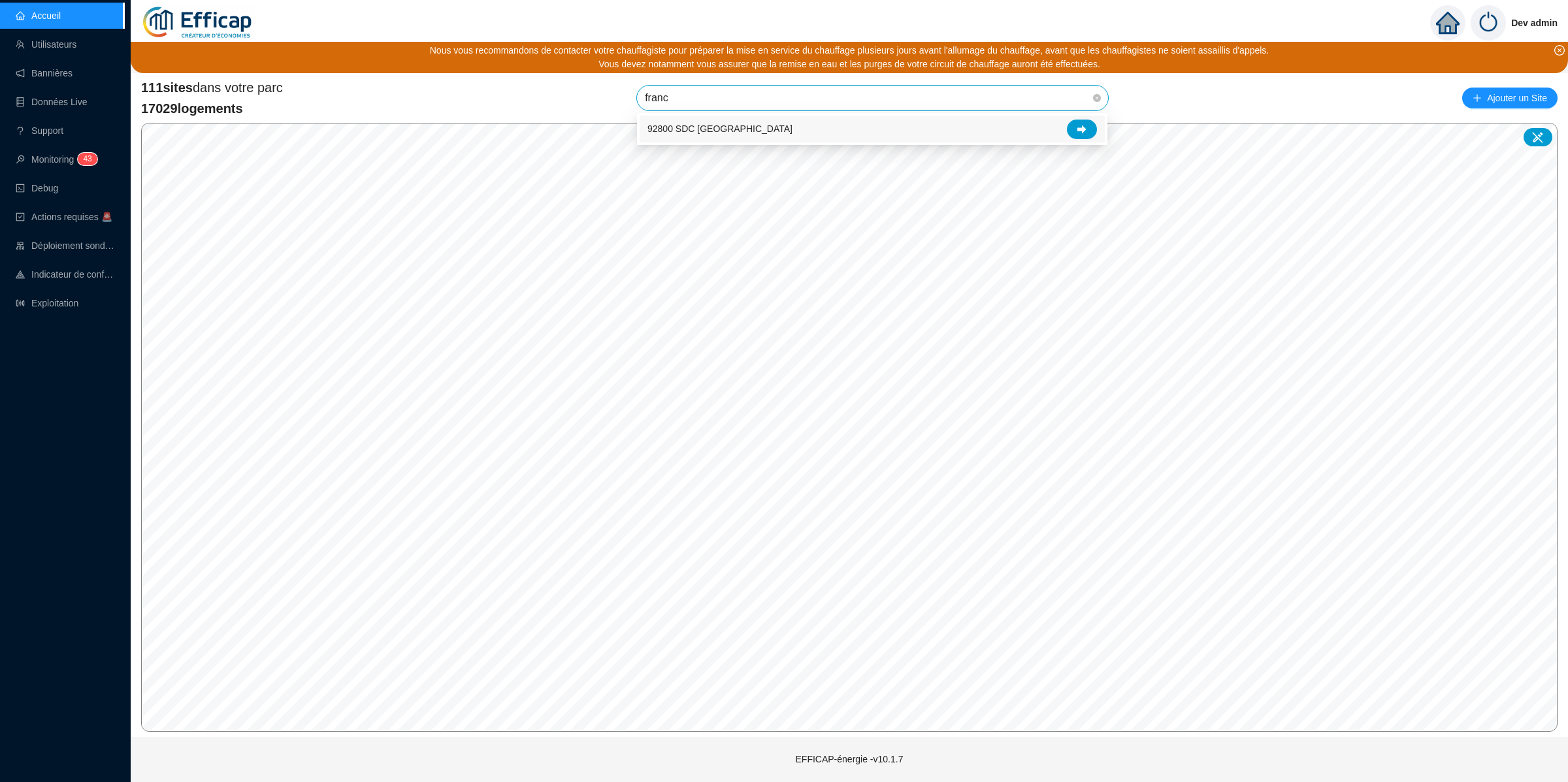
type input "[GEOGRAPHIC_DATA]"
click at [1079, 140] on div "92800 SDC [GEOGRAPHIC_DATA]" at bounding box center [872, 129] width 465 height 27
click at [1056, 101] on span "92800 SDC [GEOGRAPHIC_DATA]" at bounding box center [872, 98] width 455 height 24
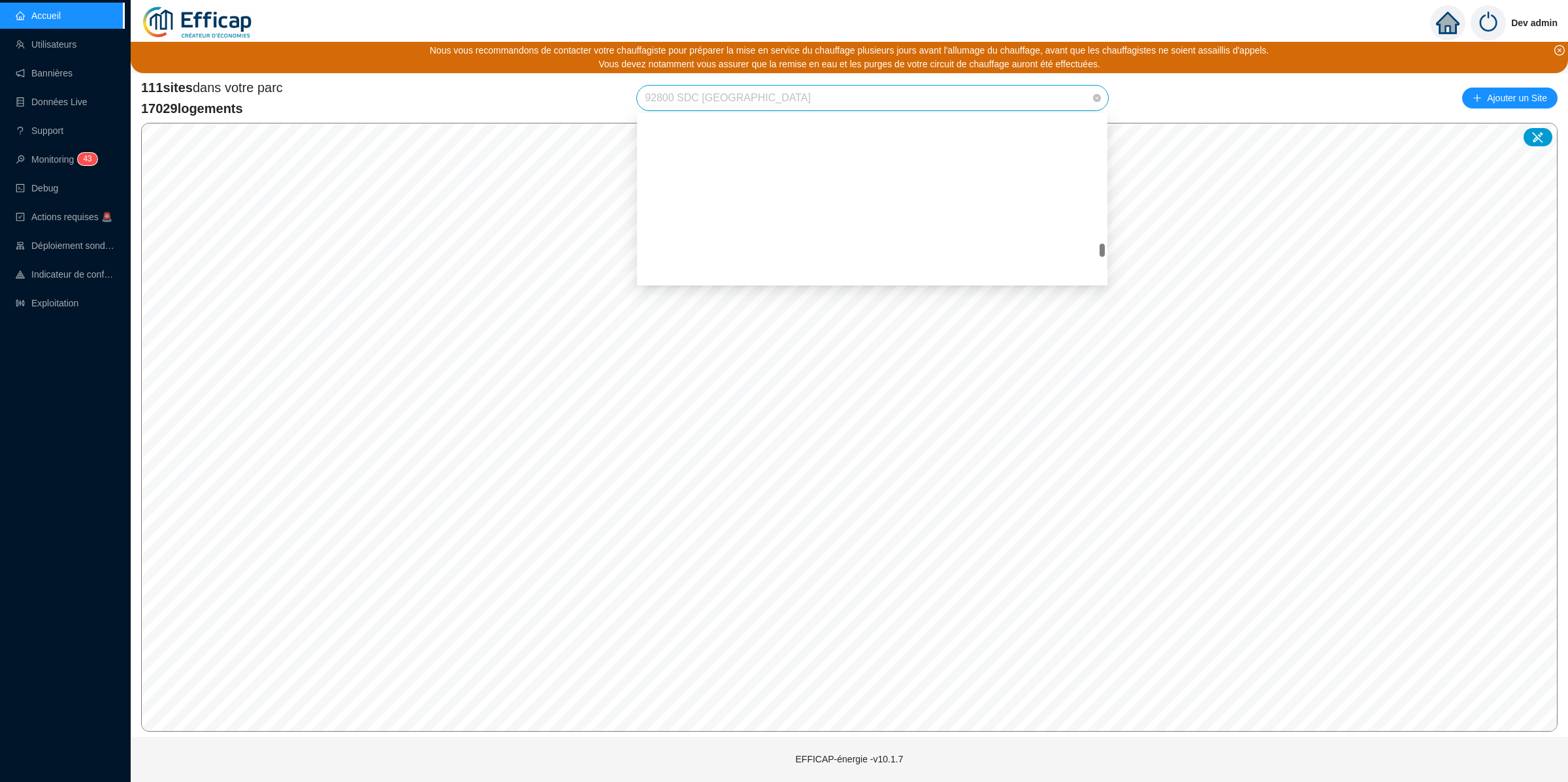
scroll to position [1929, 0]
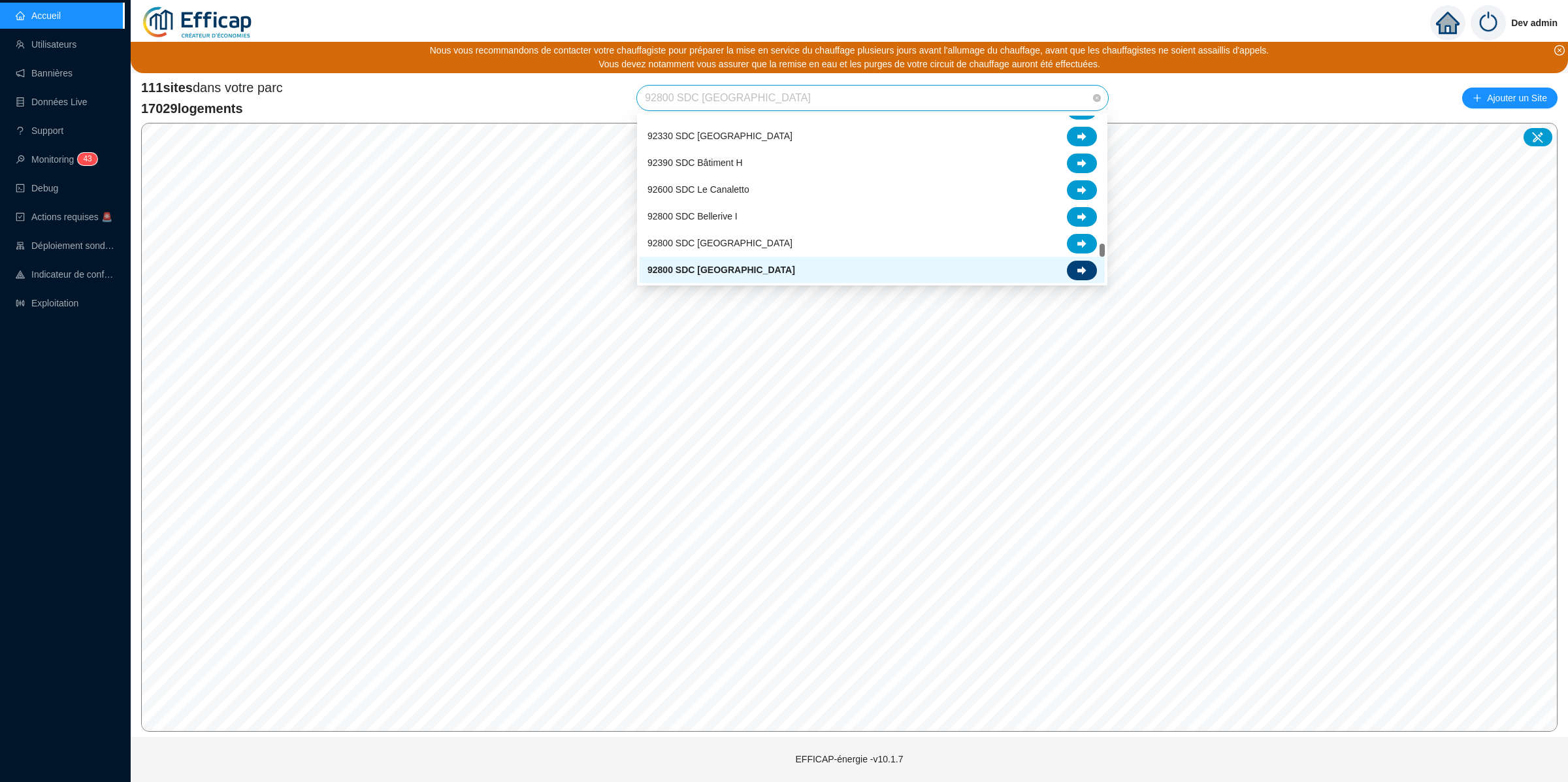
click at [1078, 266] on icon at bounding box center [1082, 270] width 9 height 9
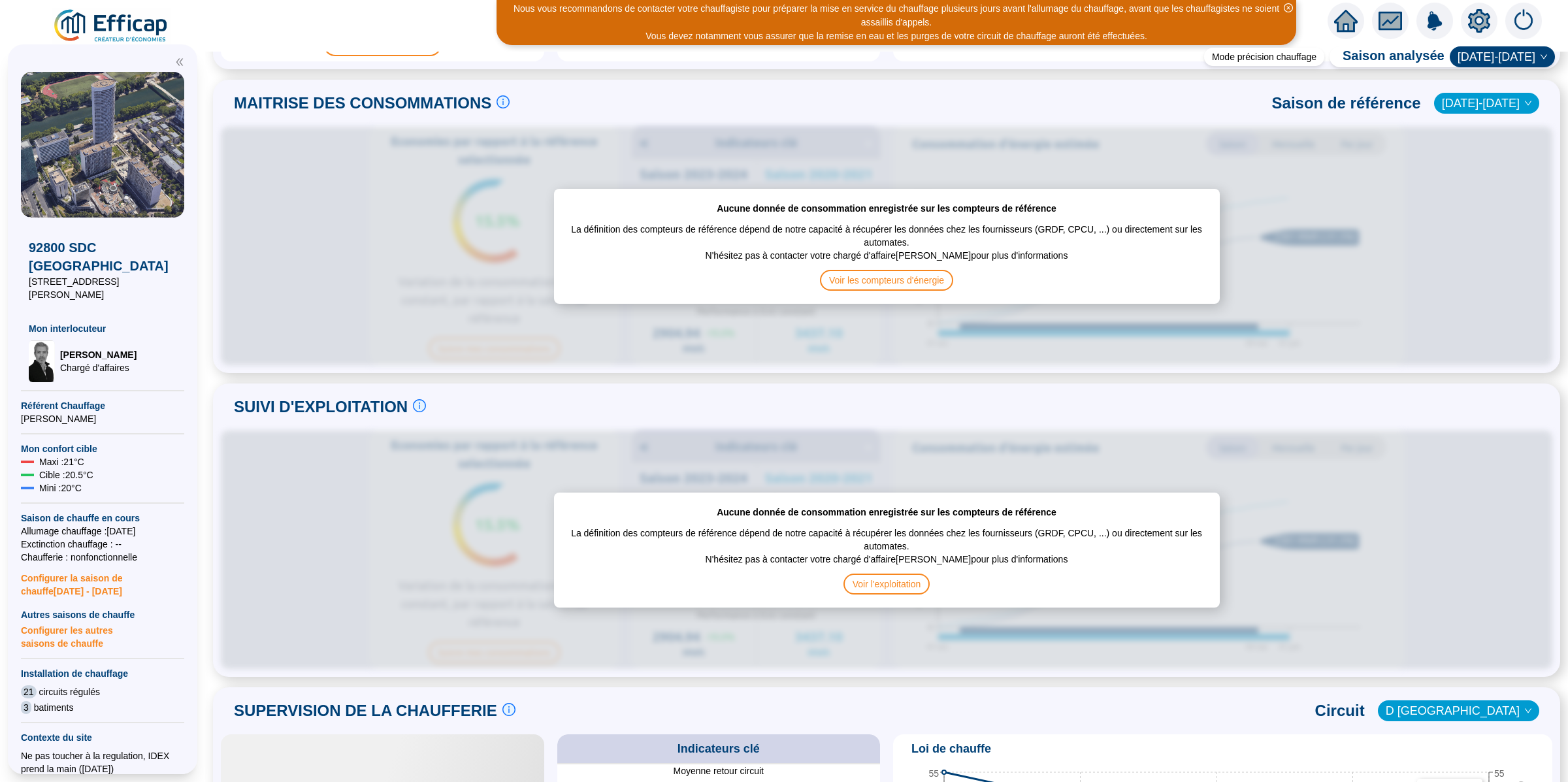
scroll to position [182, 0]
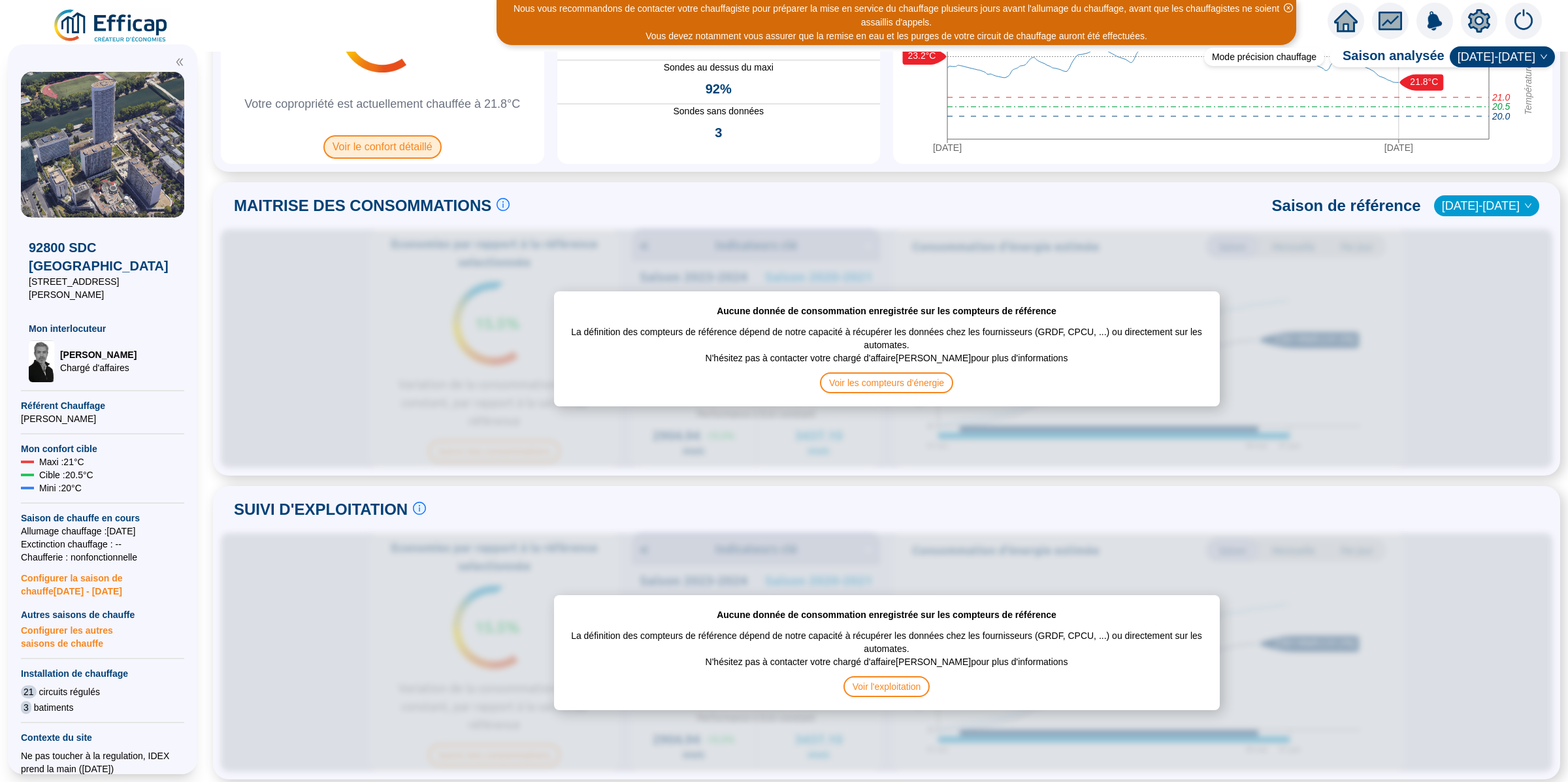
click at [402, 140] on span "Voir le confort détaillé" at bounding box center [382, 147] width 118 height 24
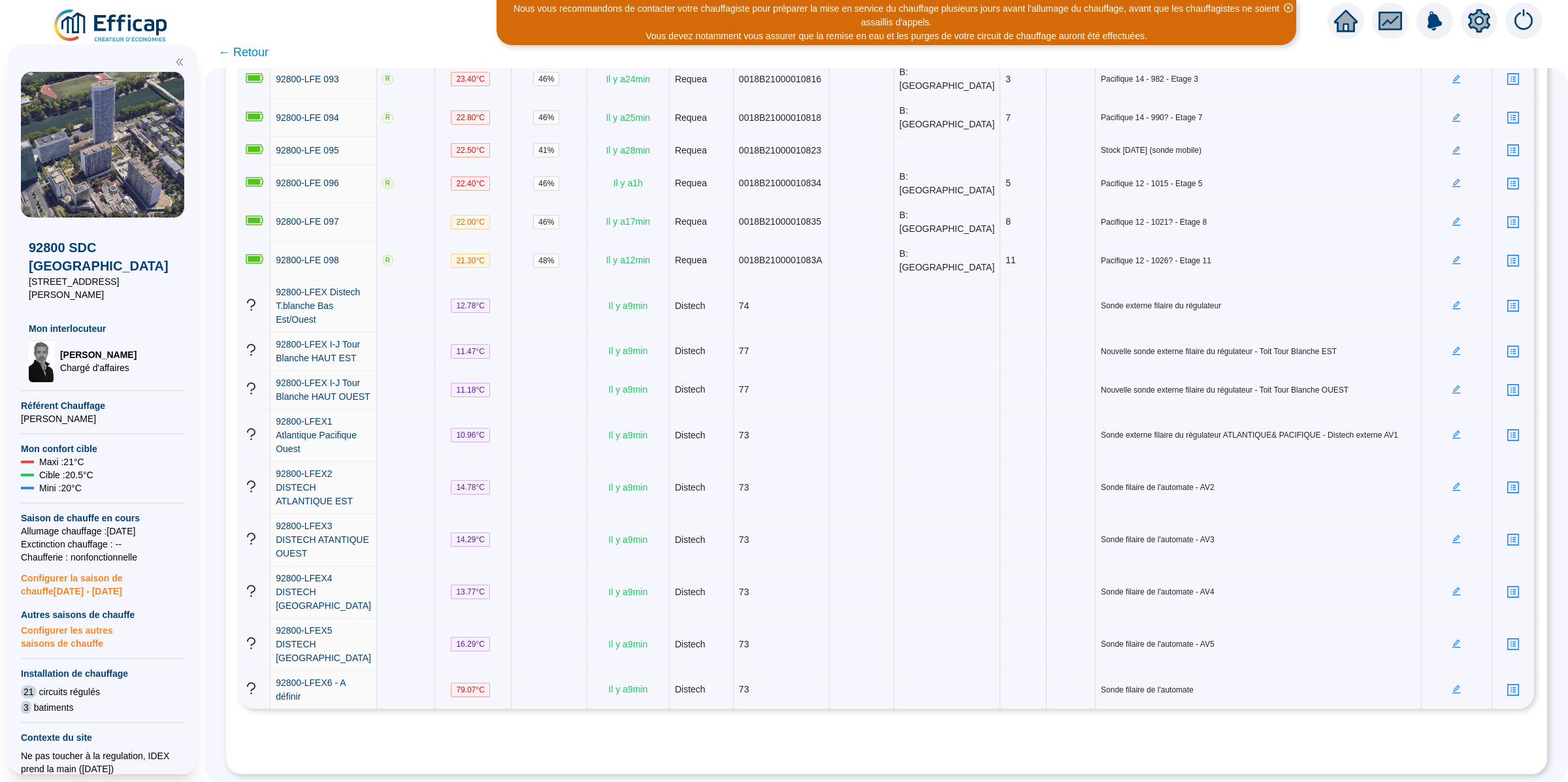
scroll to position [2708, 0]
